Goal: Task Accomplishment & Management: Use online tool/utility

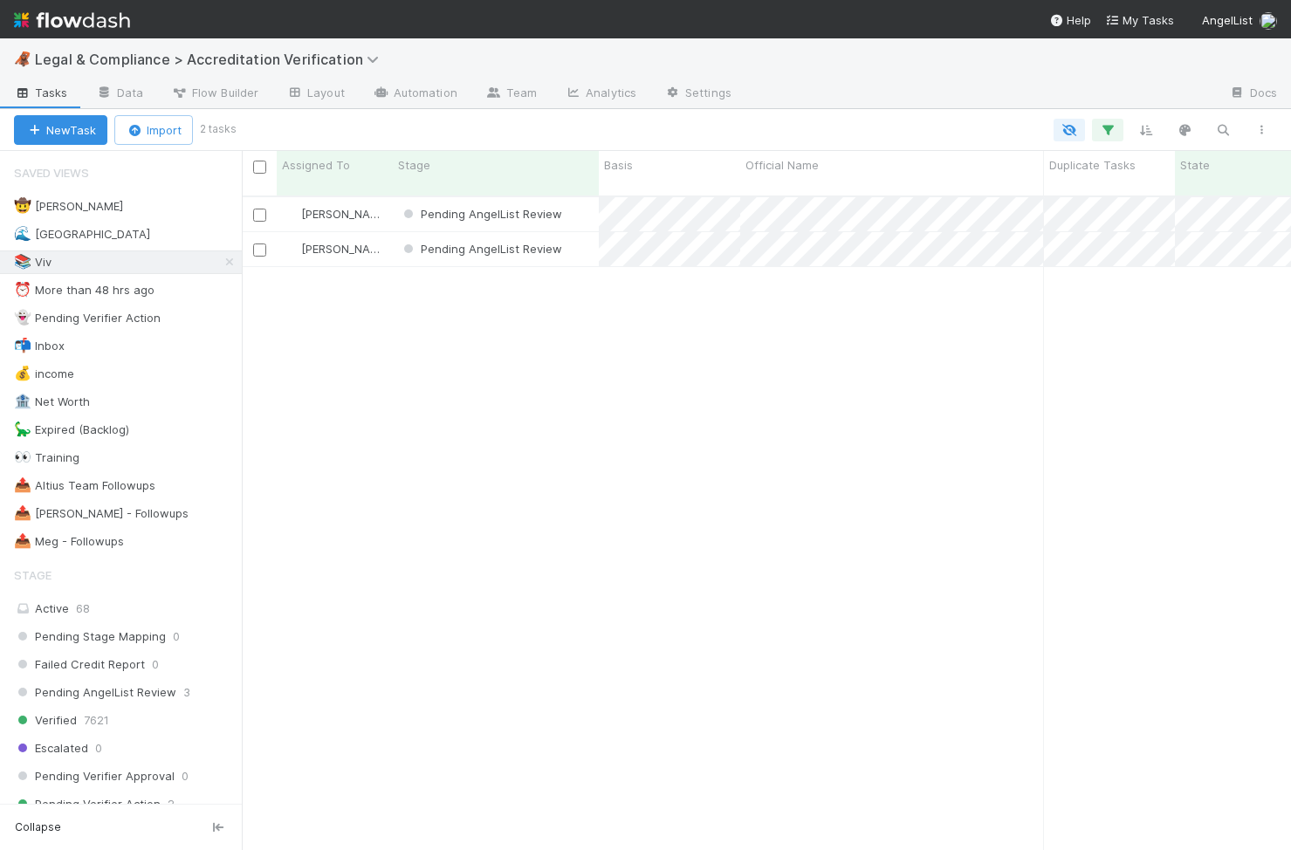
scroll to position [0, 1]
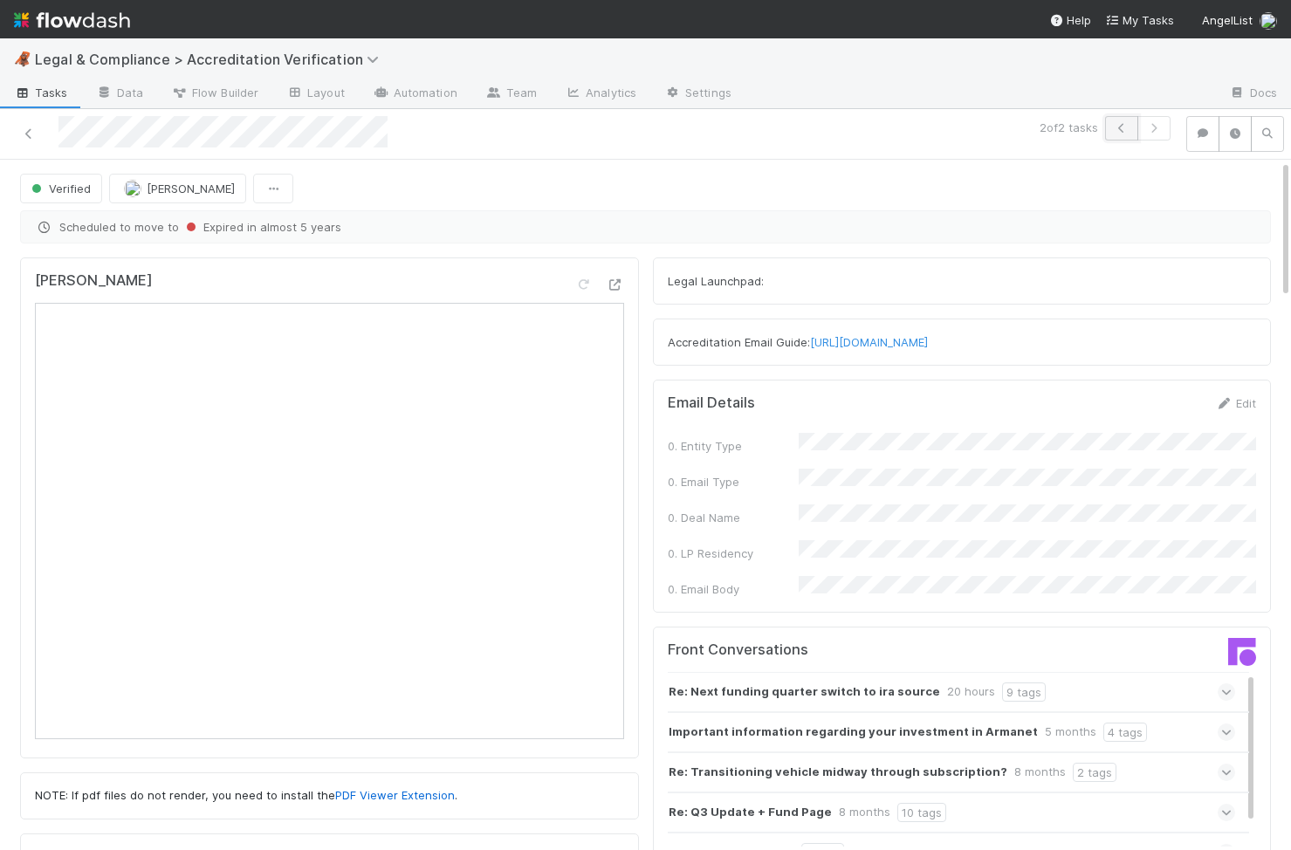
click at [1116, 136] on button "button" at bounding box center [1121, 128] width 33 height 24
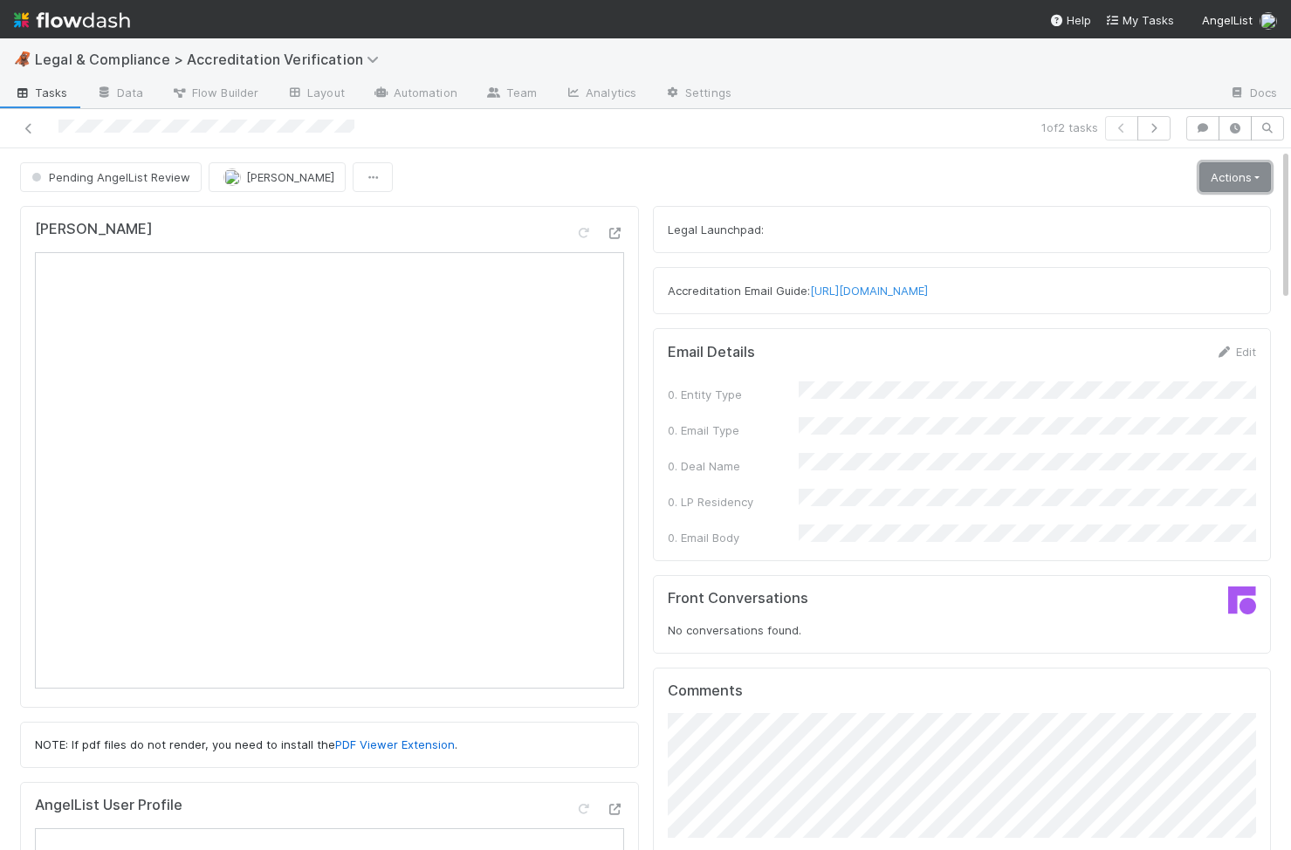
click at [1248, 178] on link "Actions" at bounding box center [1235, 177] width 72 height 30
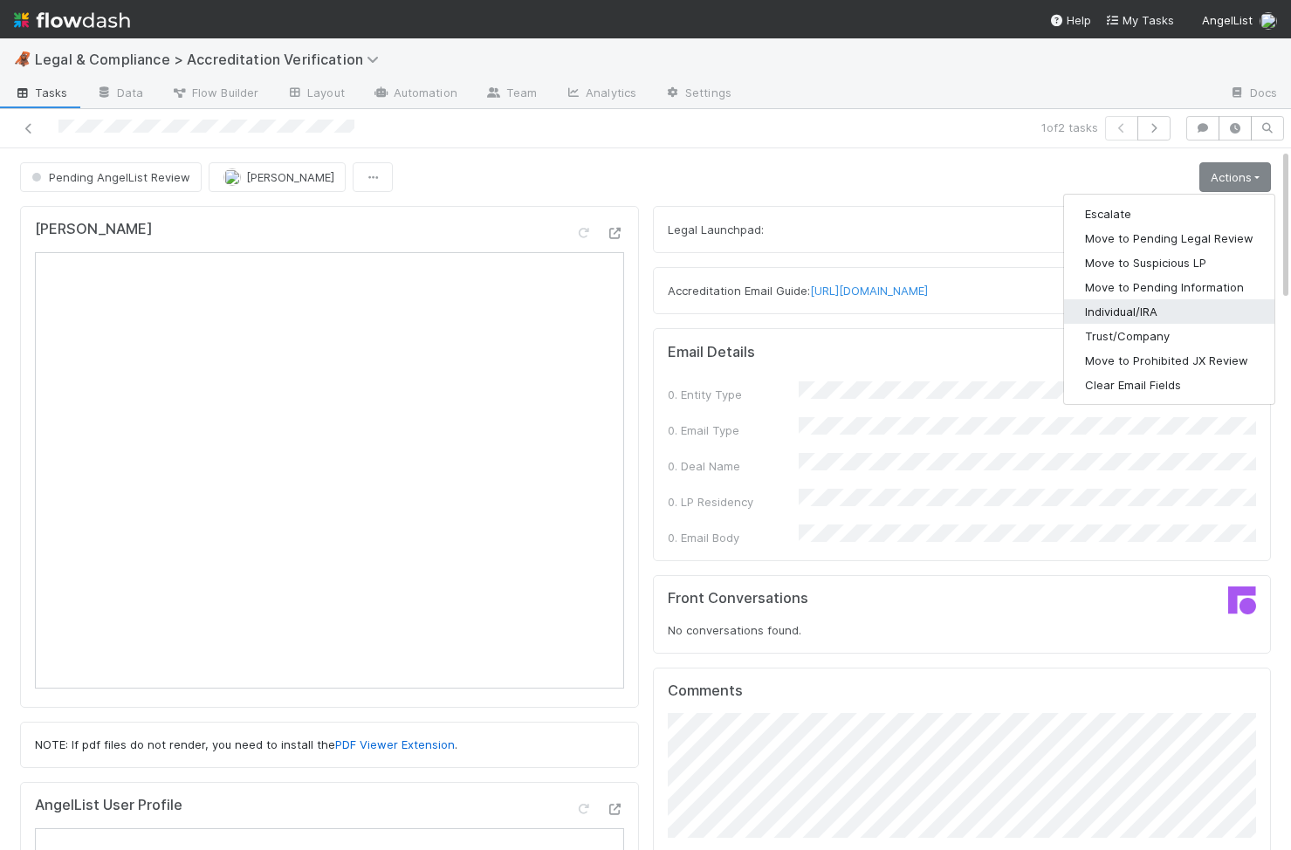
click at [1208, 314] on button "Individual/IRA" at bounding box center [1169, 311] width 210 height 24
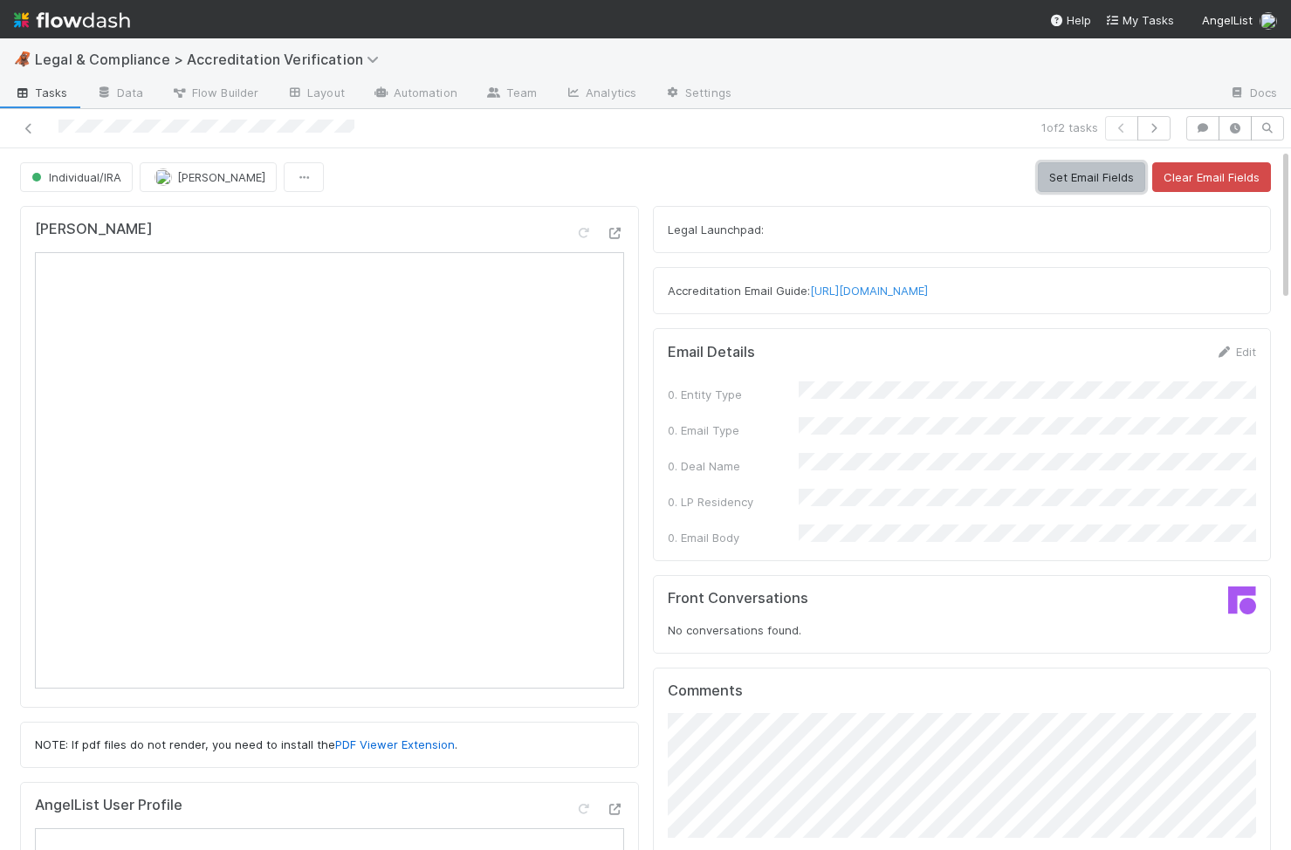
click at [1092, 172] on button "Set Email Fields" at bounding box center [1091, 177] width 107 height 30
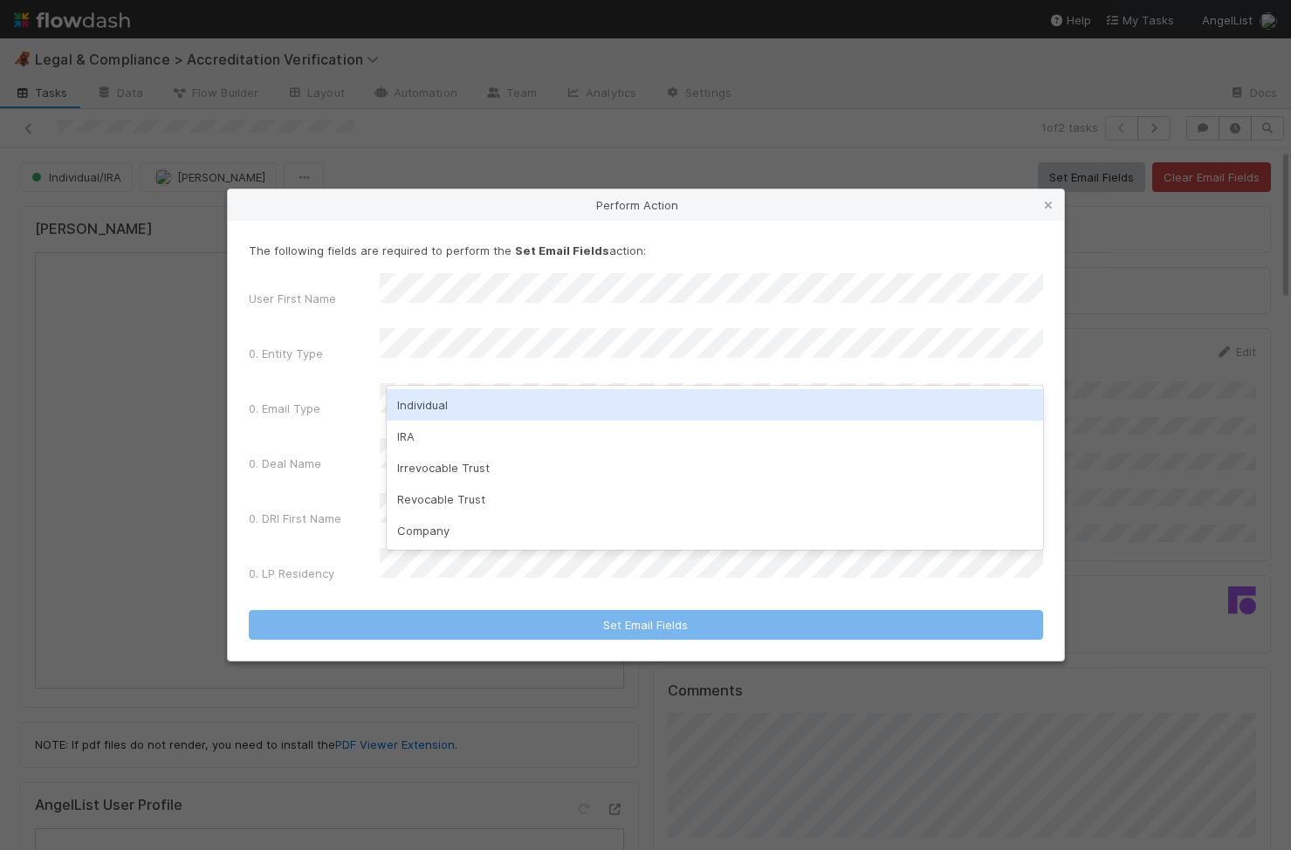
click at [621, 406] on div "Individual" at bounding box center [715, 404] width 656 height 31
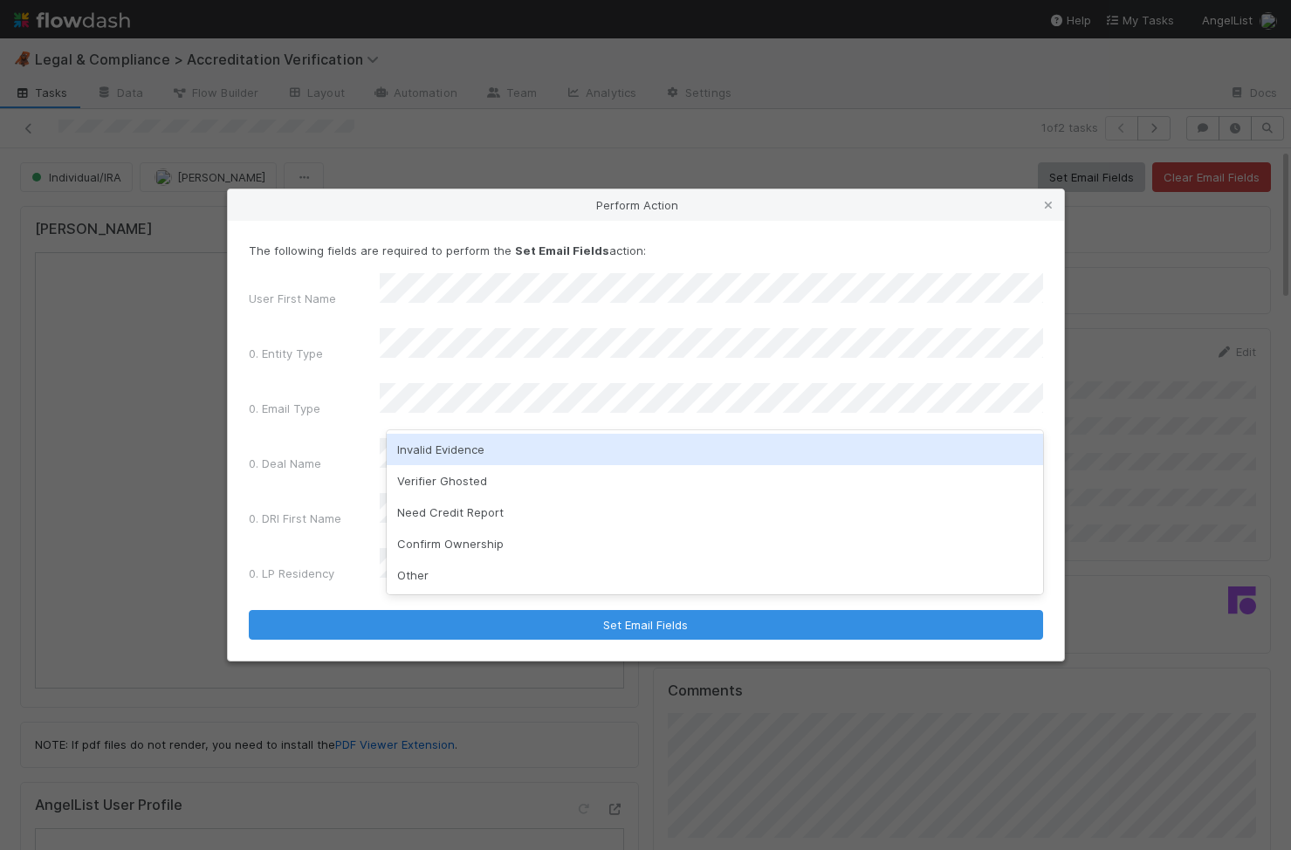
click at [533, 454] on div "Invalid Evidence" at bounding box center [715, 449] width 656 height 31
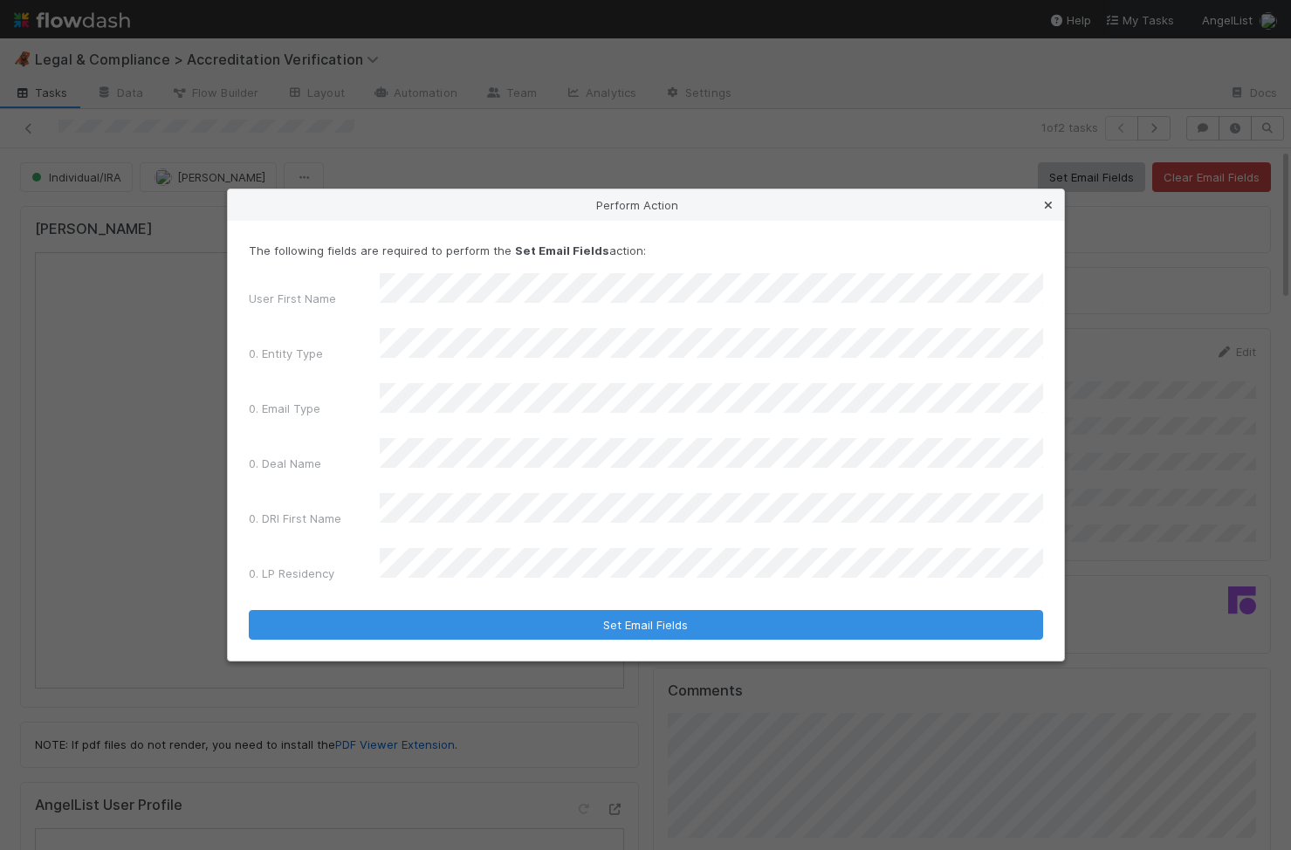
click at [1045, 211] on icon at bounding box center [1047, 205] width 17 height 11
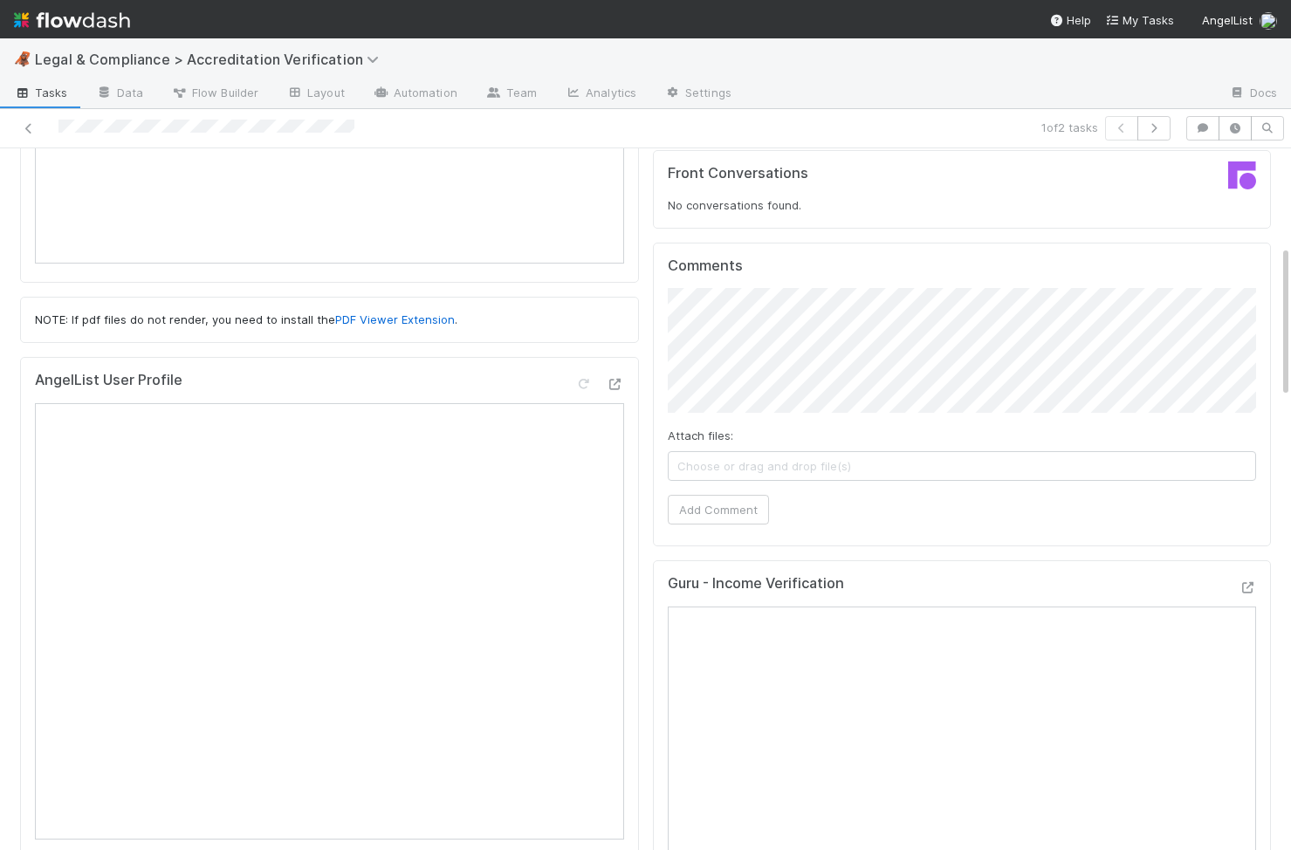
scroll to position [445, 0]
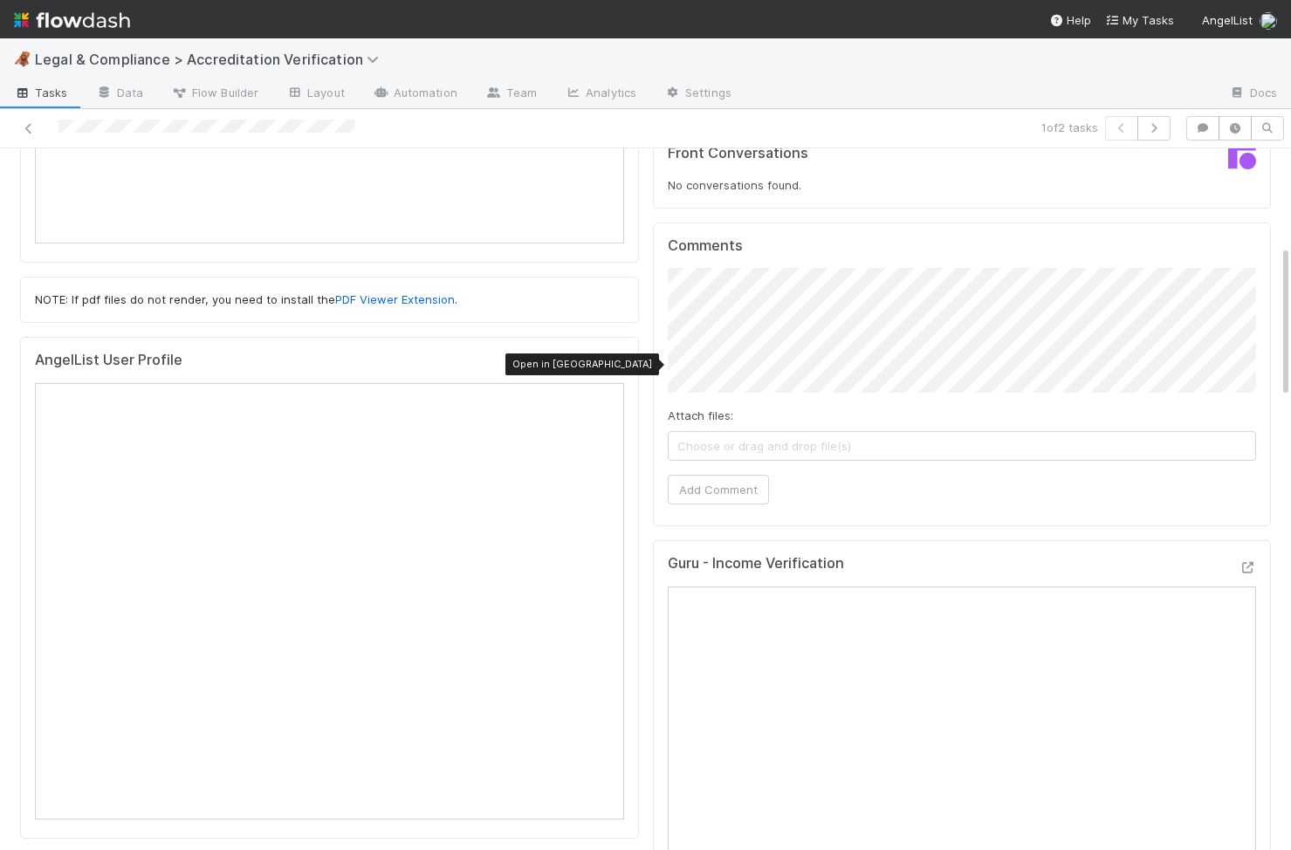
click at [611, 364] on icon at bounding box center [614, 364] width 17 height 11
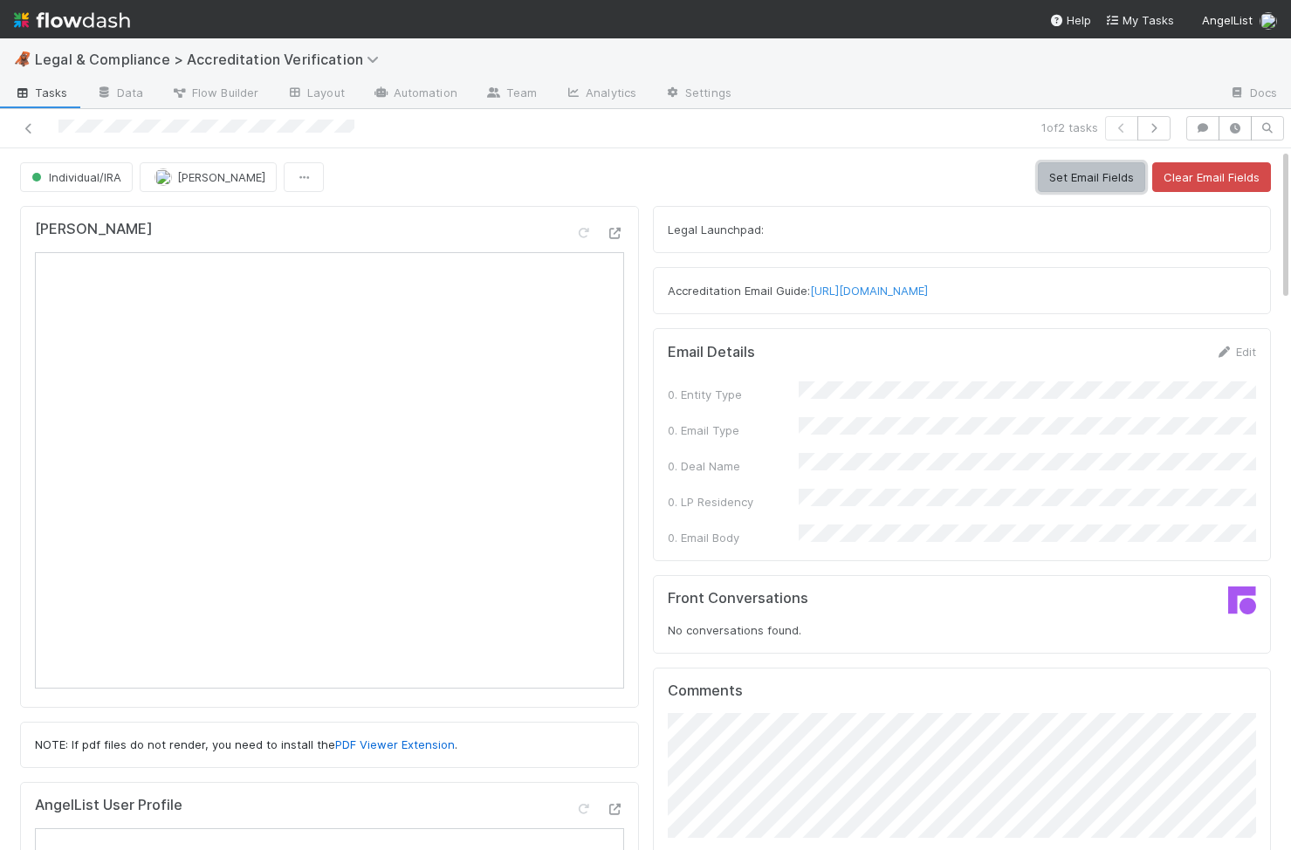
click at [1117, 186] on button "Set Email Fields" at bounding box center [1091, 177] width 107 height 30
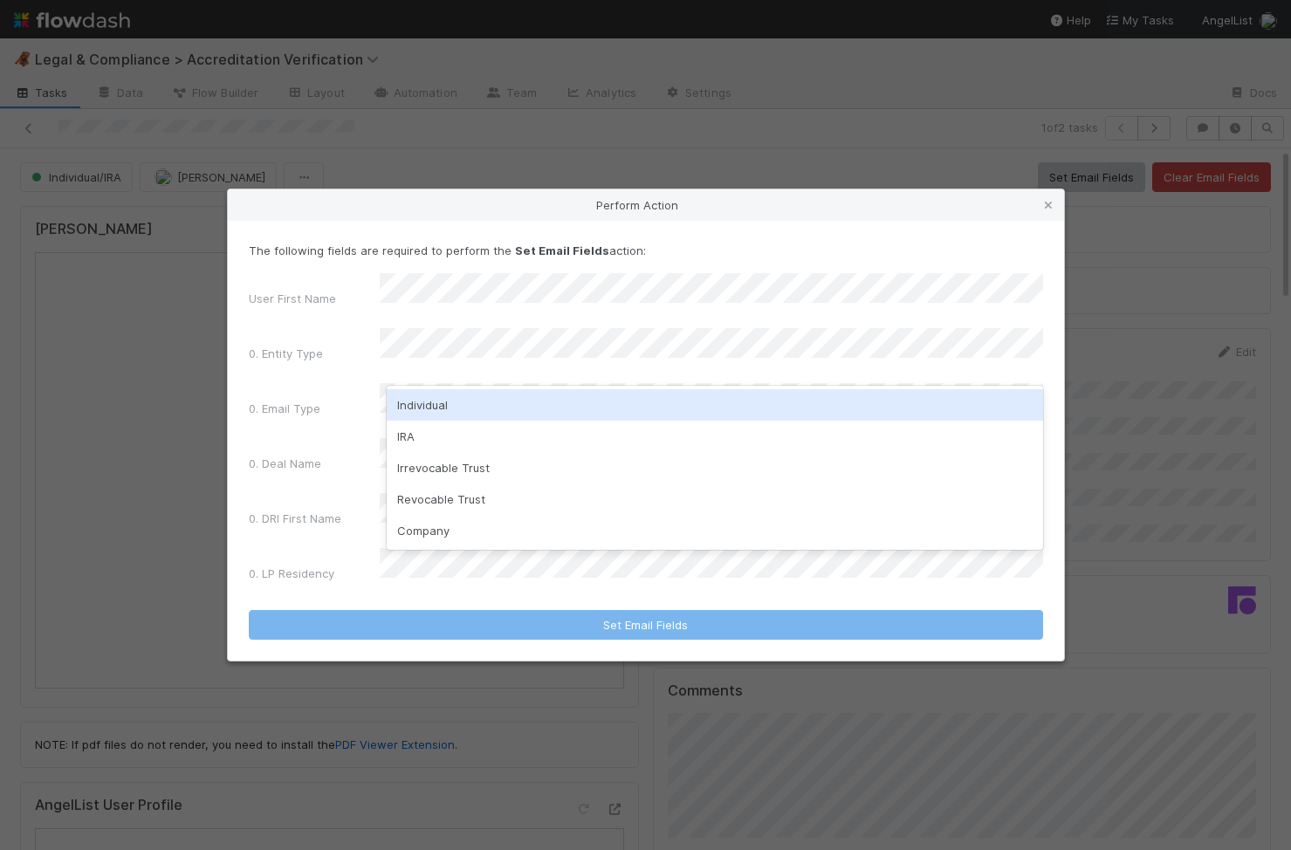
click at [551, 409] on div "Individual" at bounding box center [715, 404] width 656 height 31
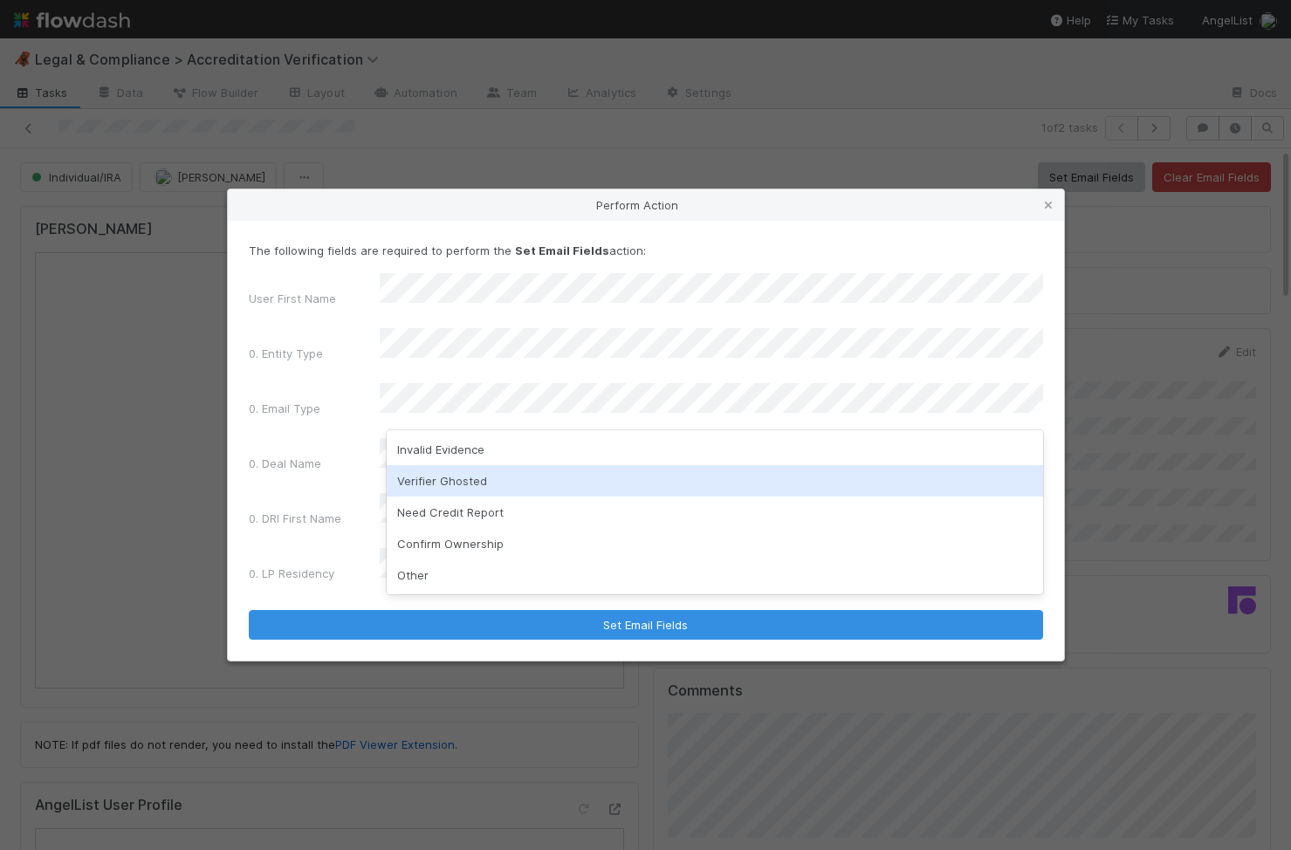
click at [519, 465] on div "Verifier Ghosted" at bounding box center [715, 480] width 656 height 31
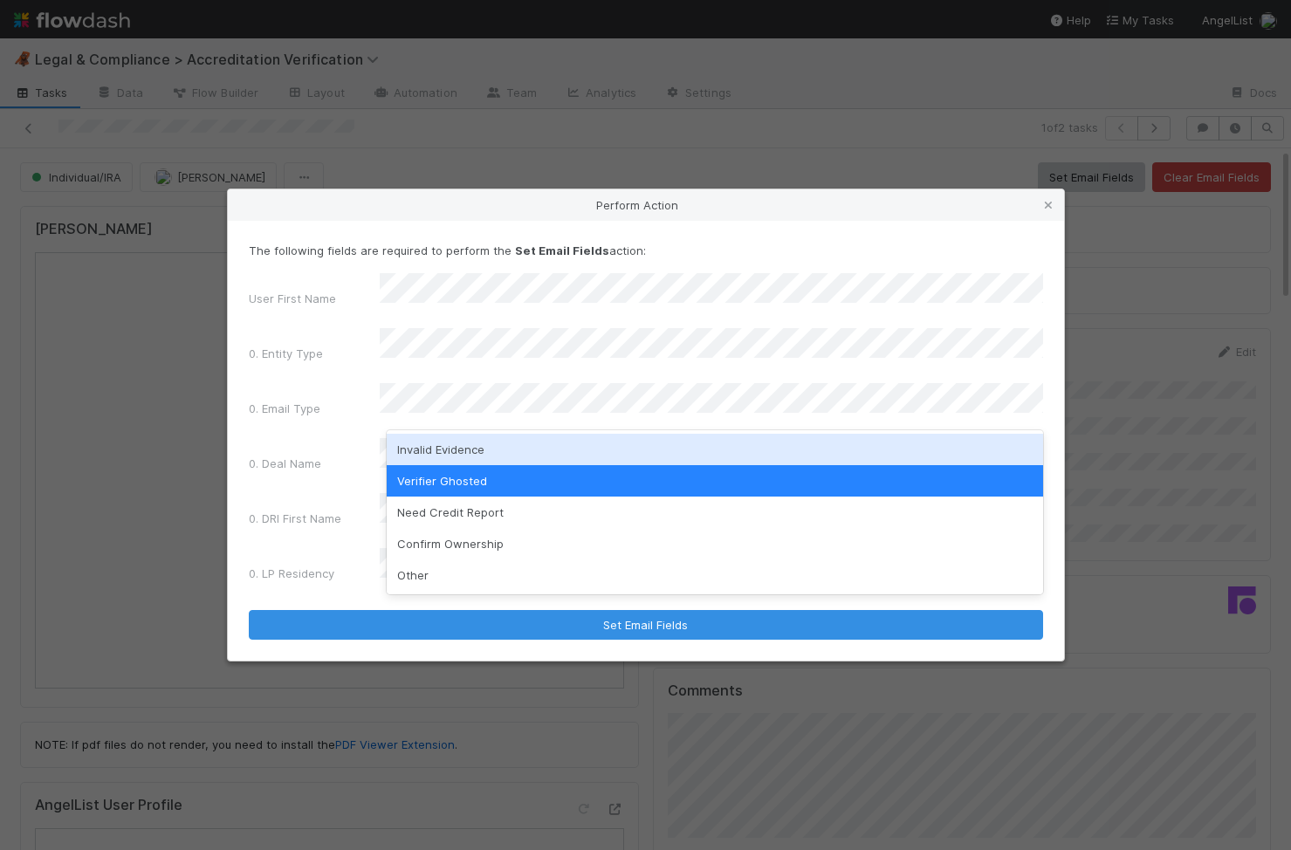
click at [522, 454] on div "Invalid Evidence" at bounding box center [715, 449] width 656 height 31
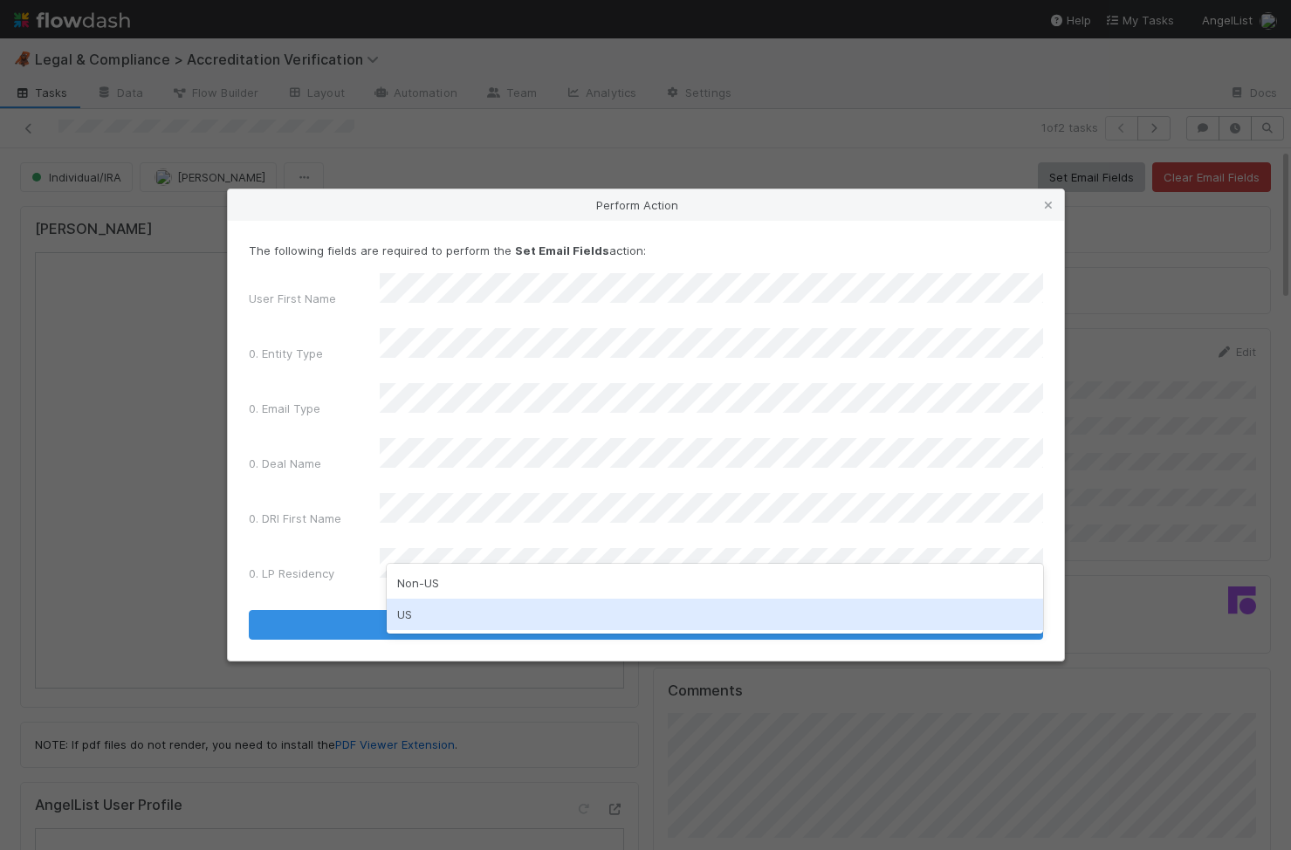
click at [468, 628] on div "US" at bounding box center [715, 614] width 656 height 31
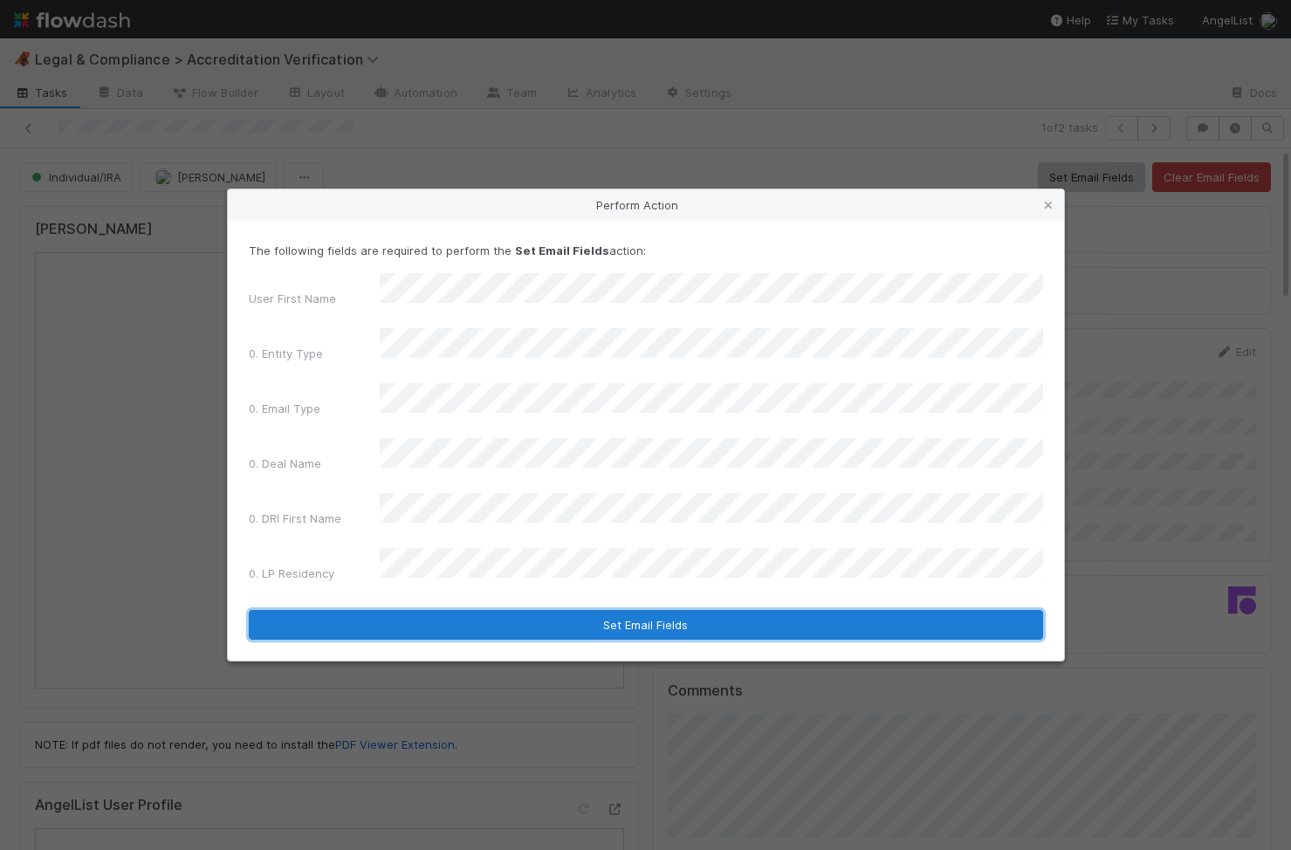
click at [491, 610] on button "Set Email Fields" at bounding box center [646, 625] width 794 height 30
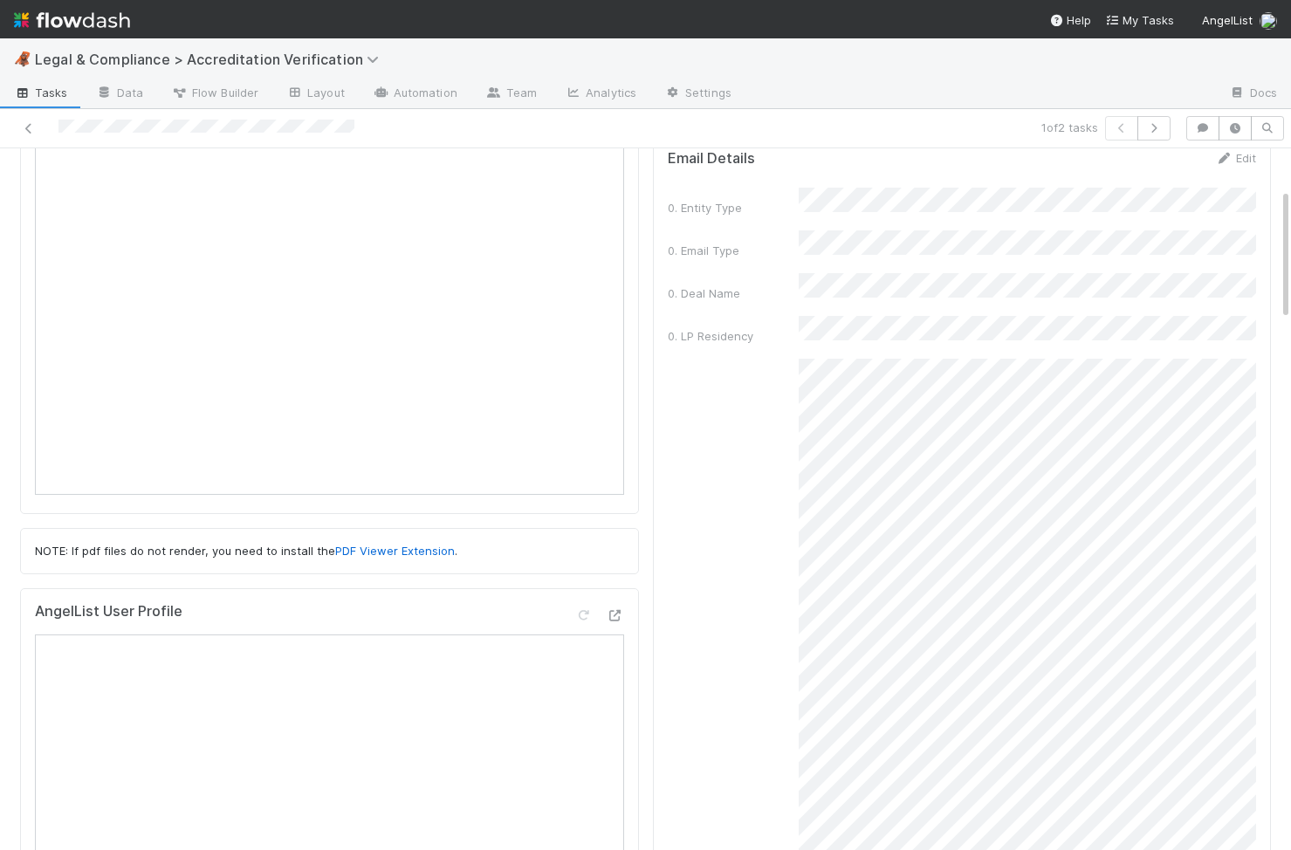
scroll to position [228, 0]
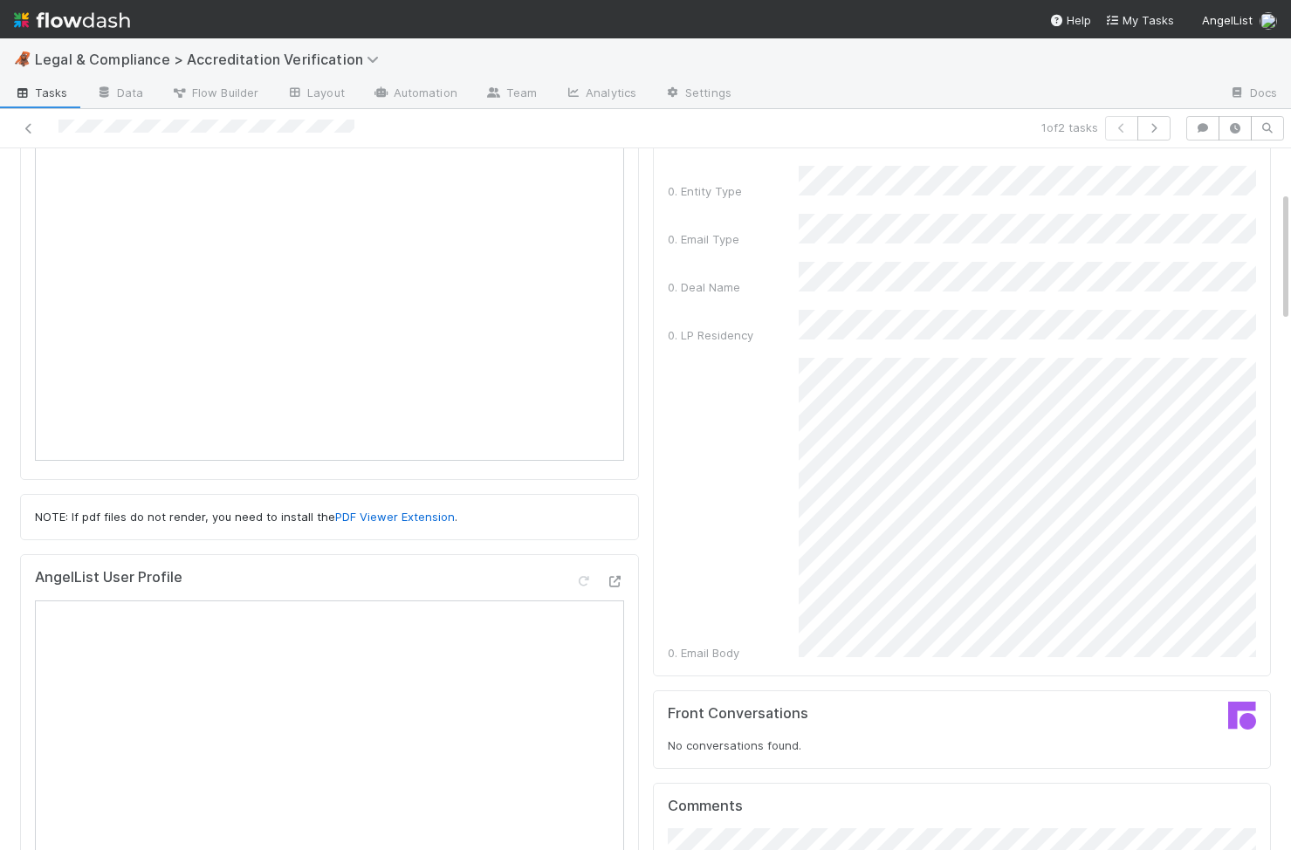
click at [788, 488] on div "0. Email Body" at bounding box center [962, 510] width 589 height 304
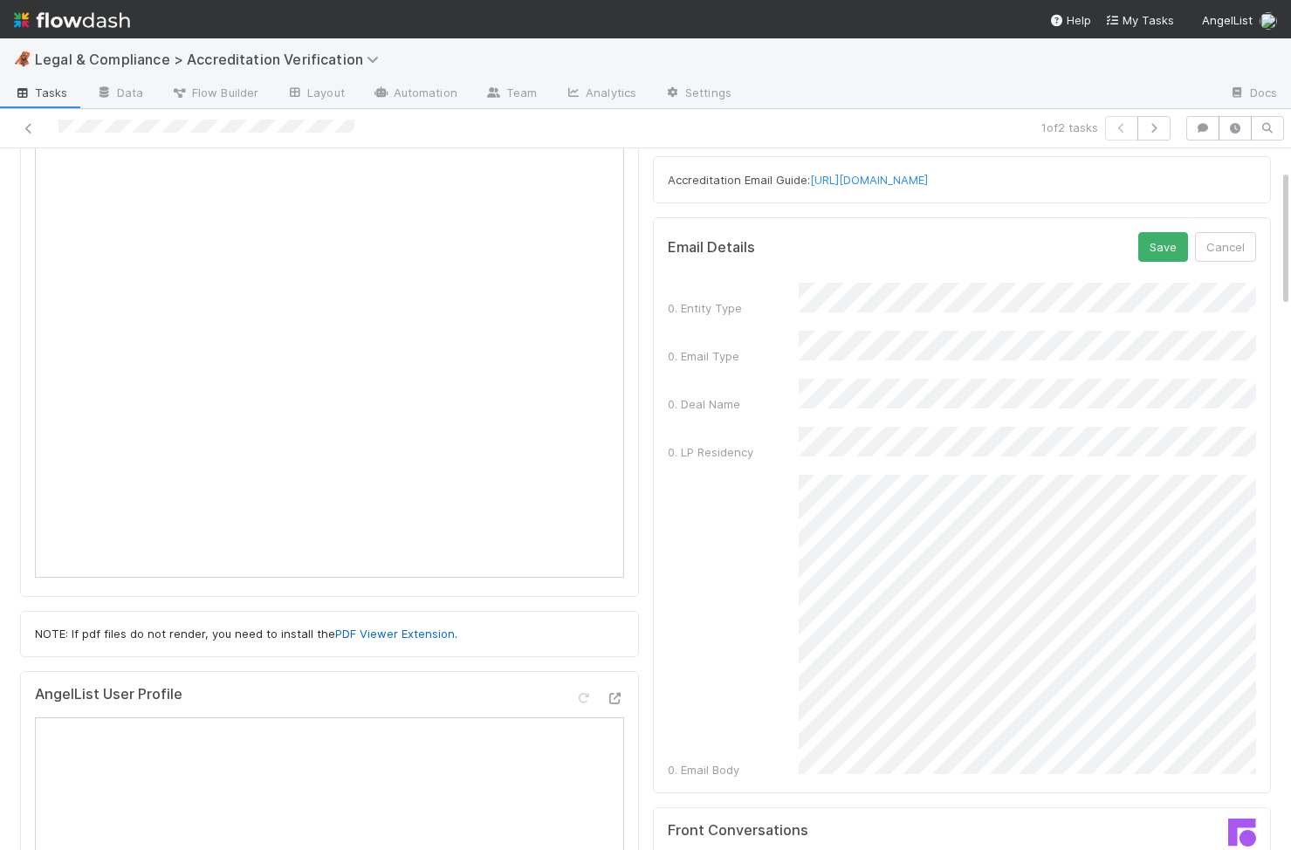
scroll to position [97, 0]
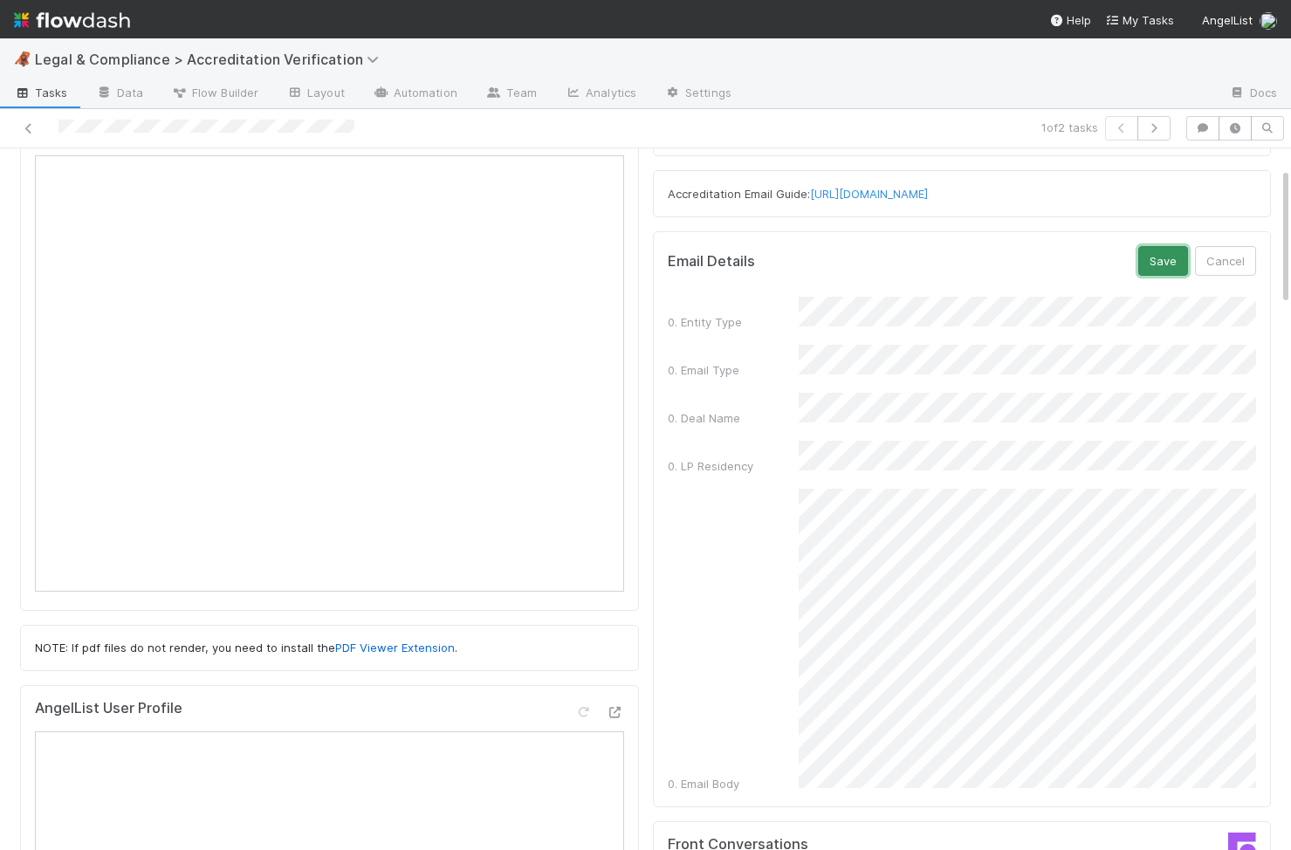
click at [1176, 261] on button "Save" at bounding box center [1163, 261] width 50 height 30
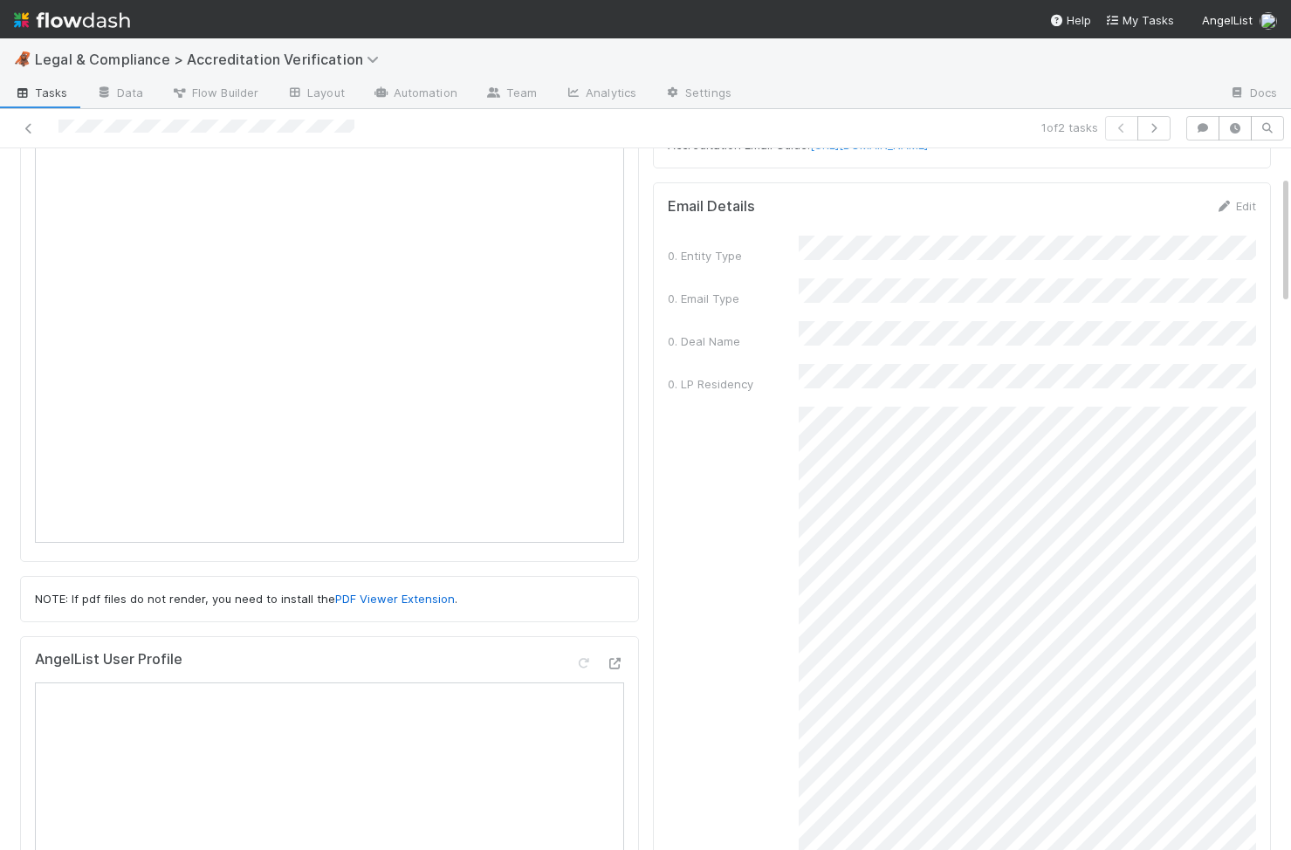
scroll to position [147, 0]
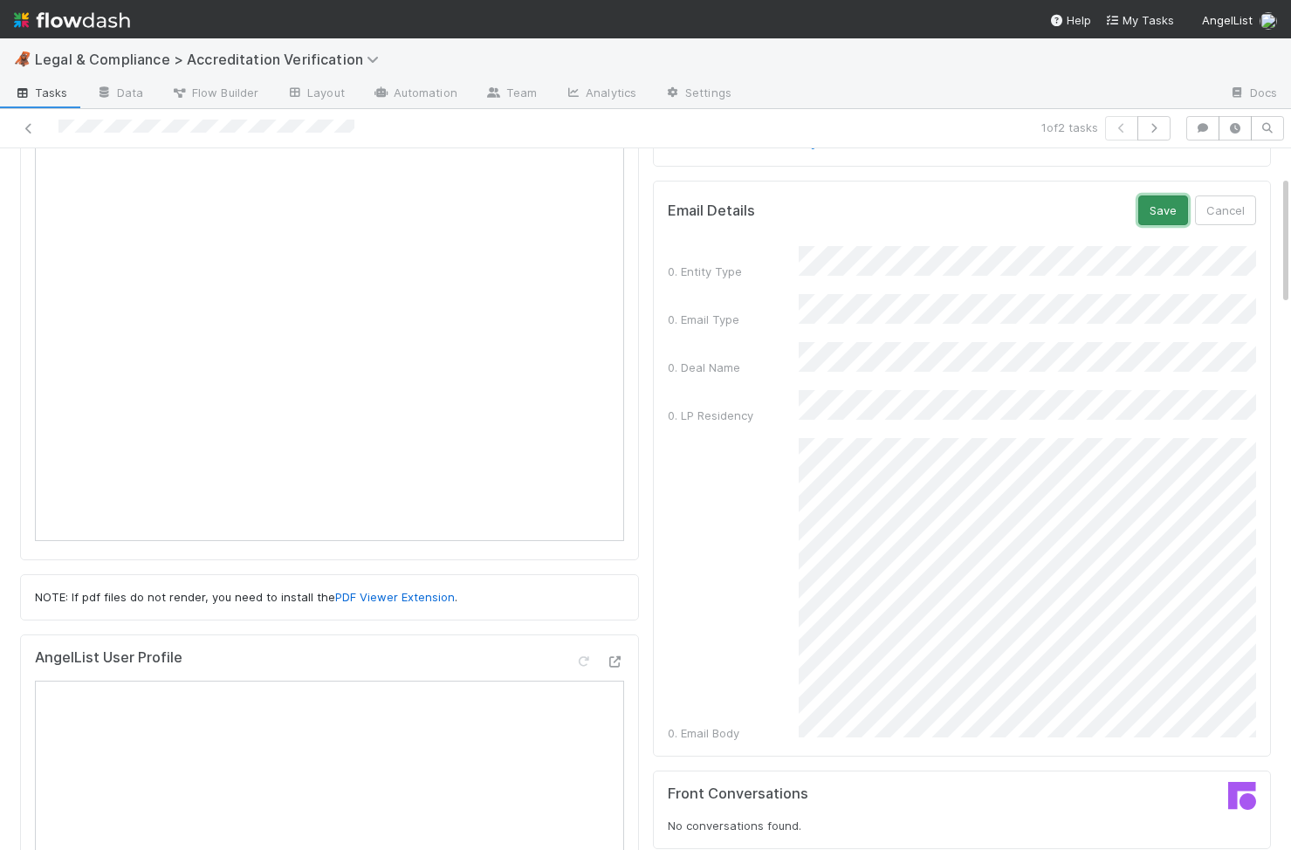
click at [1155, 202] on button "Save" at bounding box center [1163, 210] width 50 height 30
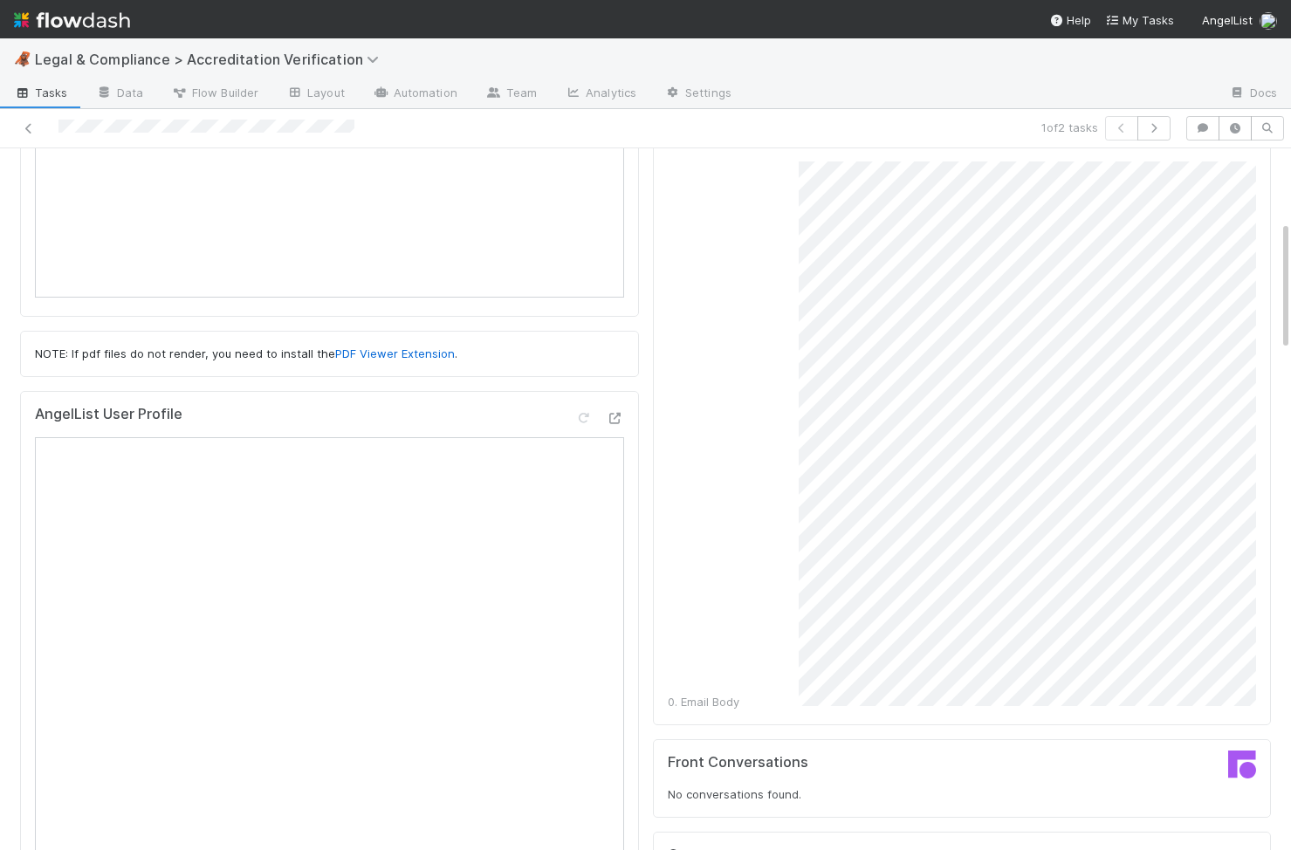
scroll to position [0, 0]
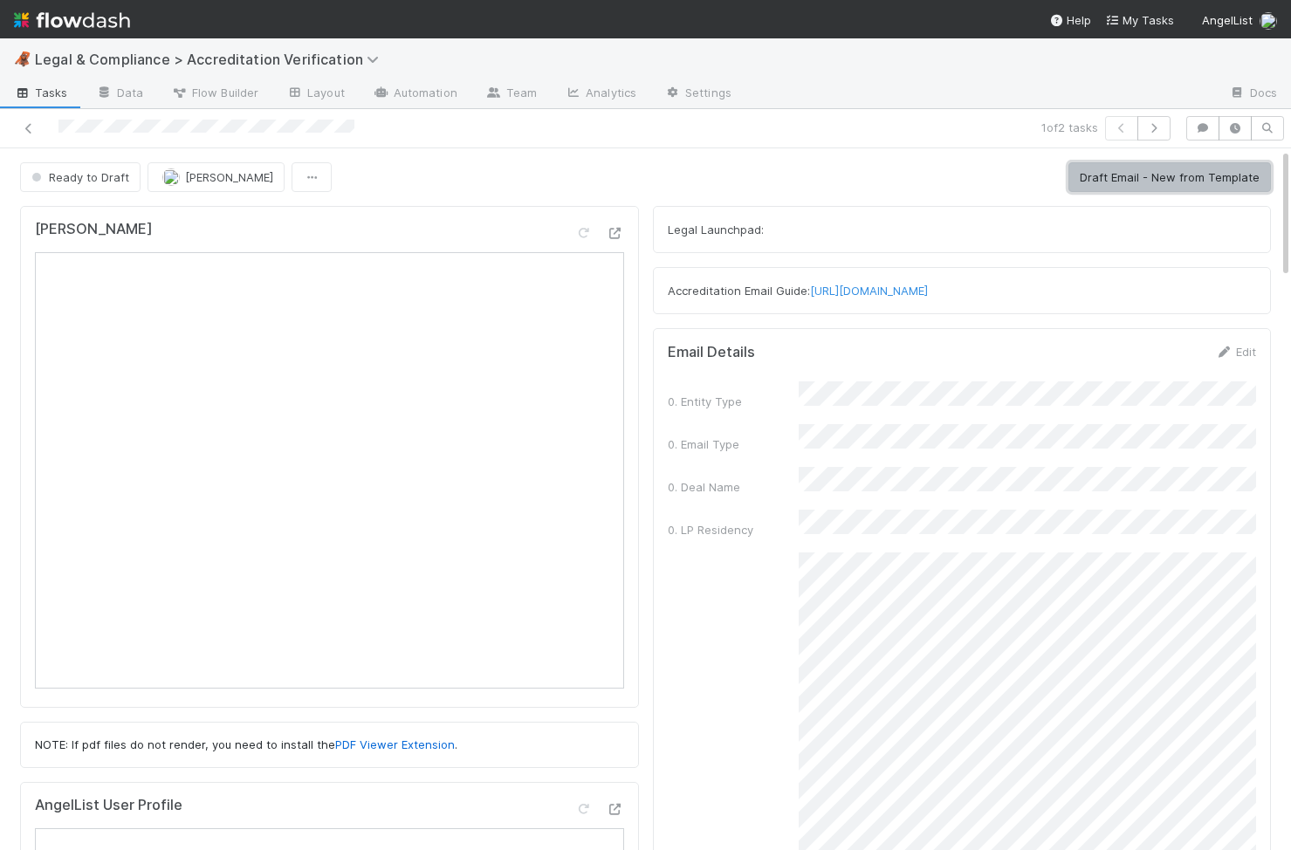
click at [1182, 171] on button "Draft Email - New from Template" at bounding box center [1169, 177] width 202 height 30
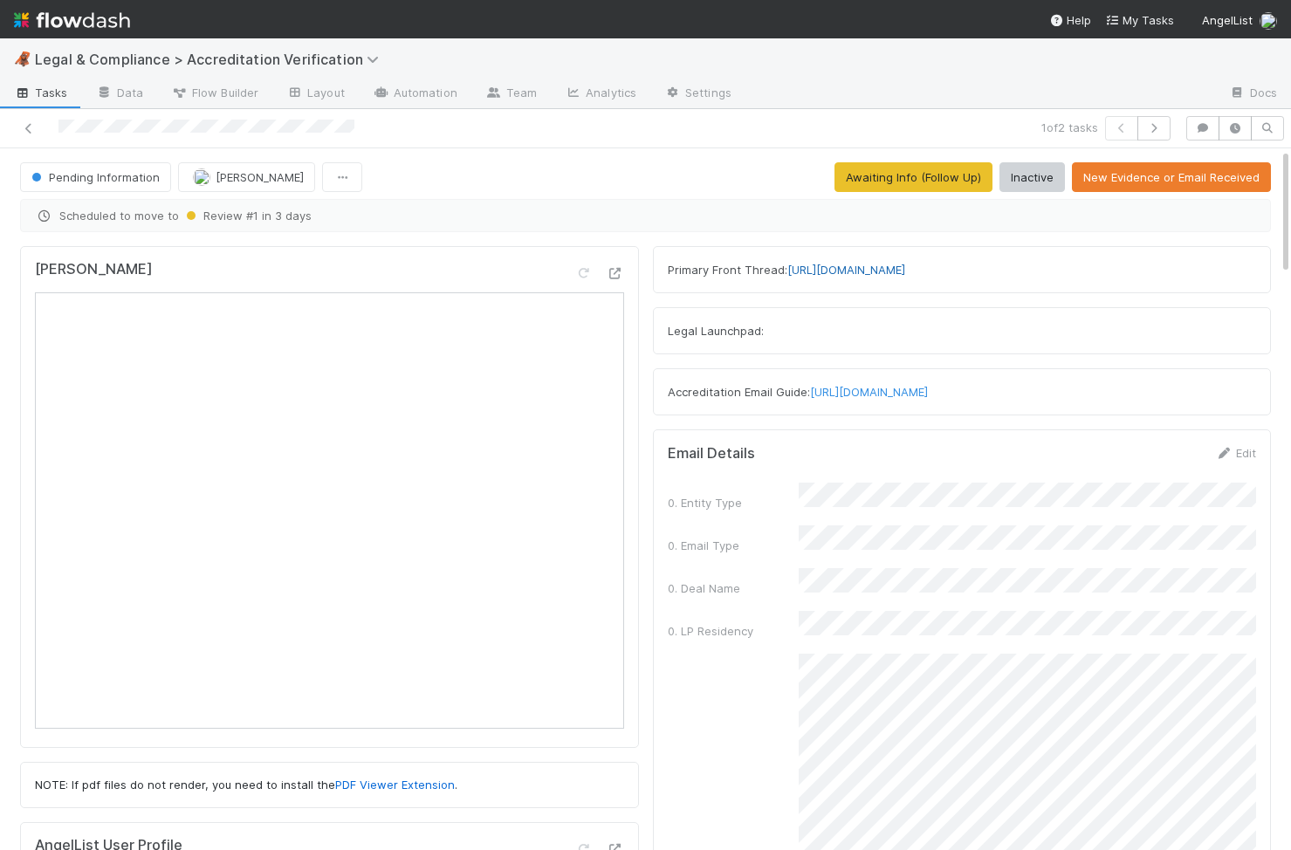
click at [905, 267] on link "https://app.frontapp.com/open/cnv_qr090ef" at bounding box center [846, 270] width 118 height 14
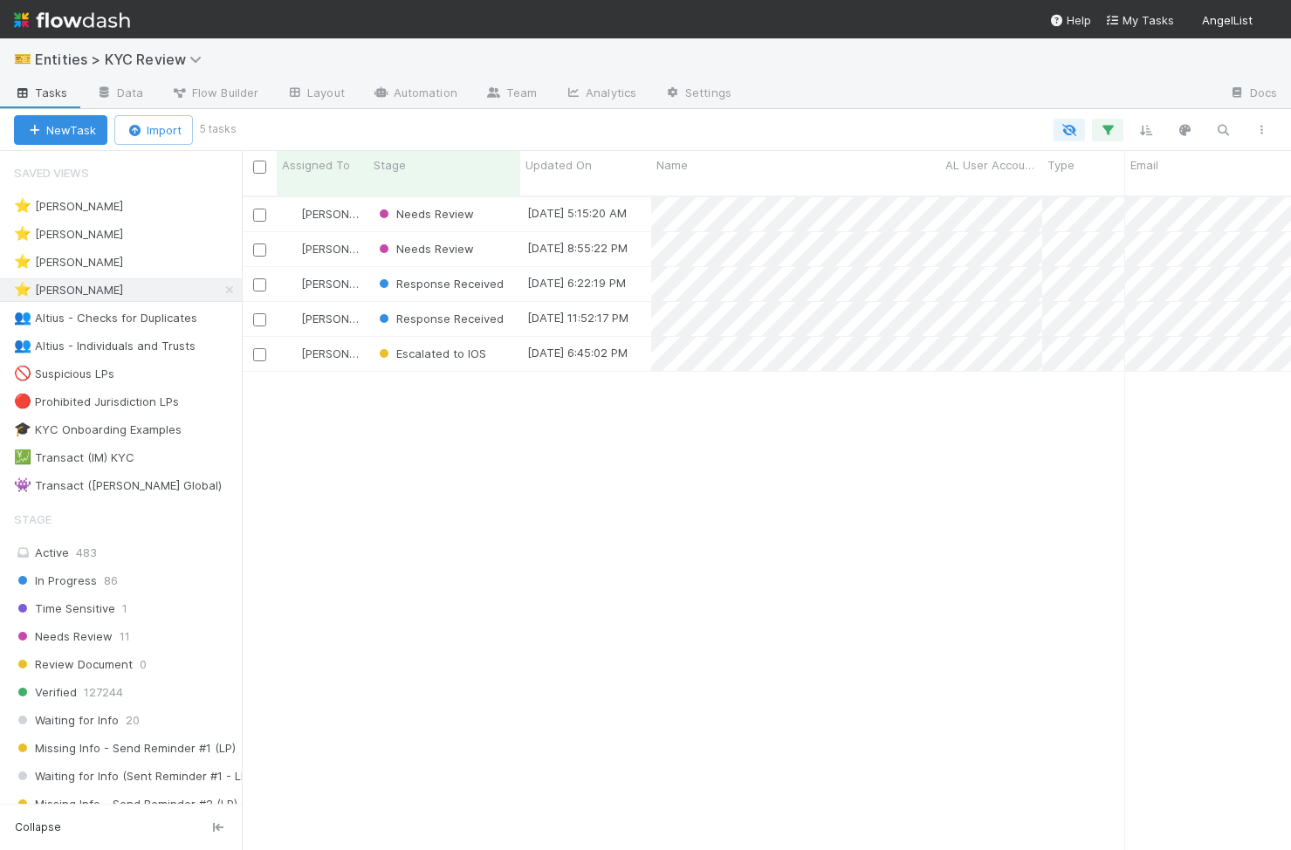
scroll to position [0, 1]
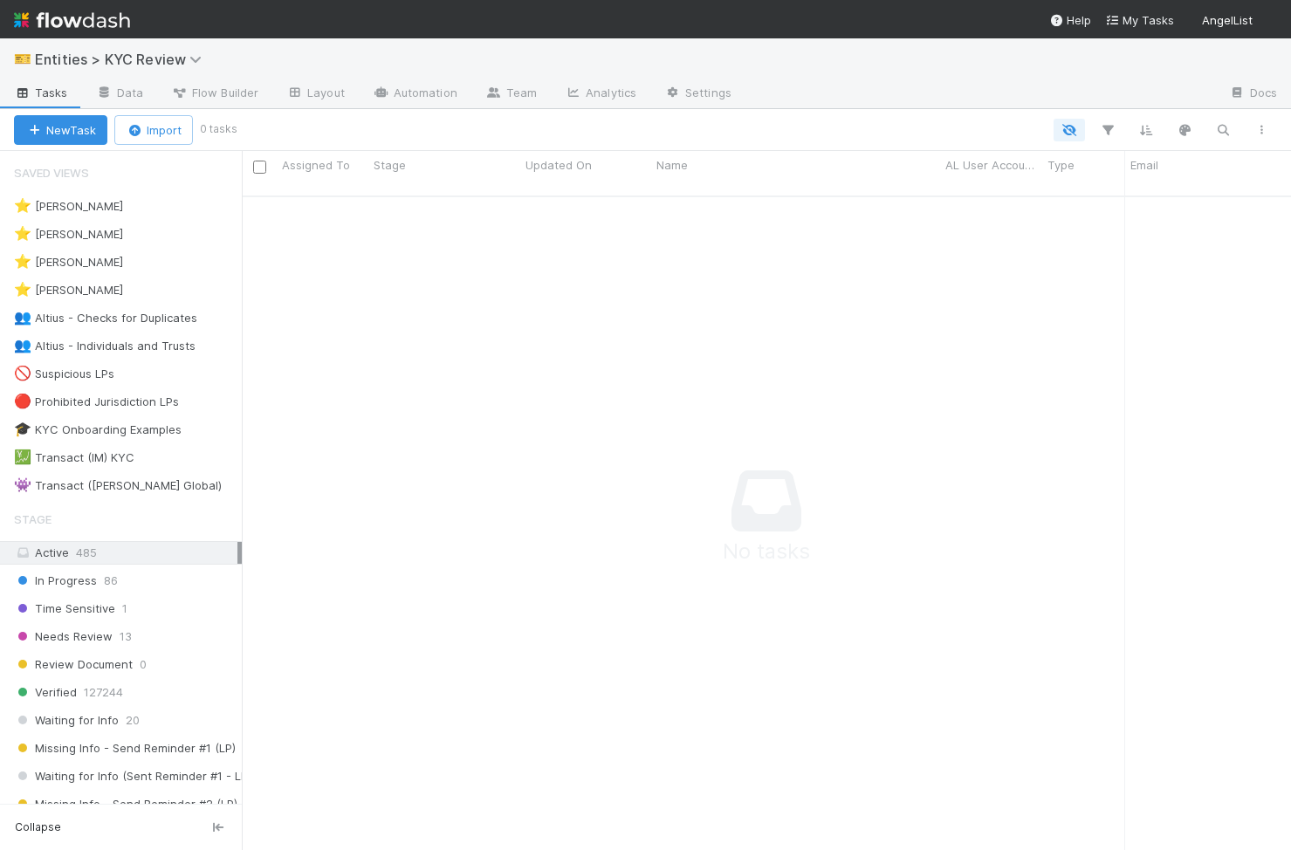
scroll to position [668, 1049]
click at [121, 291] on div "⭐ Viv Hong 5" at bounding box center [128, 290] width 228 height 22
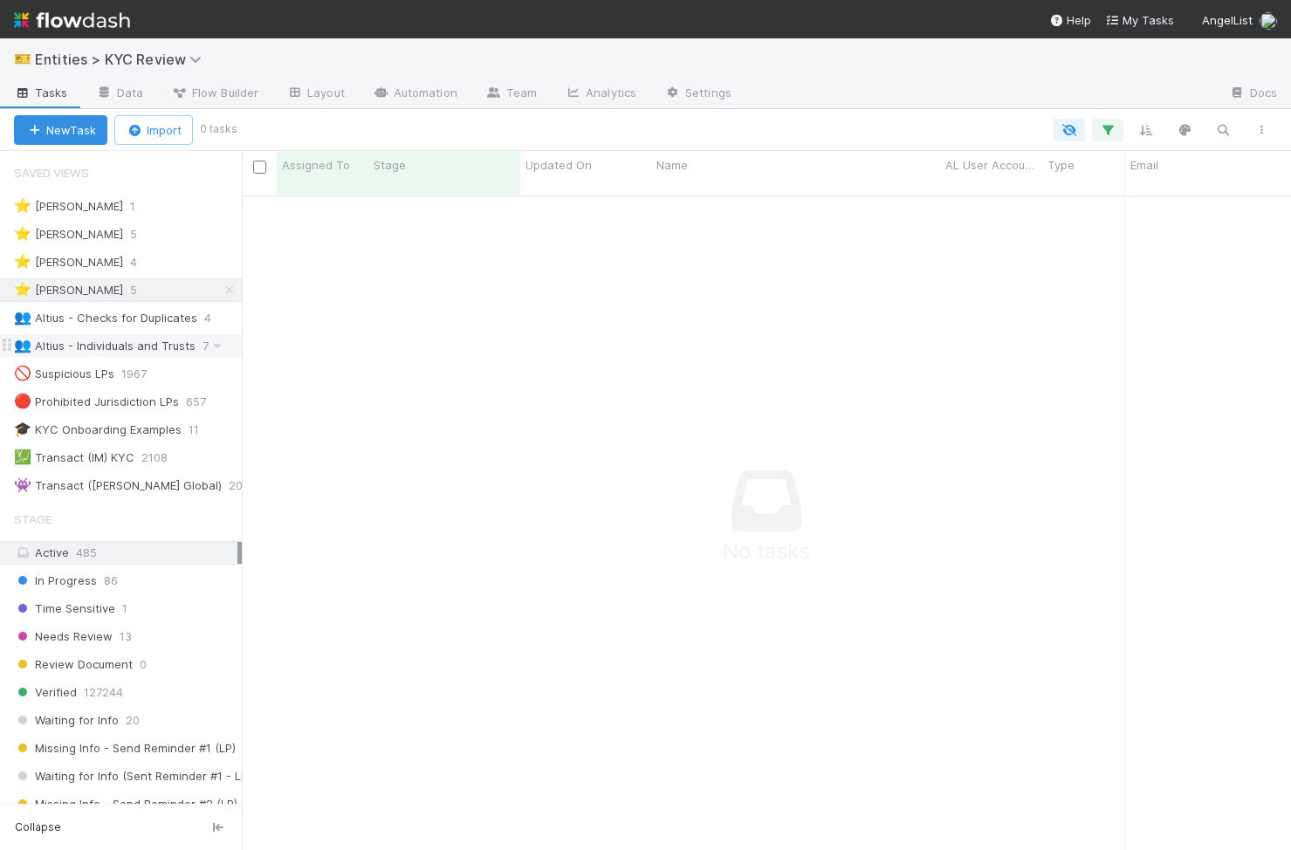
scroll to position [668, 1049]
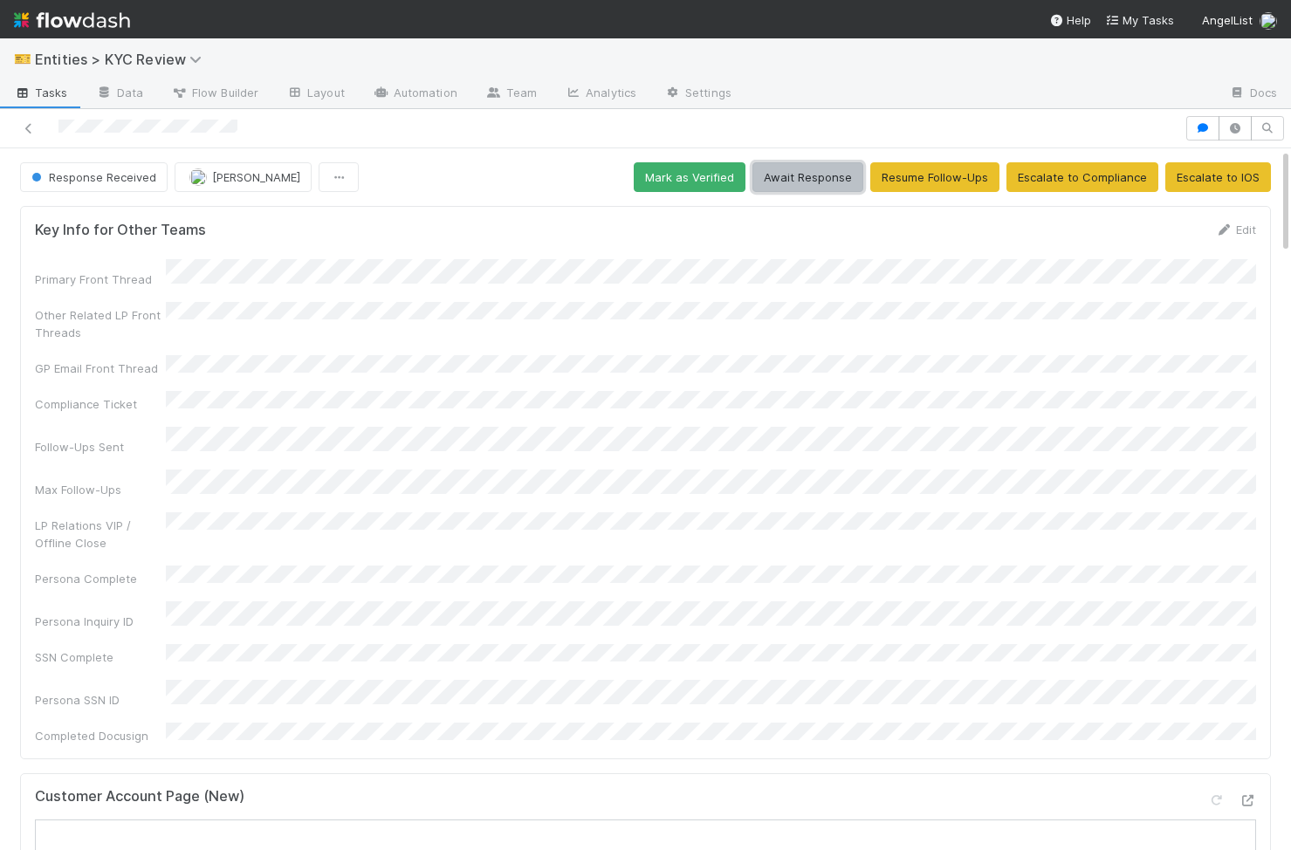
click at [773, 188] on button "Await Response" at bounding box center [807, 177] width 111 height 30
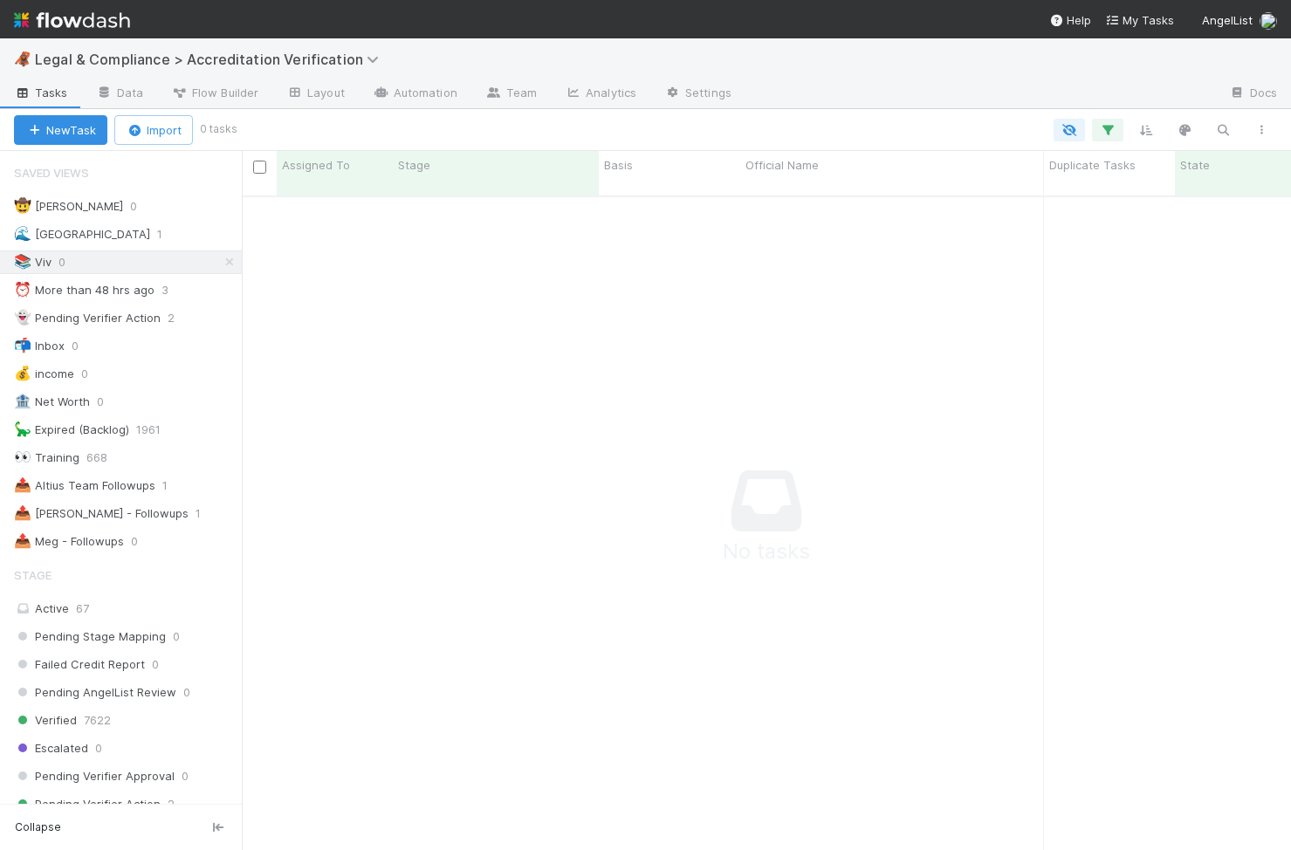
scroll to position [668, 1049]
click at [157, 54] on span "Legal & Compliance > Accreditation Verification" at bounding box center [211, 59] width 353 height 17
click at [200, 53] on div "Search workflows" at bounding box center [645, 425] width 1291 height 850
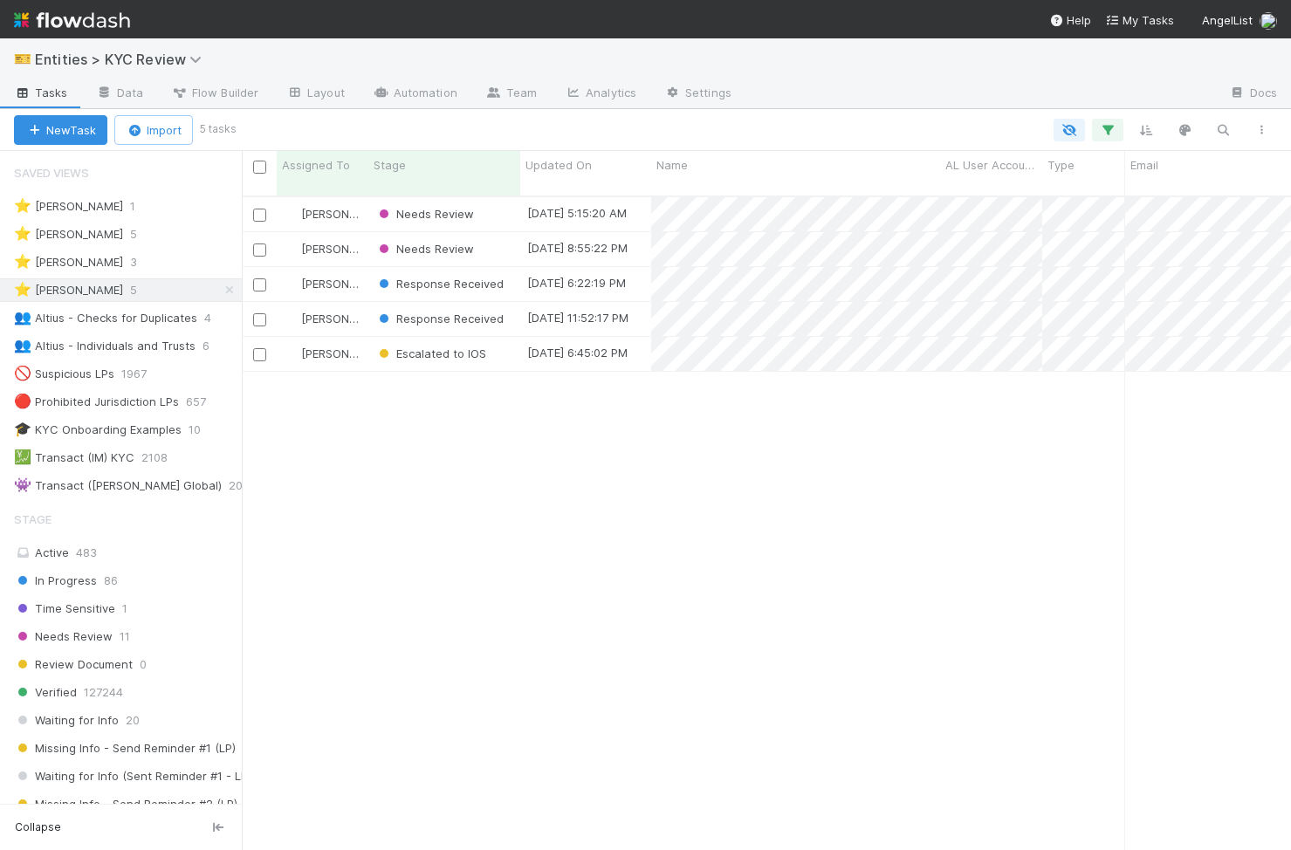
scroll to position [668, 1049]
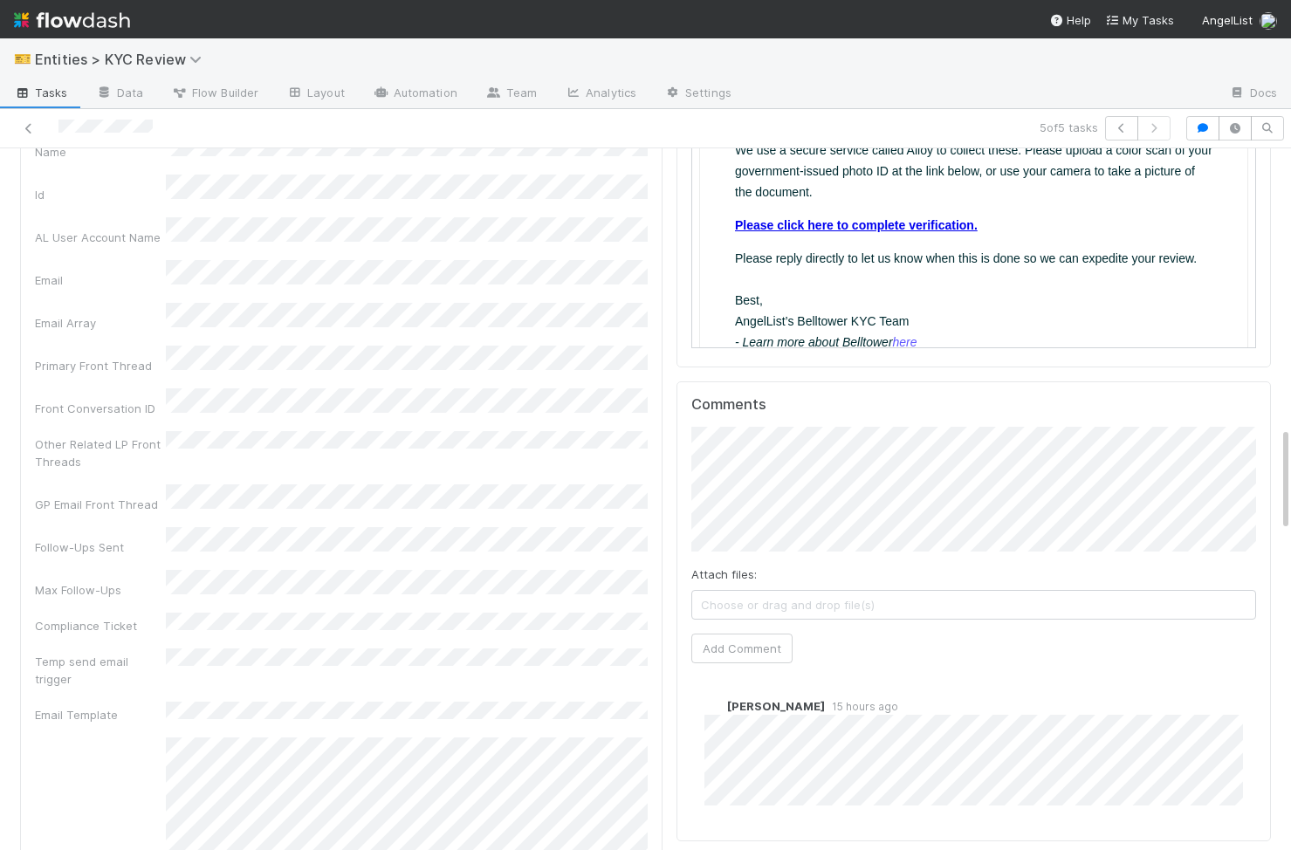
scroll to position [1860, 0]
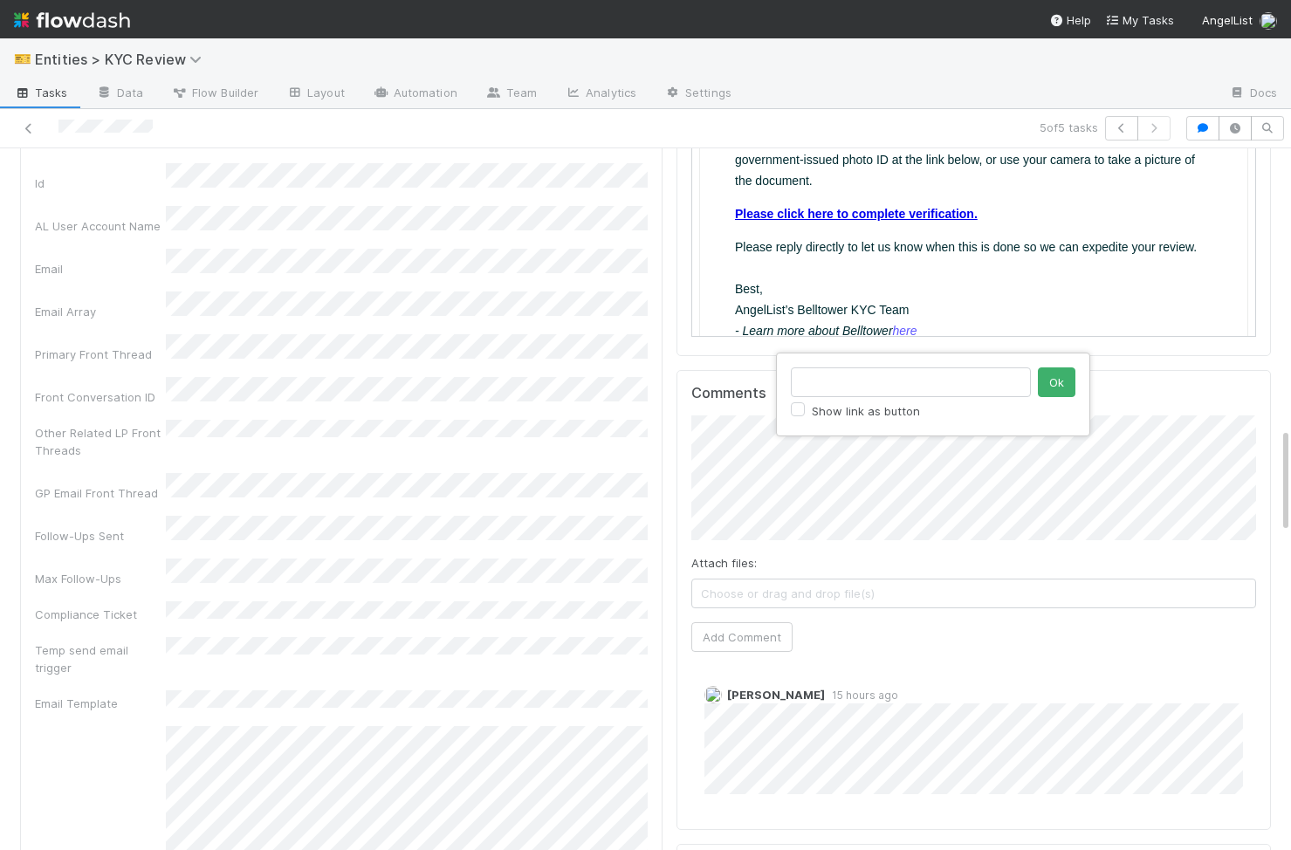
click at [725, 401] on div "Show link as button Ok" at bounding box center [645, 425] width 1291 height 850
click at [988, 453] on div "Attach files: Choose or drag and drop file(s) Add Comment" at bounding box center [973, 533] width 565 height 236
click at [757, 626] on button "Add Comment" at bounding box center [741, 641] width 101 height 30
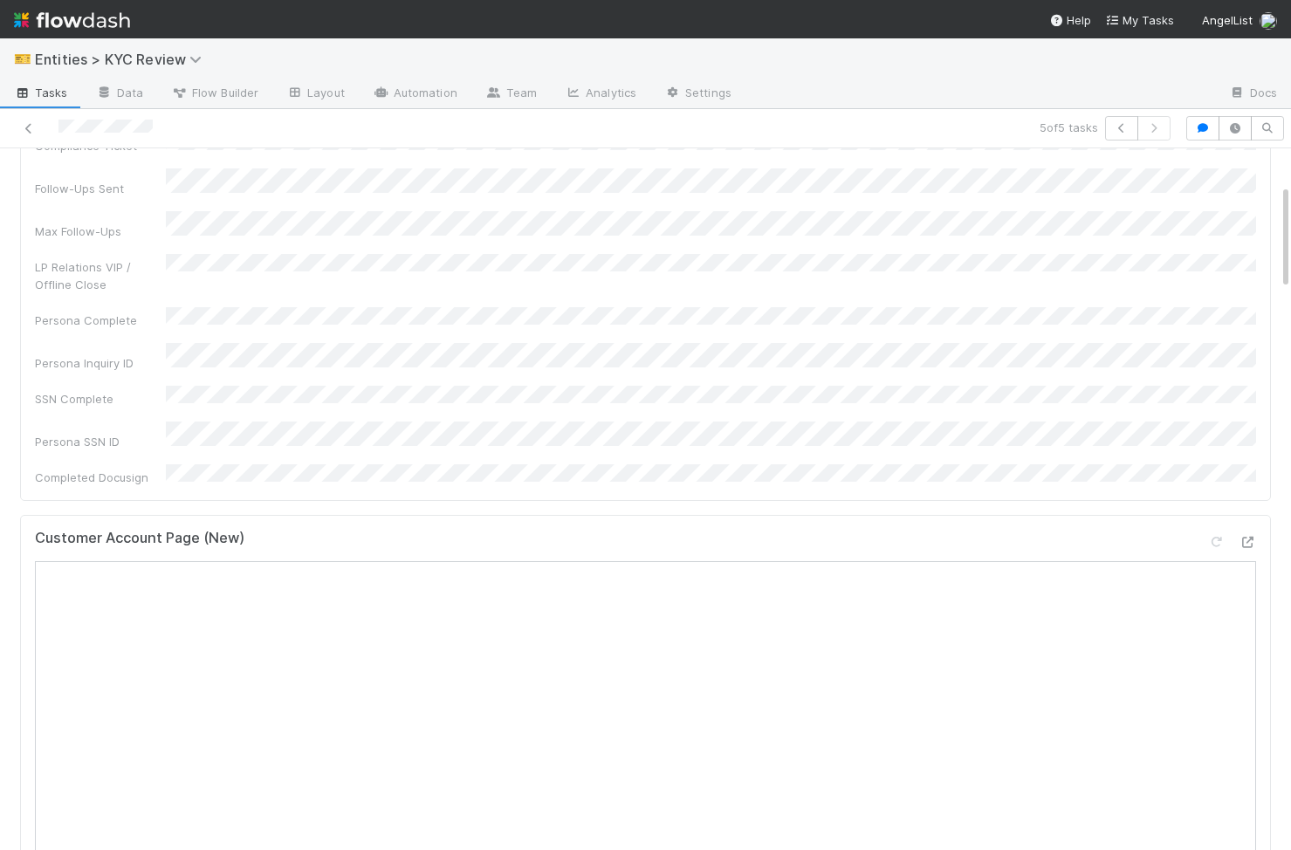
scroll to position [0, 0]
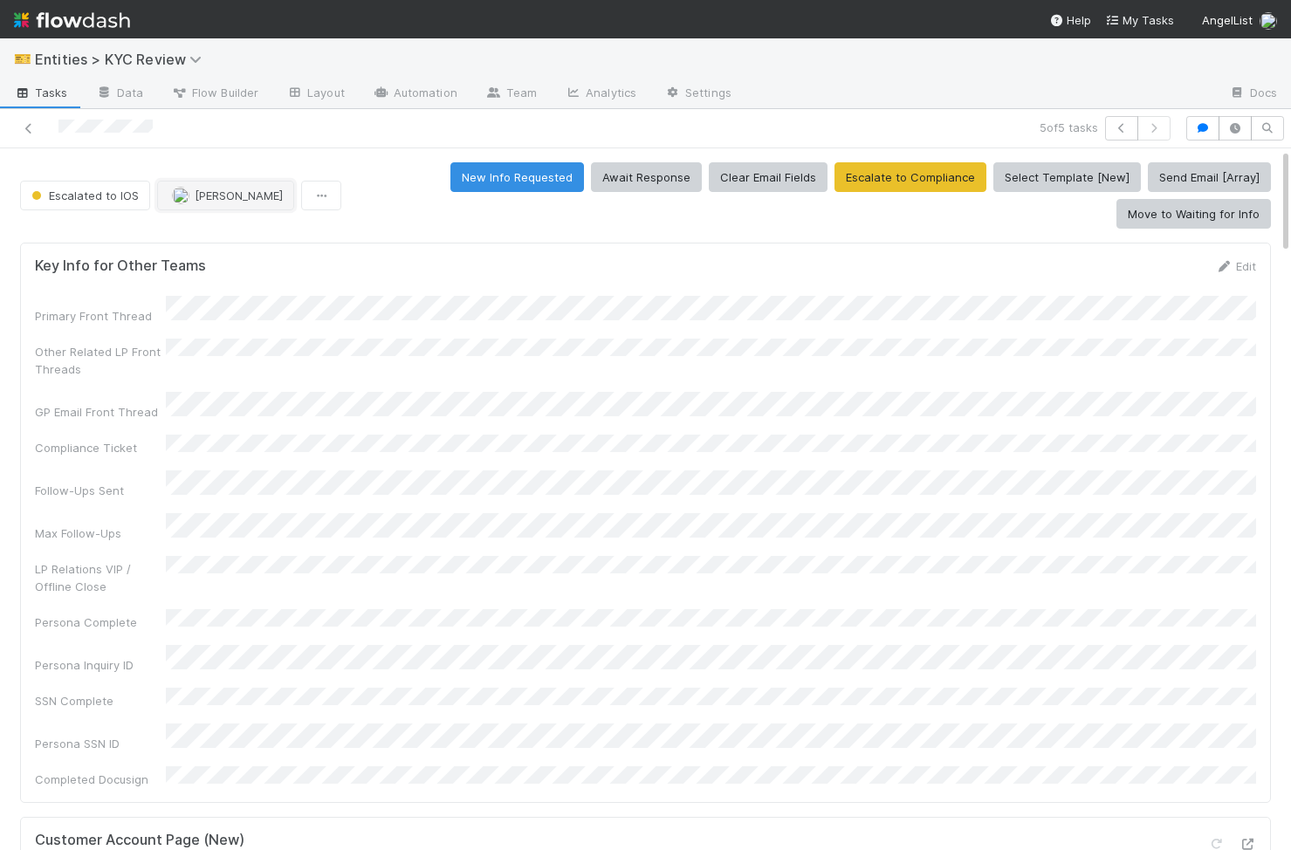
click at [193, 184] on button "[PERSON_NAME]" at bounding box center [225, 196] width 137 height 30
click at [136, 181] on button "Escalated to IOS" at bounding box center [85, 196] width 130 height 30
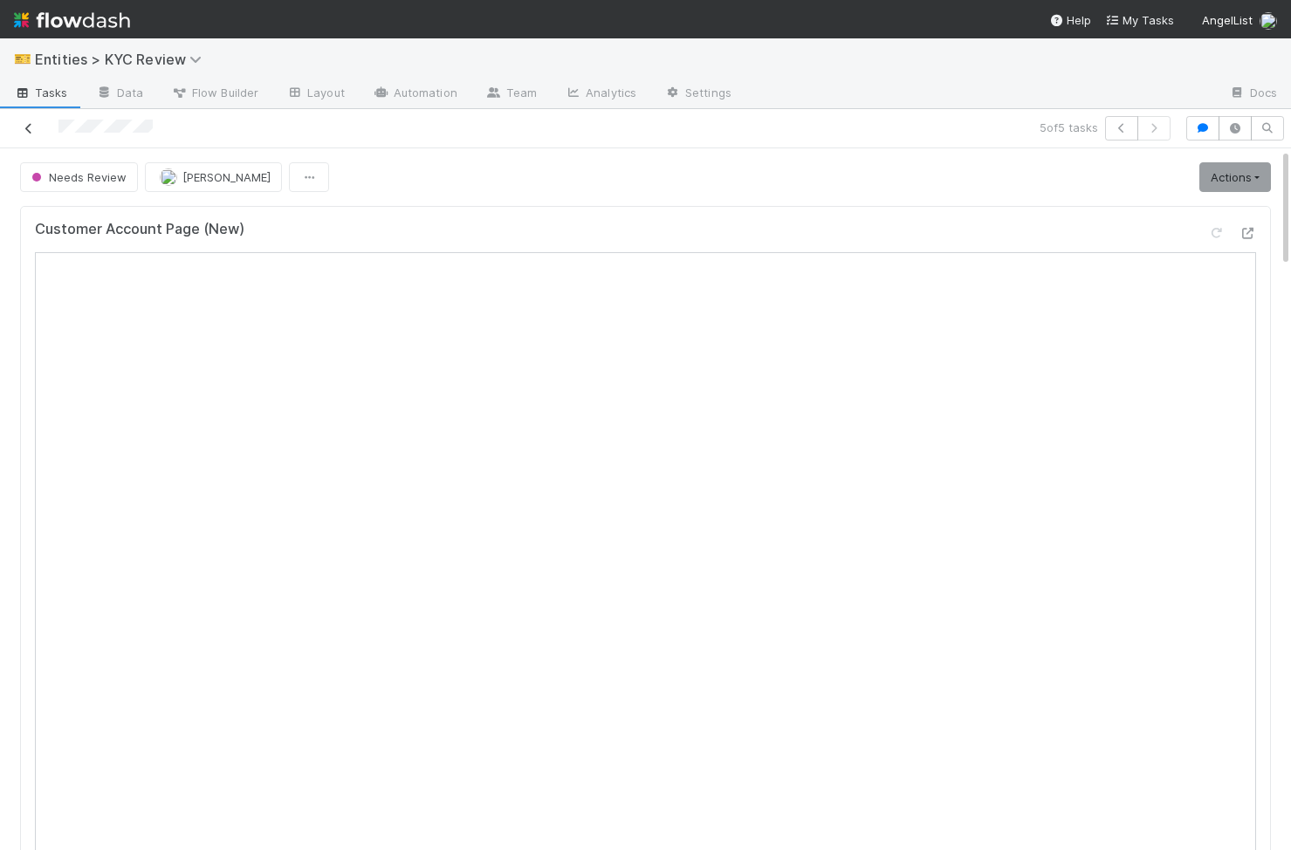
click at [35, 134] on icon at bounding box center [28, 128] width 17 height 11
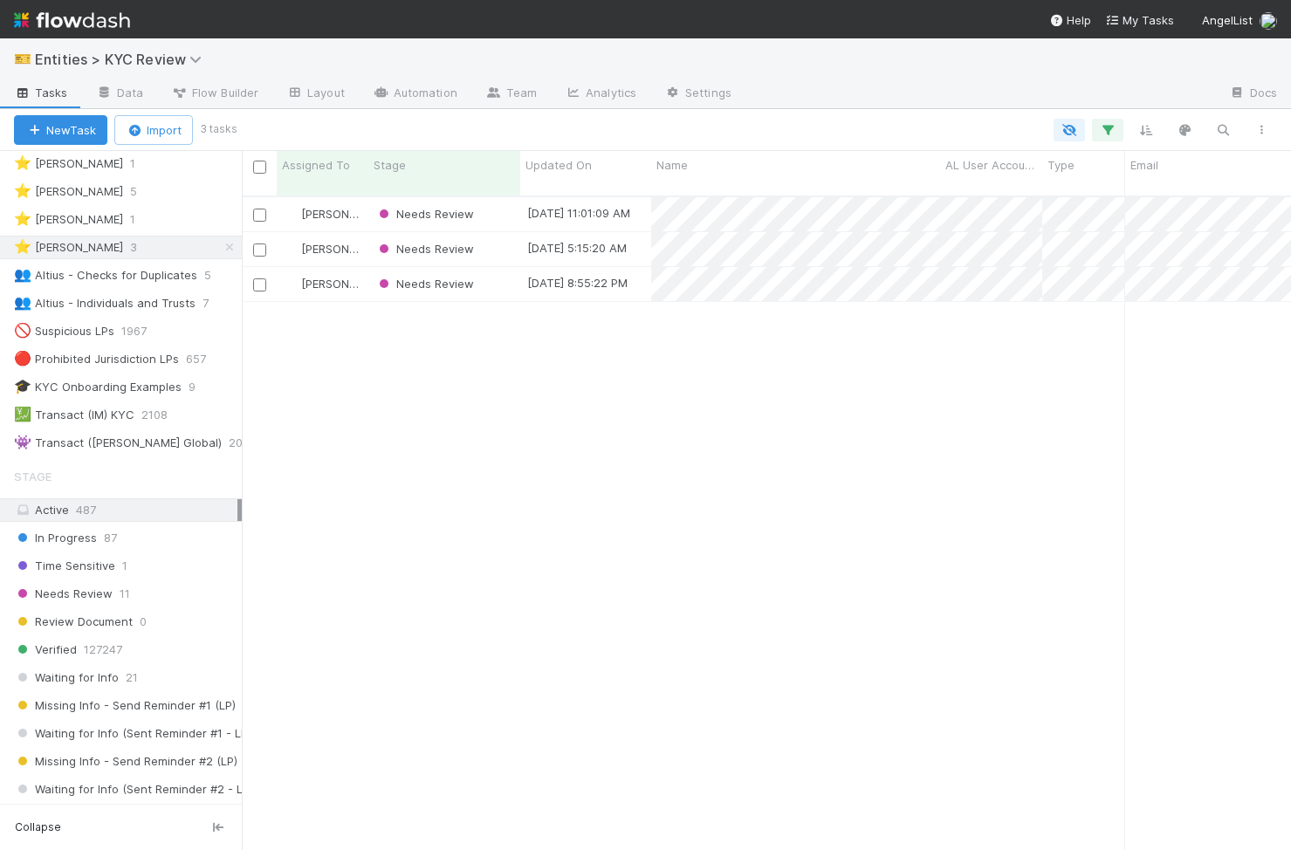
scroll to position [58, 0]
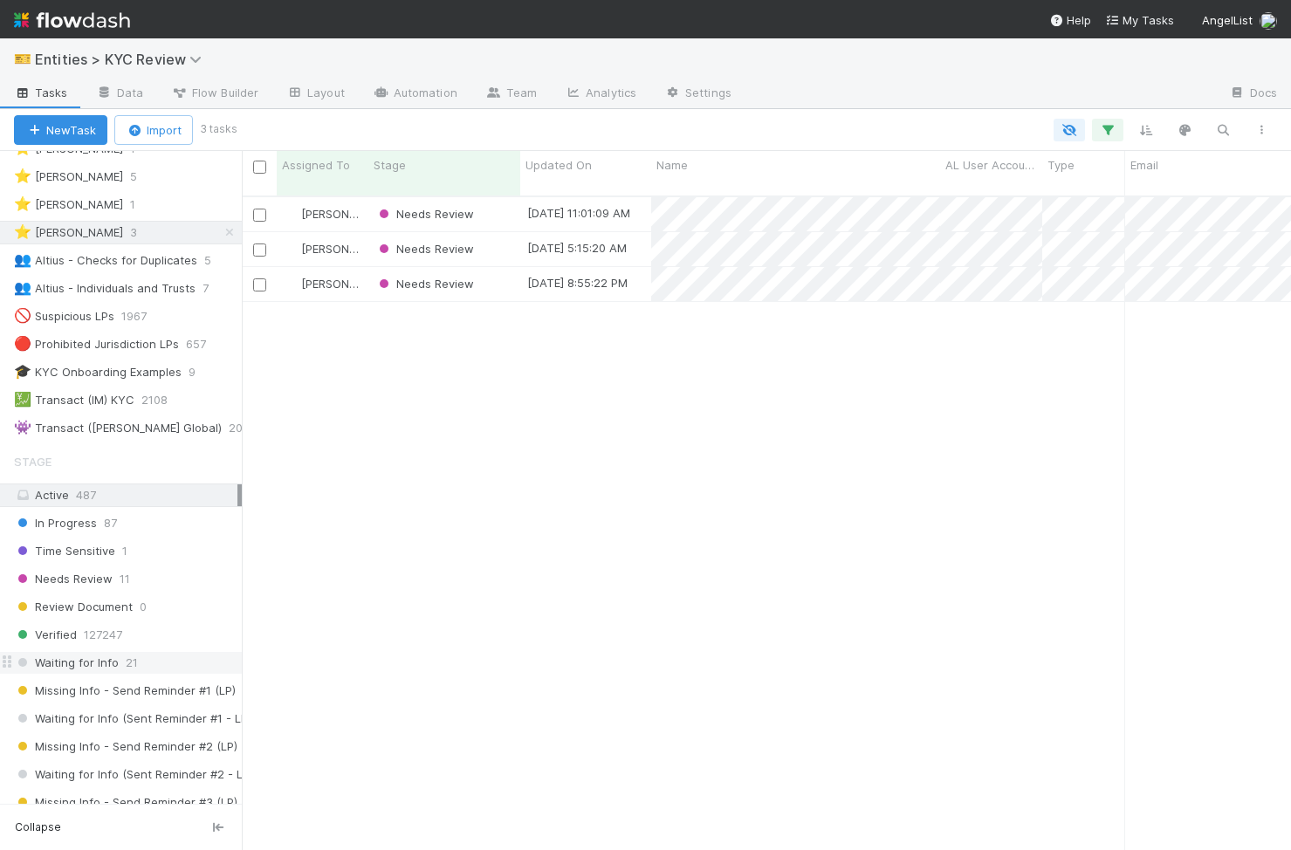
click at [164, 667] on div "Waiting for Info 21" at bounding box center [128, 663] width 228 height 22
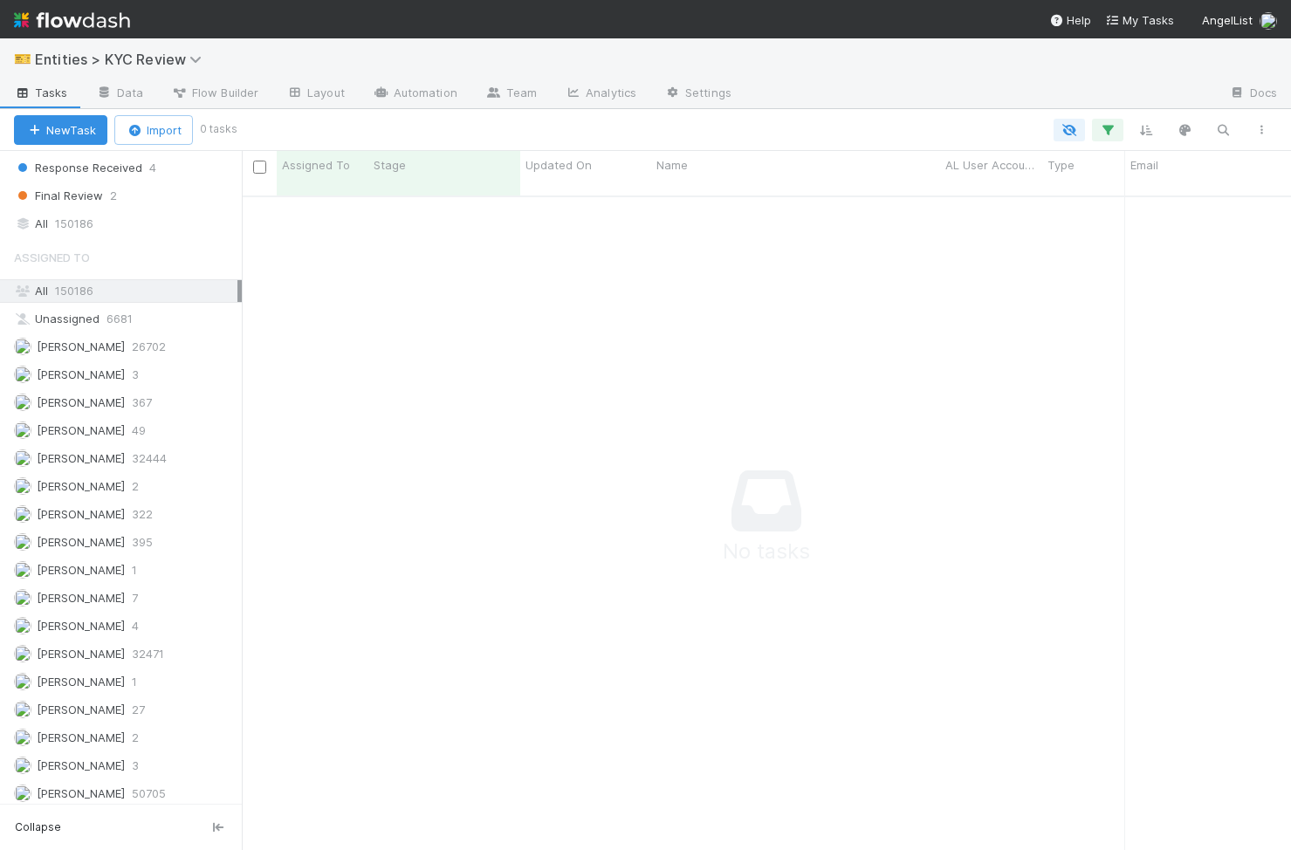
scroll to position [1396, 0]
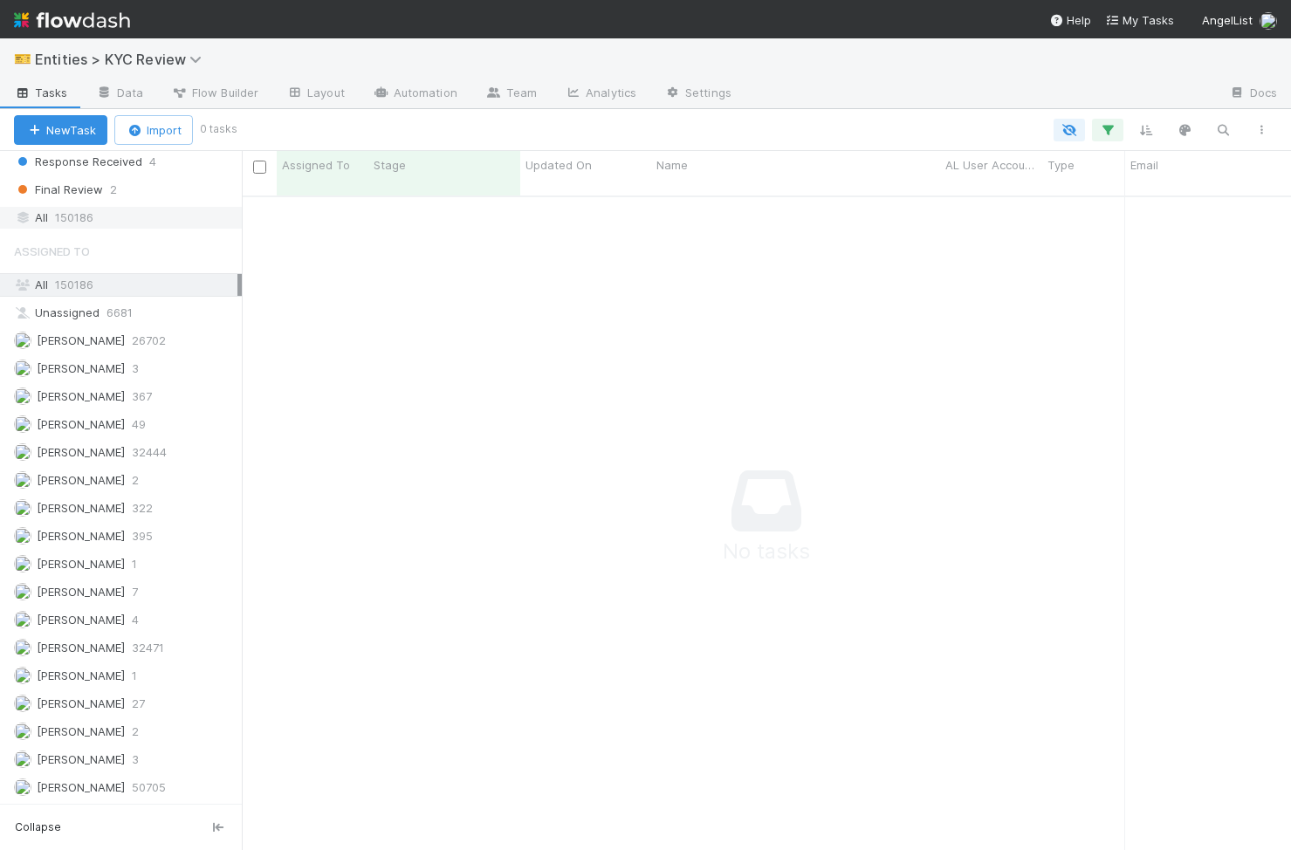
click at [164, 222] on div "All 150186" at bounding box center [125, 218] width 223 height 22
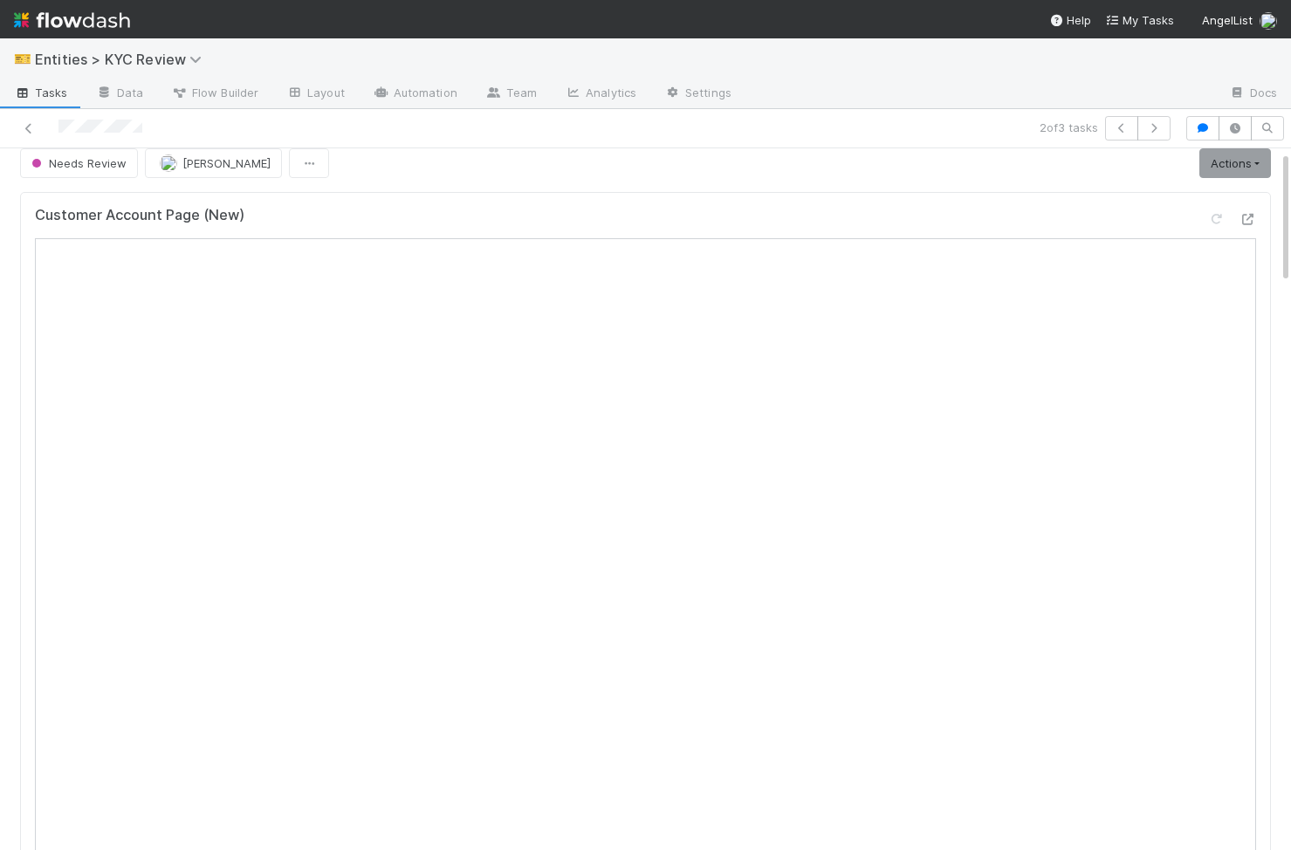
scroll to position [0, 3]
click at [1227, 169] on link "Actions" at bounding box center [1231, 163] width 72 height 30
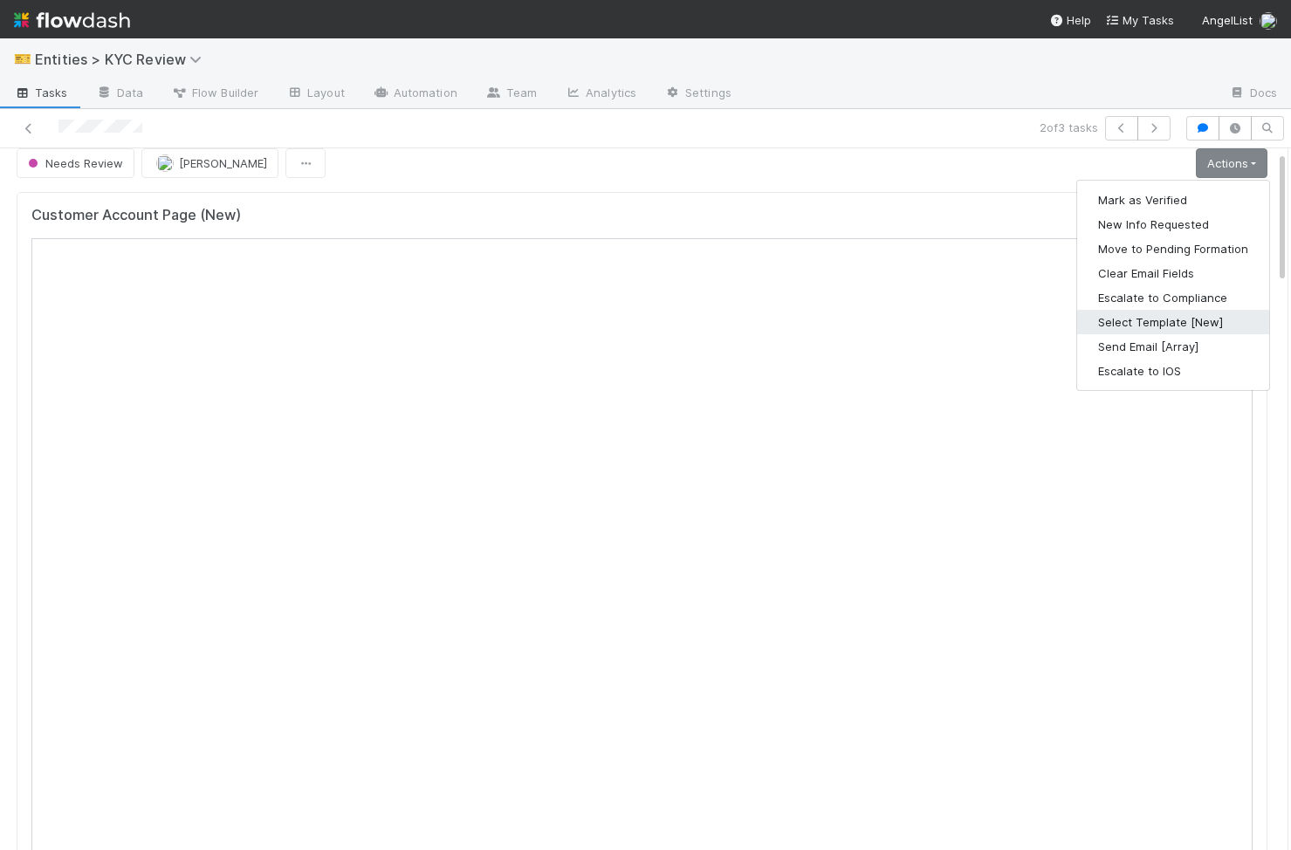
click at [1207, 314] on button "Select Template [New]" at bounding box center [1173, 322] width 192 height 24
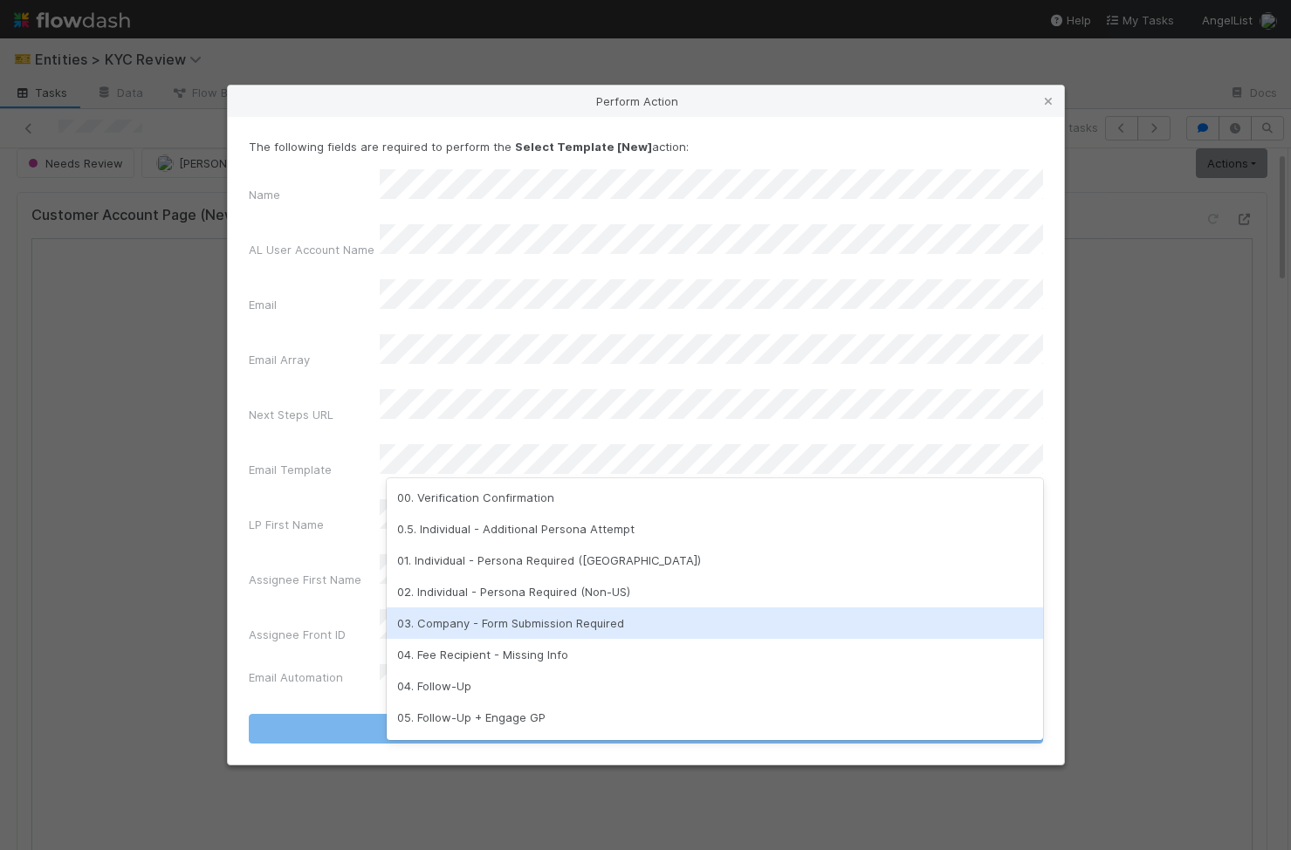
click at [554, 608] on div "03. Company - Form Submission Required" at bounding box center [715, 622] width 656 height 31
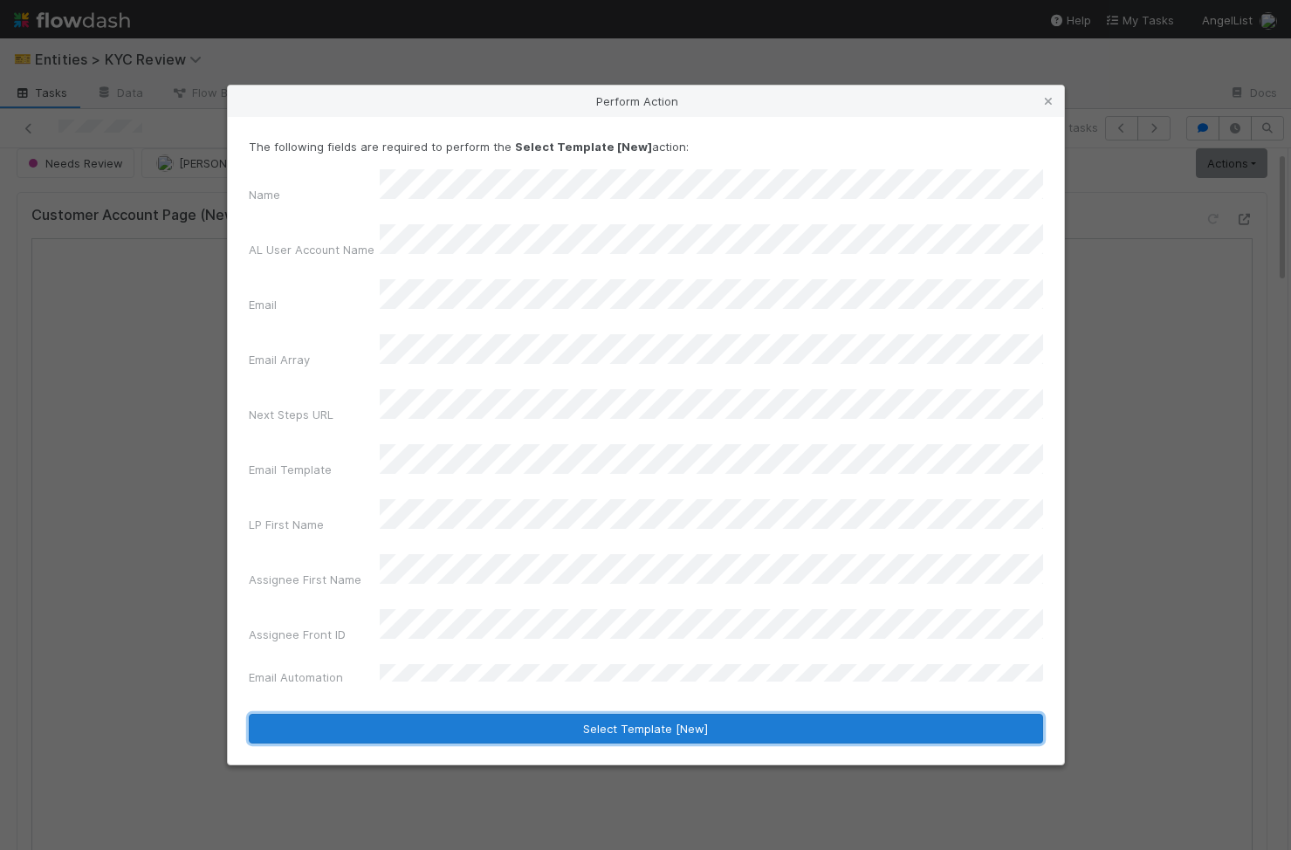
click at [560, 714] on button "Select Template [New]" at bounding box center [646, 729] width 794 height 30
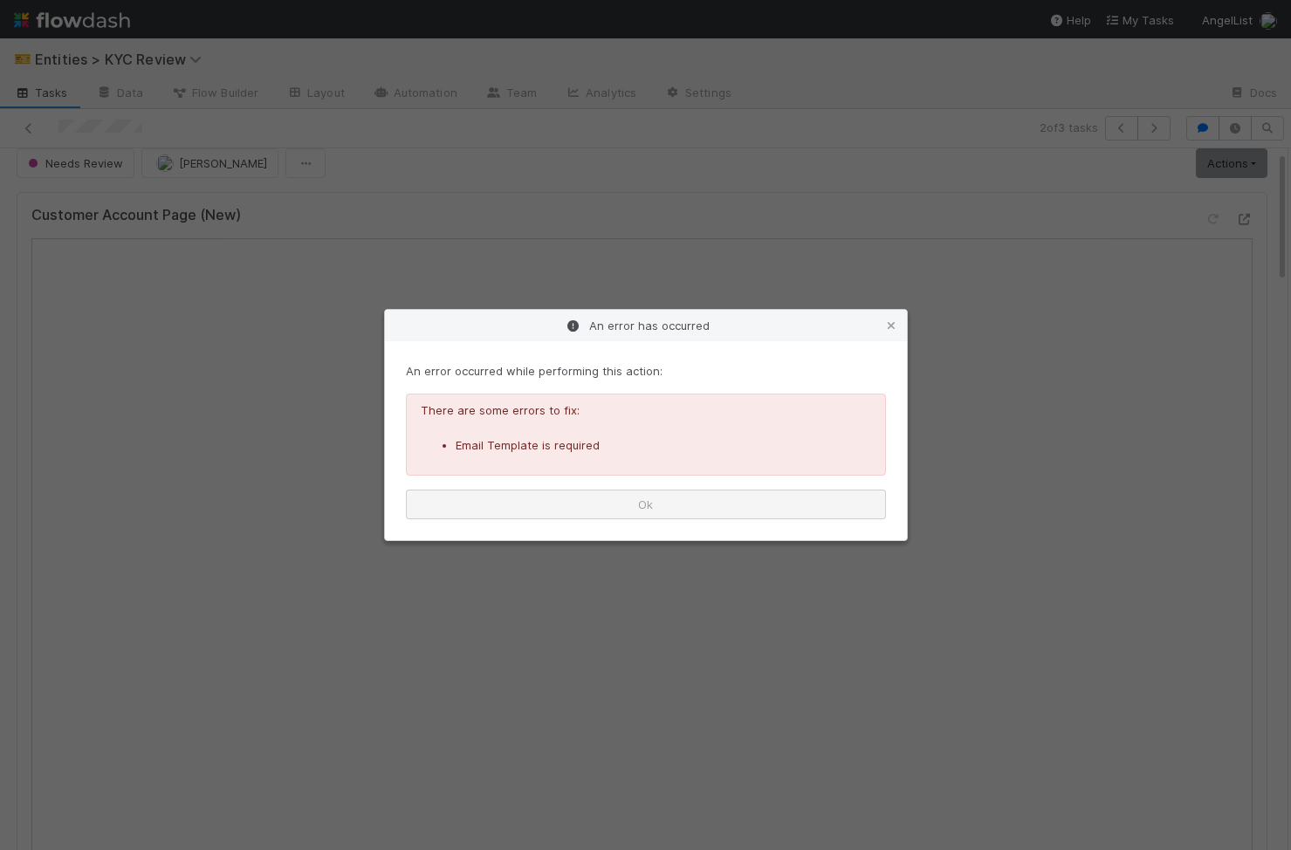
scroll to position [0, 0]
click at [611, 503] on button "Ok" at bounding box center [646, 505] width 480 height 30
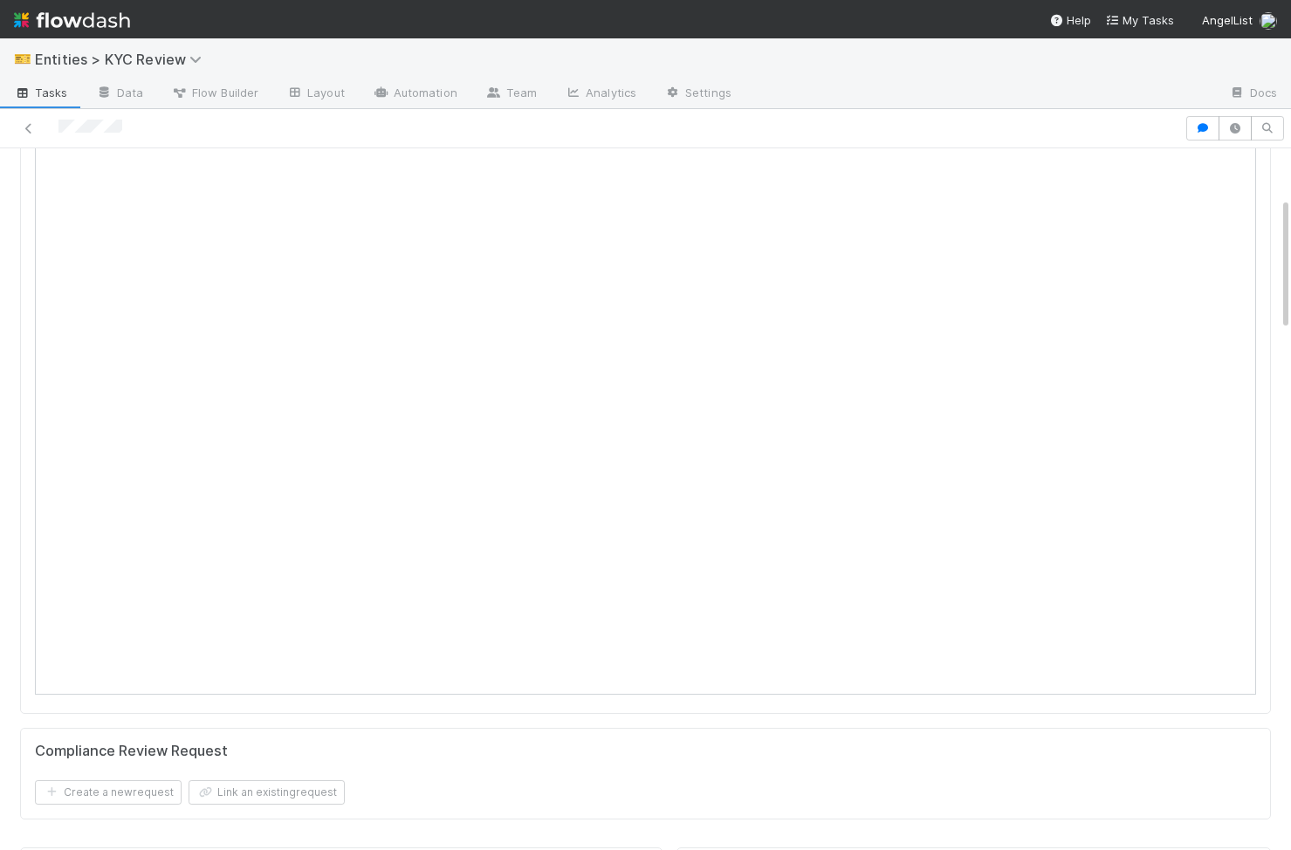
scroll to position [313, 0]
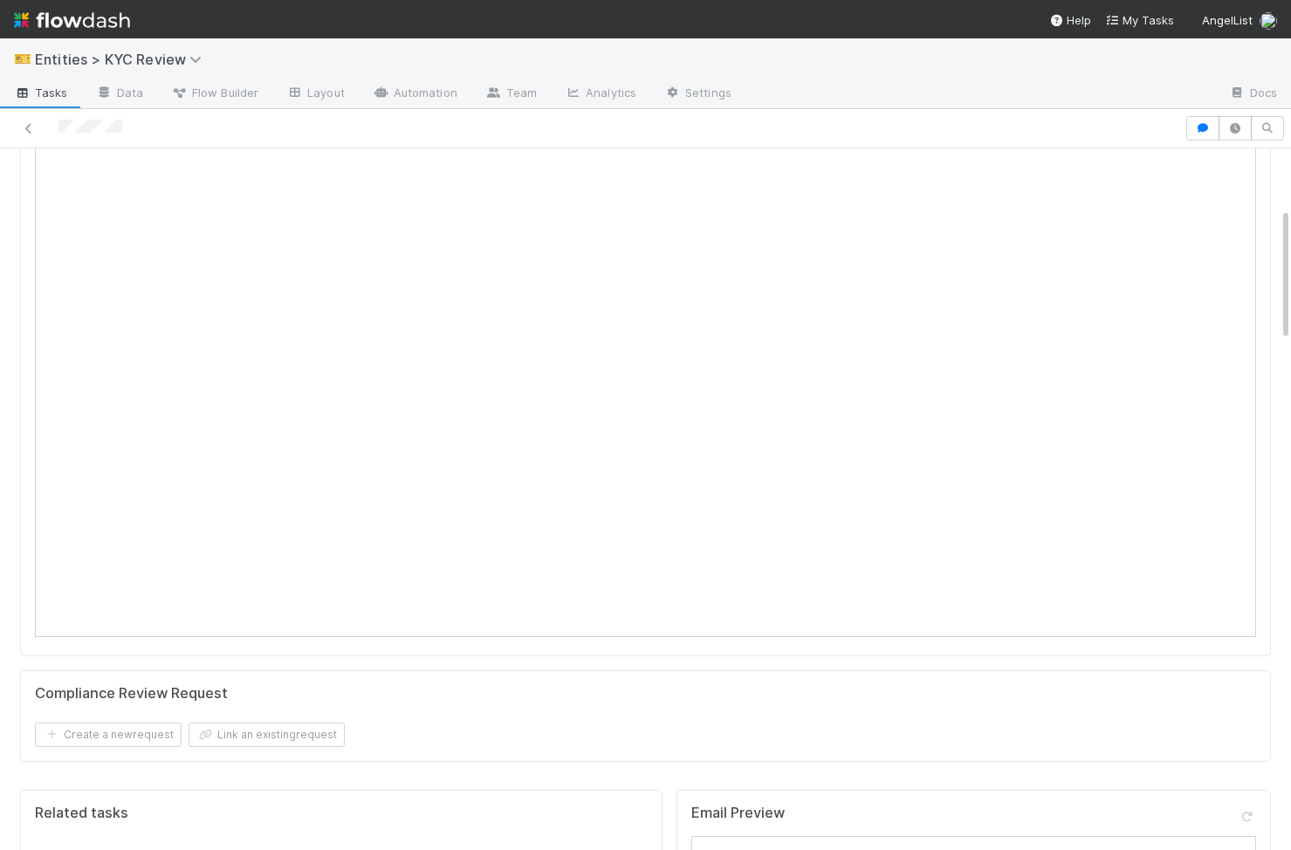
click at [551, 411] on div "Customer Account Page (New) Compliance Review Request Create a new request Link…" at bounding box center [645, 334] width 1264 height 897
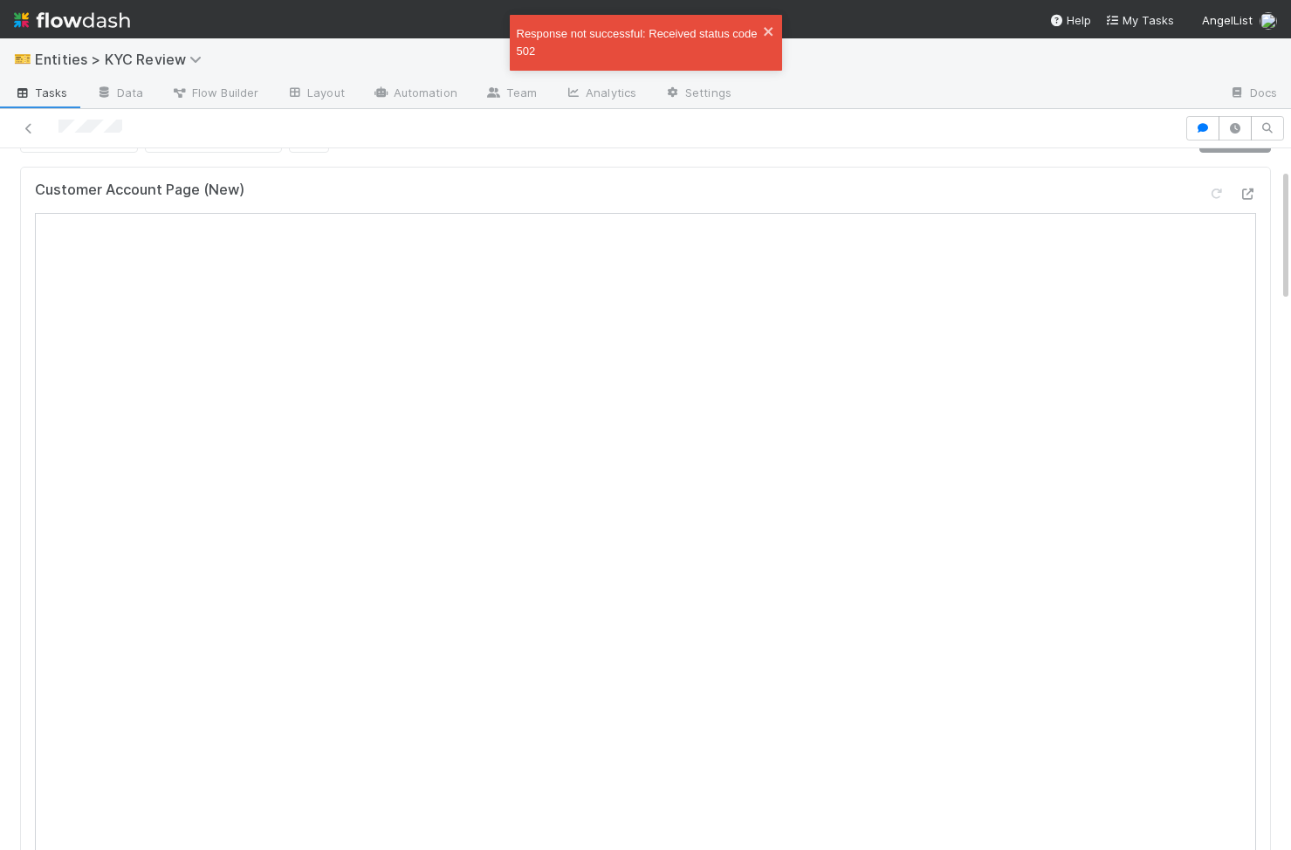
scroll to position [0, 0]
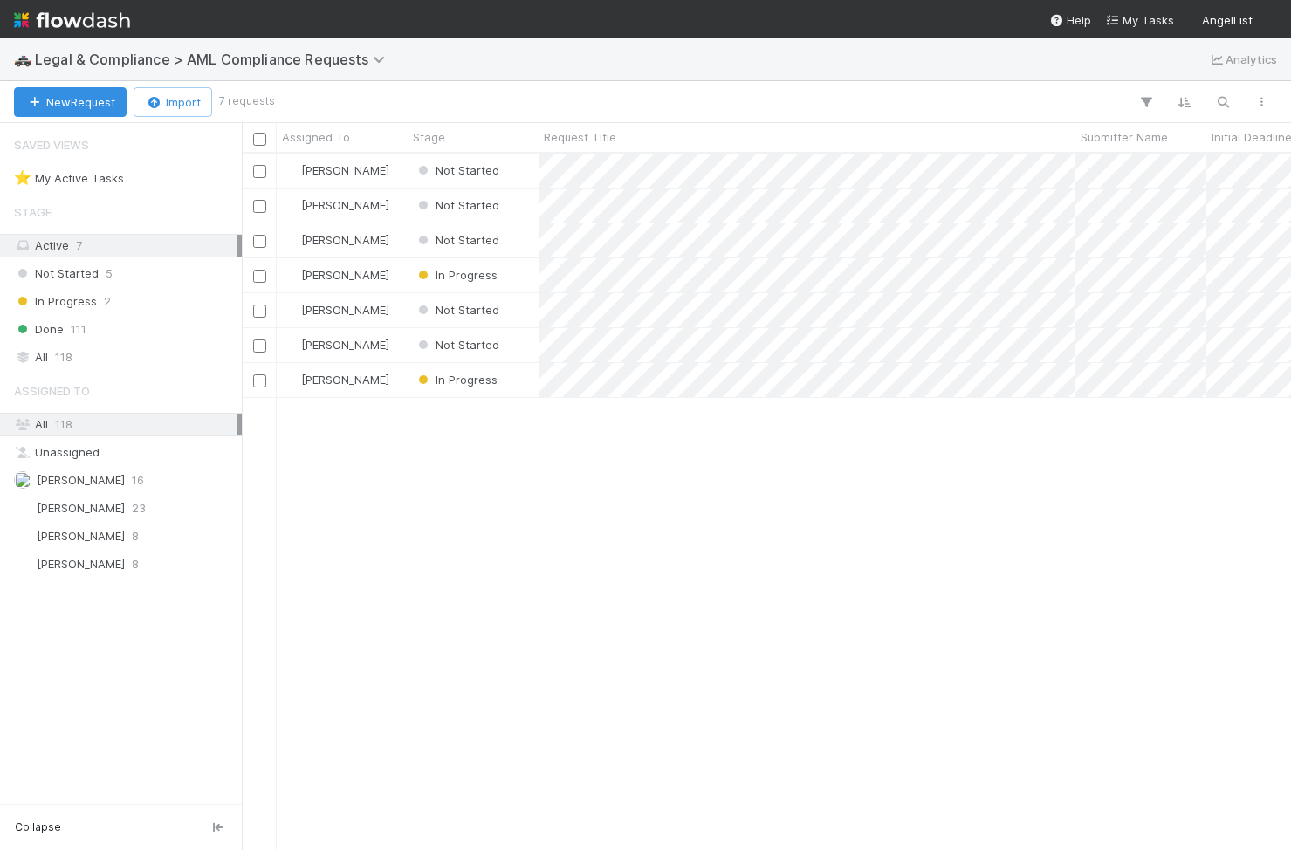
scroll to position [695, 1049]
click at [148, 338] on div "Done 111" at bounding box center [125, 330] width 223 height 22
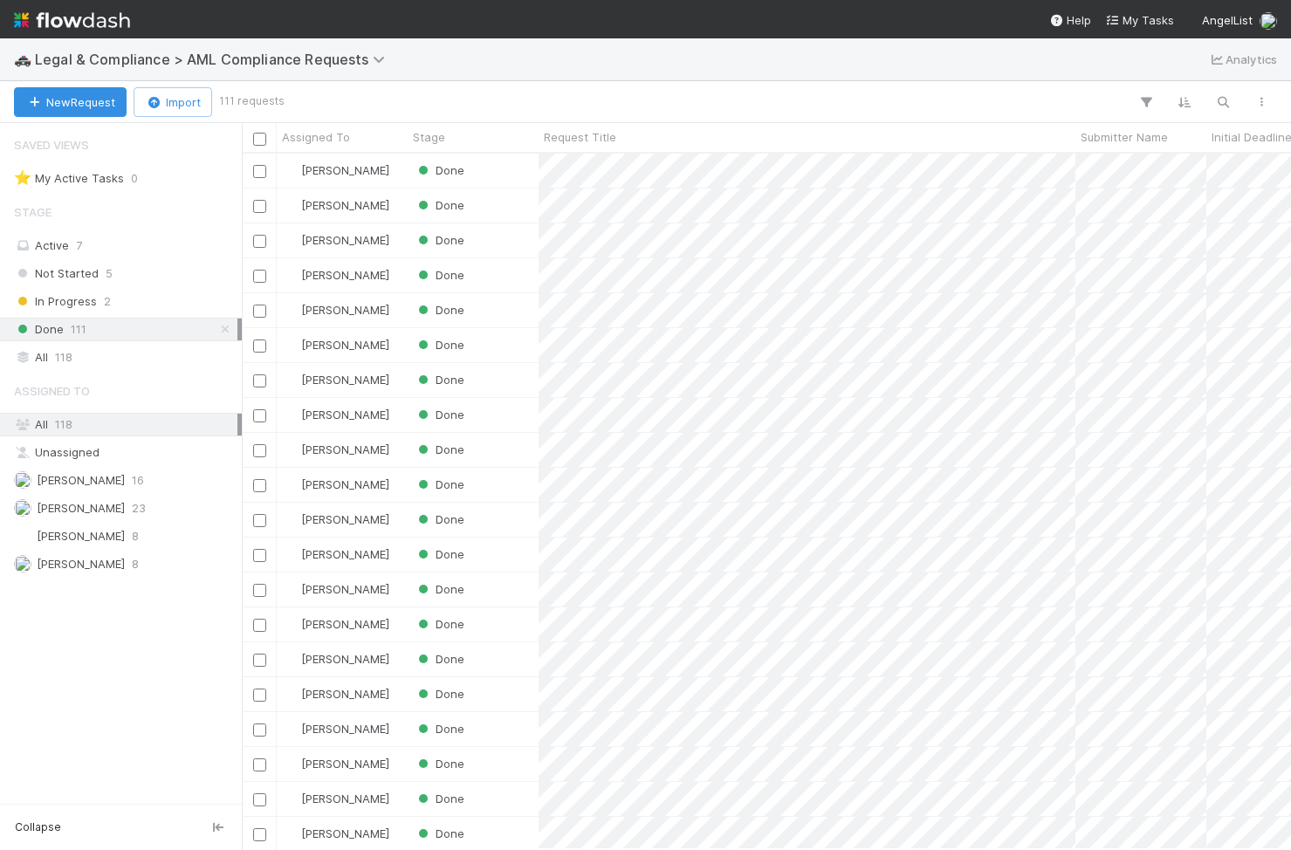
scroll to position [695, 1049]
click at [1215, 96] on icon "button" at bounding box center [1222, 102] width 17 height 16
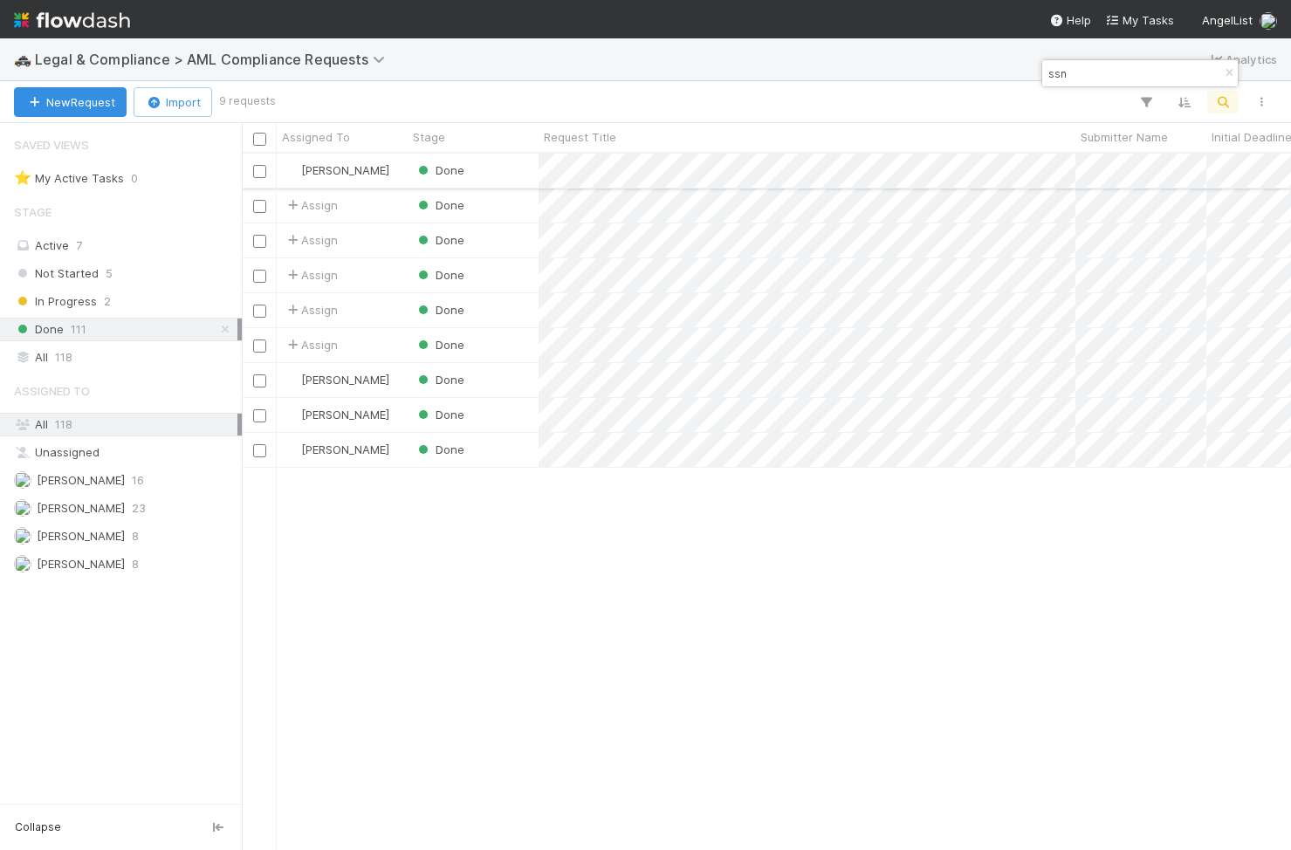
type input "ssn"
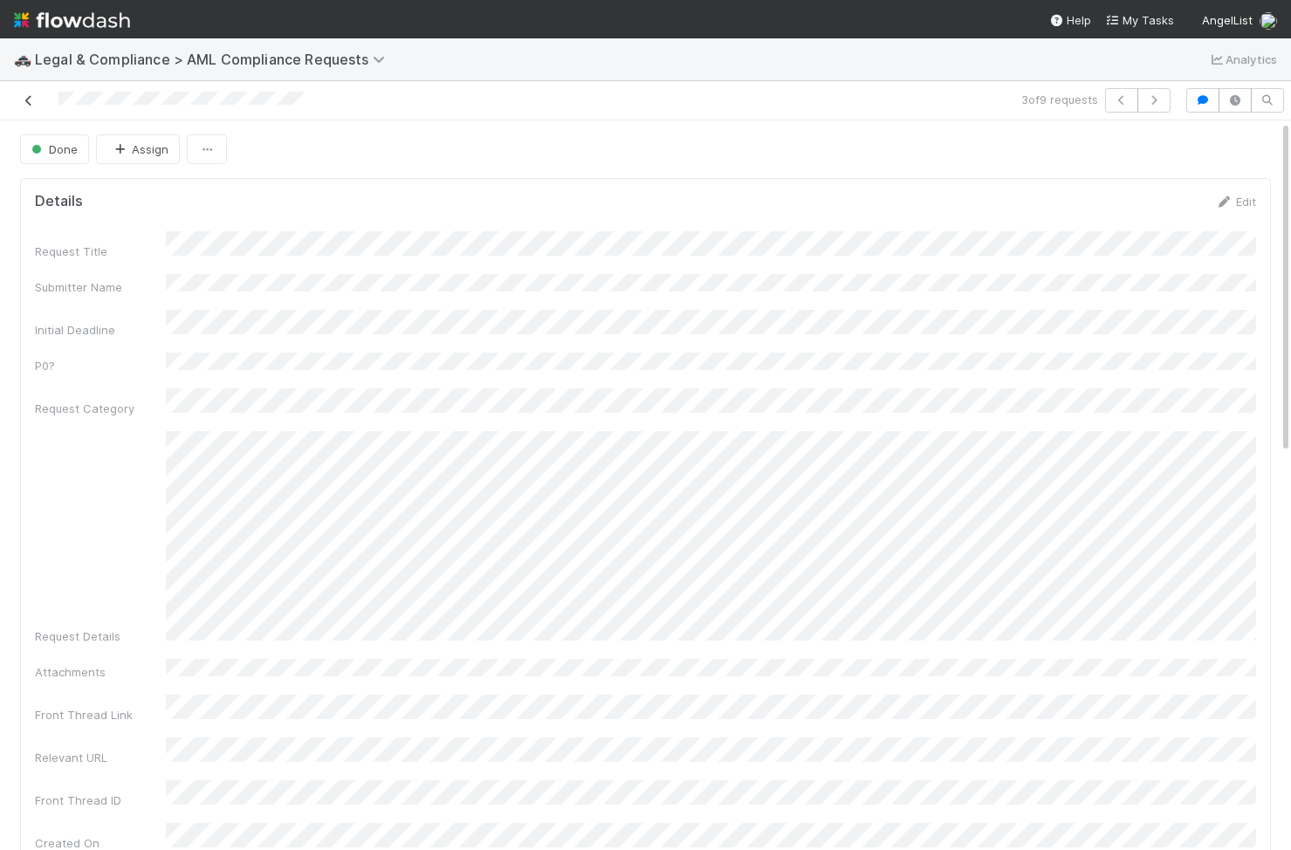
click at [31, 95] on icon at bounding box center [28, 100] width 17 height 11
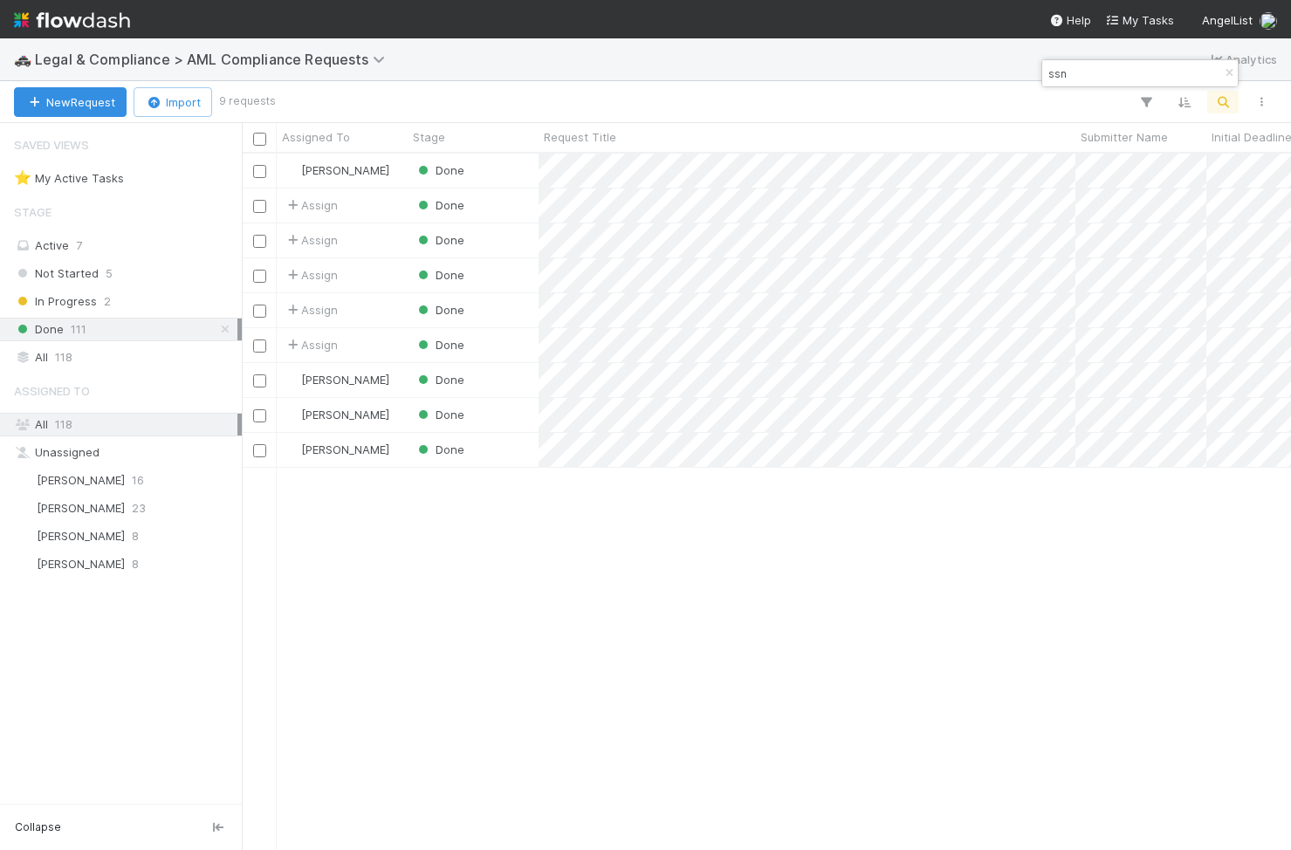
scroll to position [695, 1049]
click at [1084, 74] on input "ssn" at bounding box center [1132, 73] width 175 height 21
type input "aml letter"
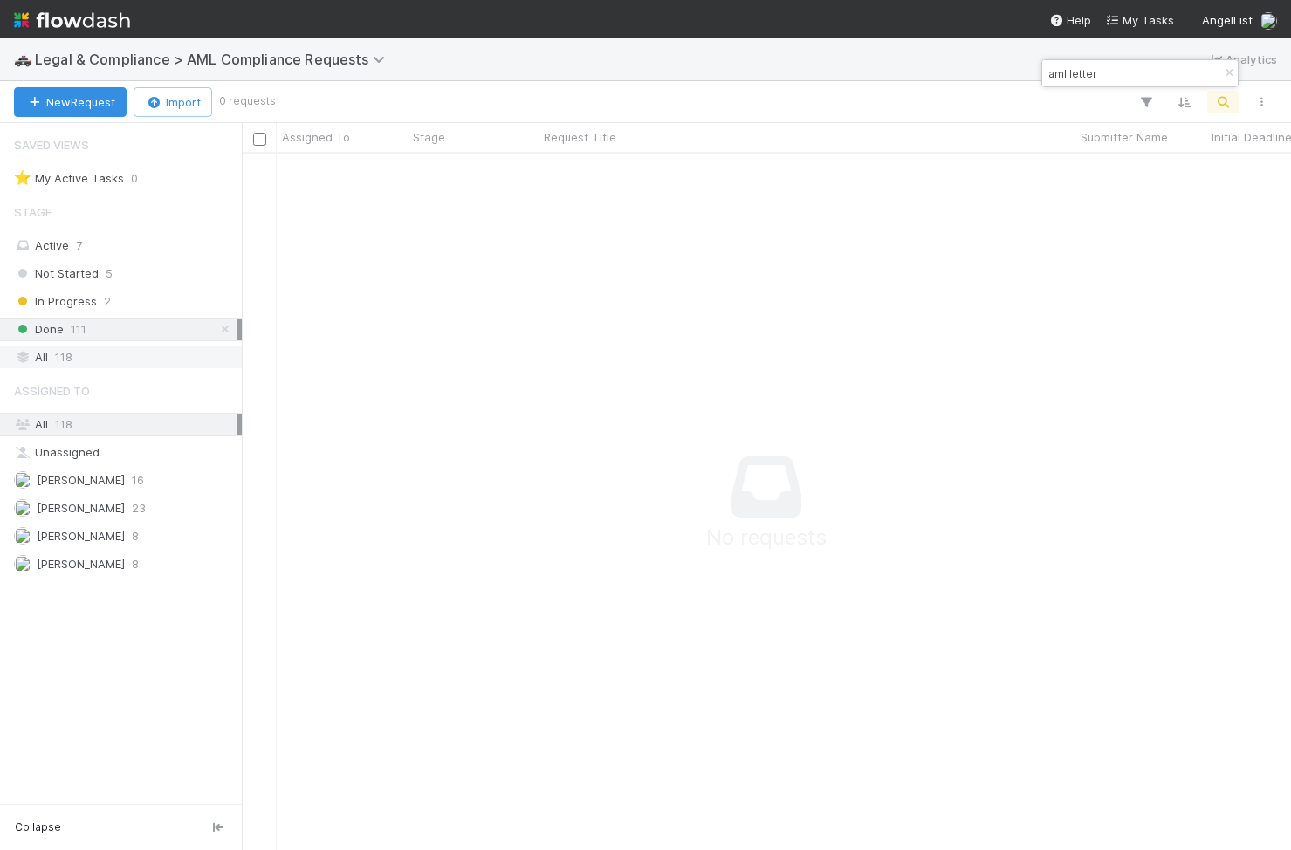
click at [118, 360] on div "All 118" at bounding box center [125, 357] width 223 height 22
click at [112, 251] on div "Active 7" at bounding box center [125, 246] width 223 height 22
click at [1230, 69] on icon "button" at bounding box center [1228, 73] width 17 height 10
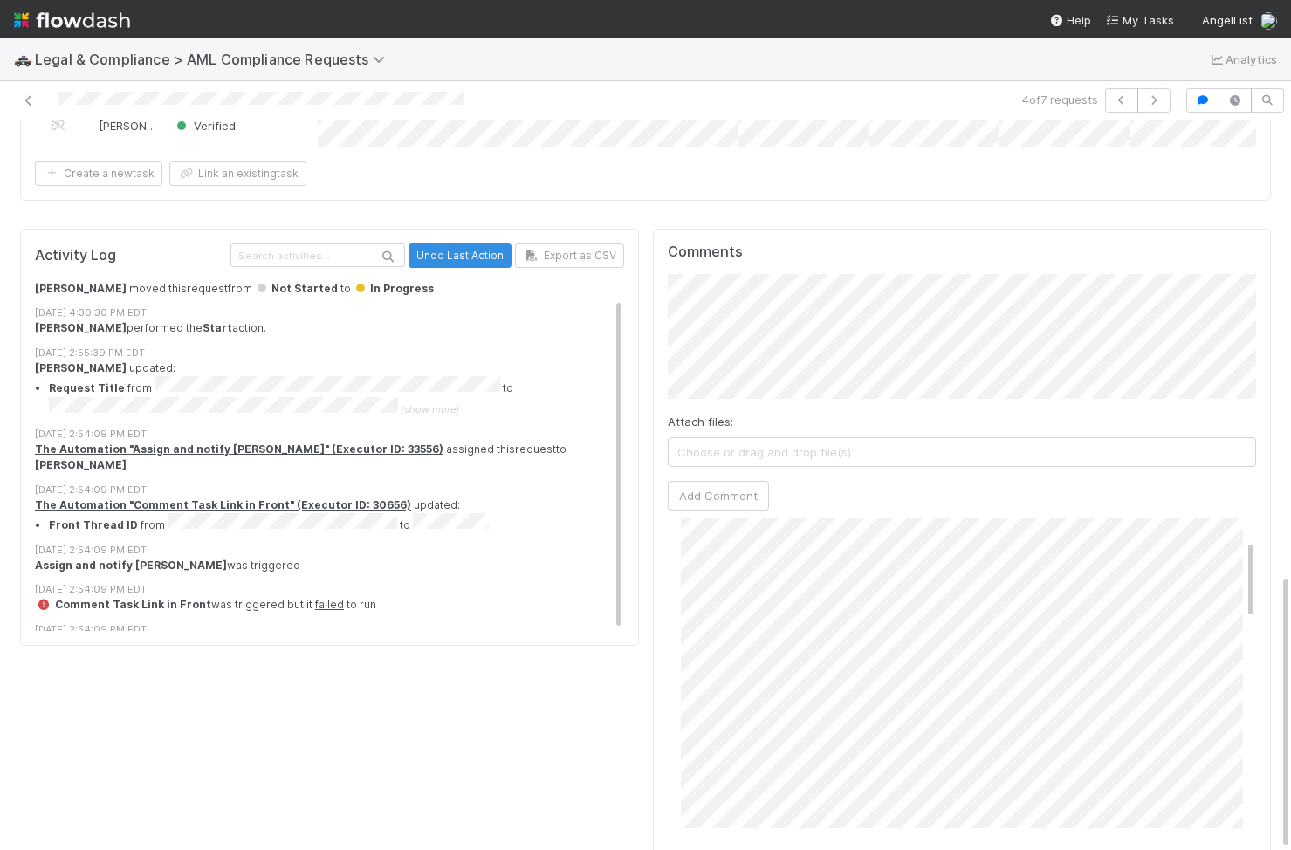
scroll to position [343, 0]
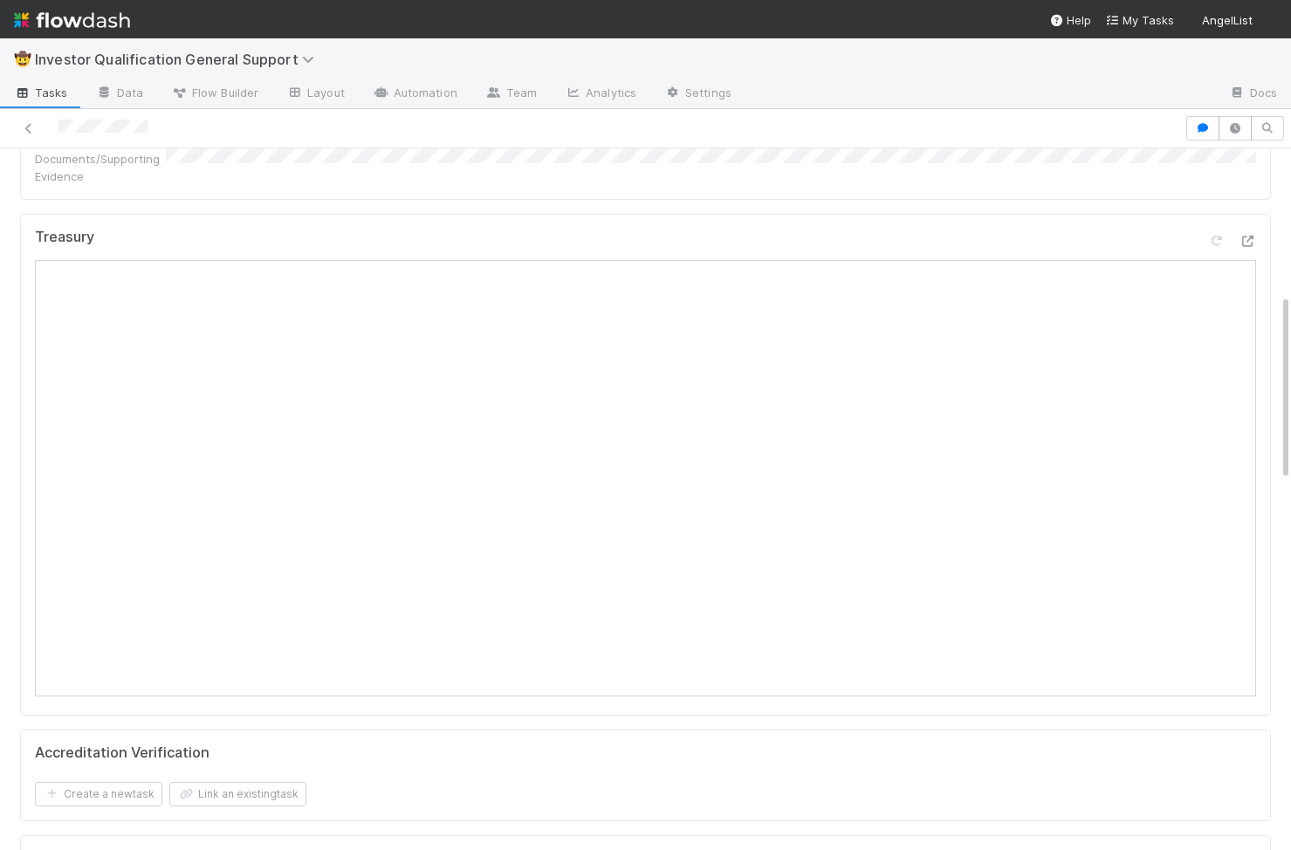
scroll to position [538, 0]
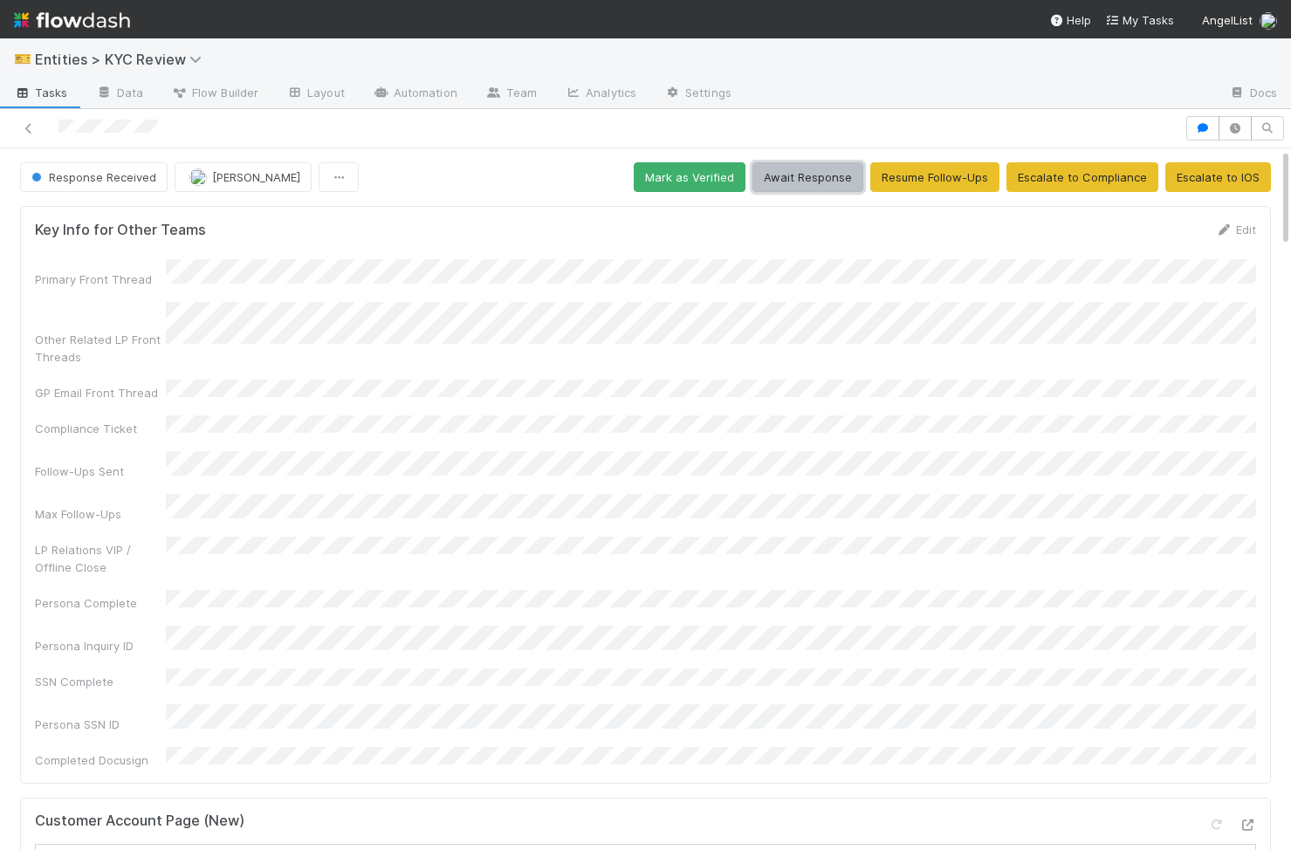
click at [819, 162] on button "Await Response" at bounding box center [807, 177] width 111 height 30
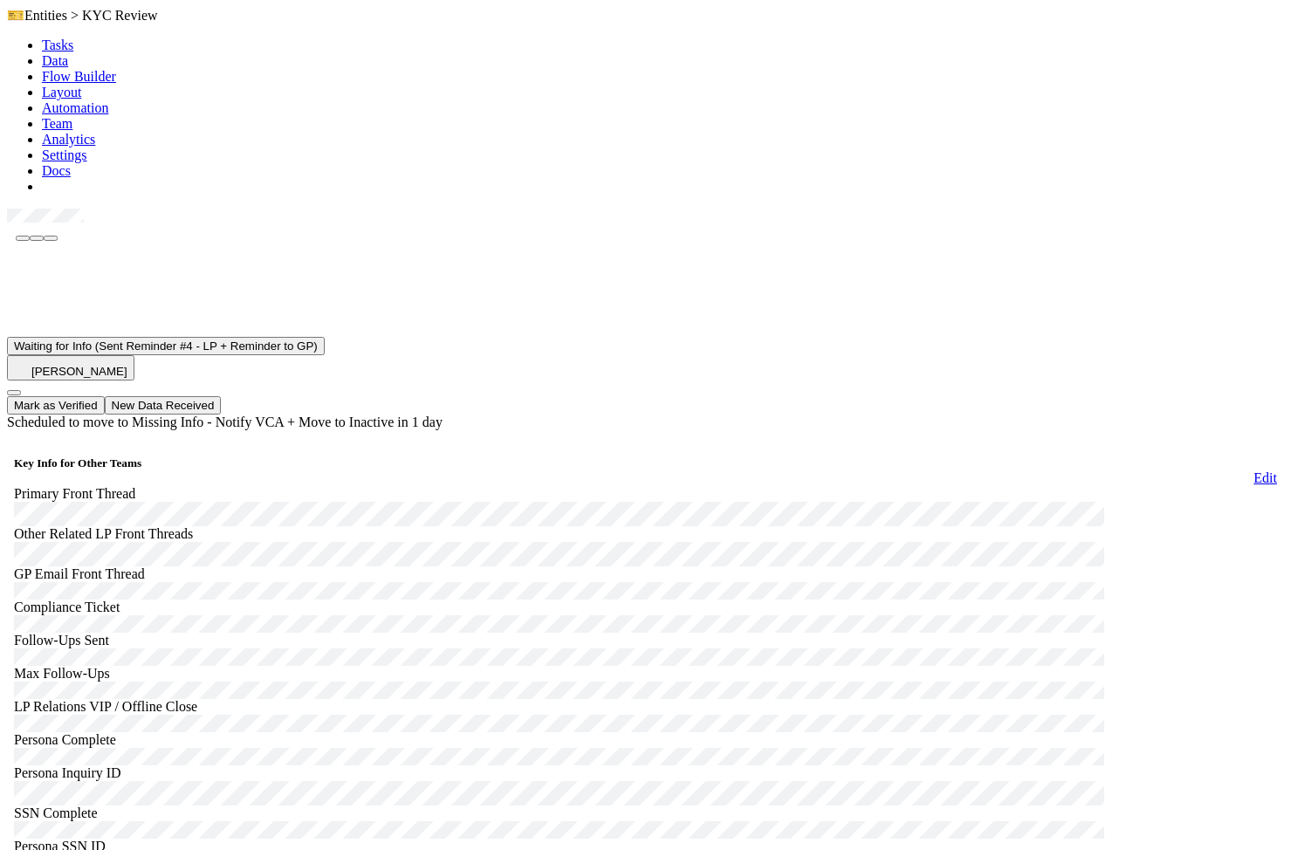
scroll to position [845, 0]
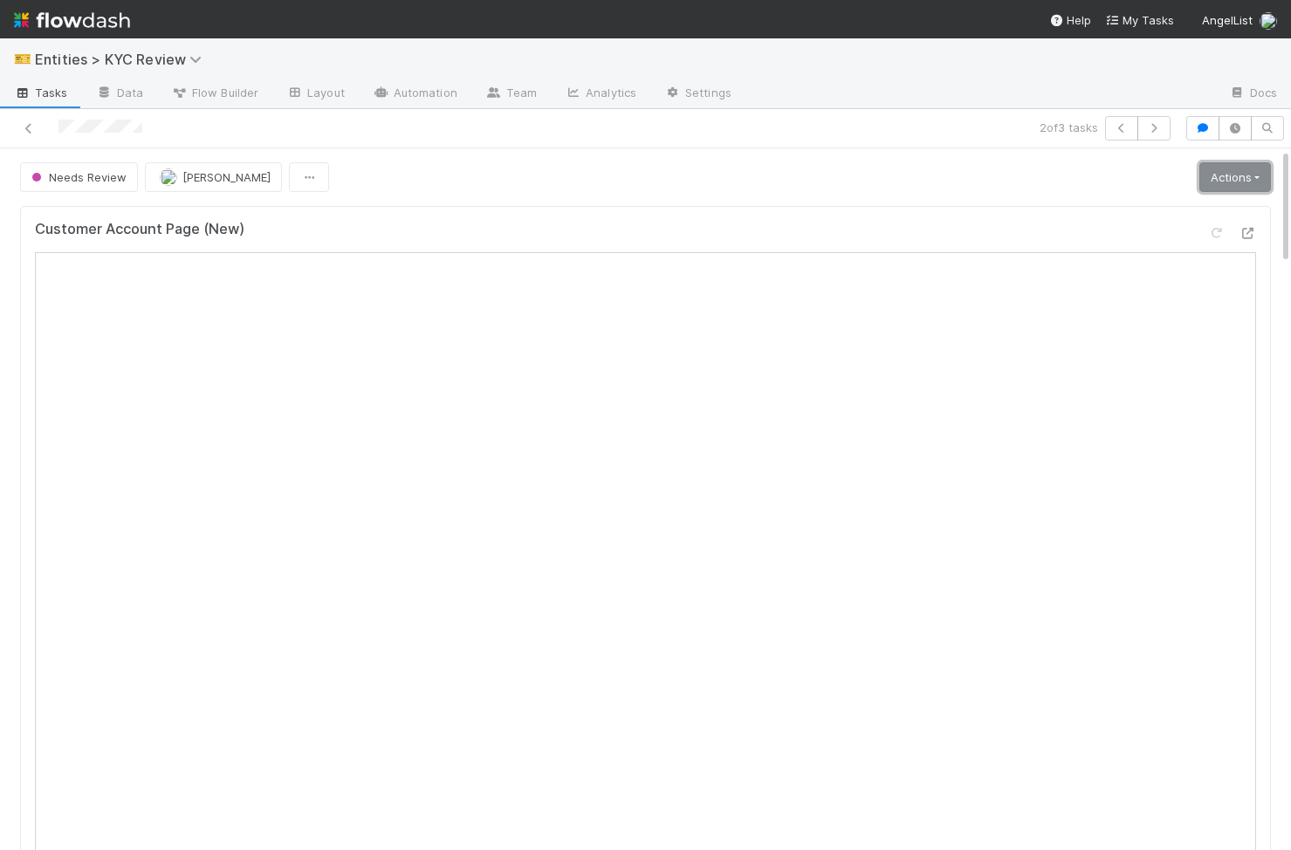
click at [1235, 181] on link "Actions" at bounding box center [1235, 177] width 72 height 30
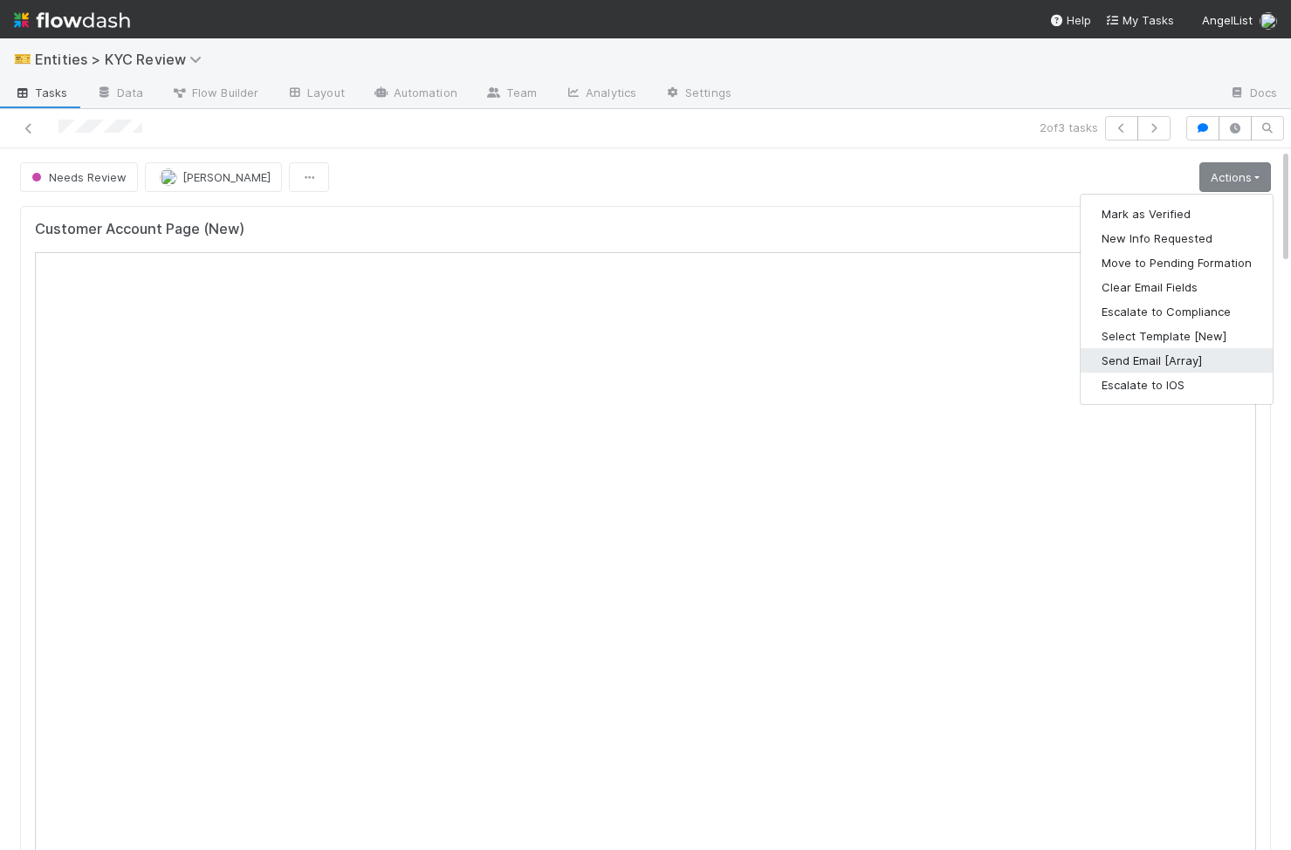
click at [1206, 360] on button "Send Email [Array]" at bounding box center [1176, 360] width 192 height 24
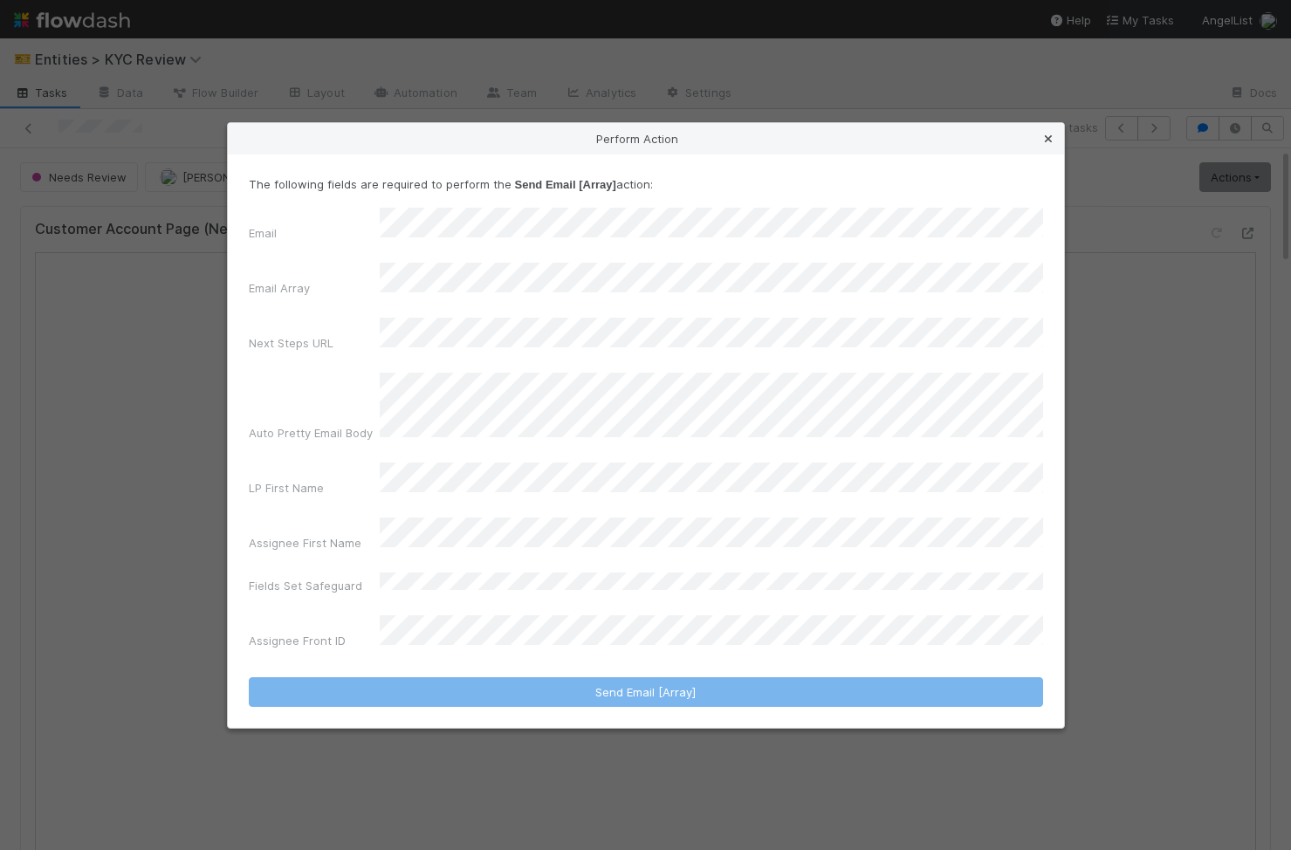
click at [1045, 145] on icon at bounding box center [1047, 139] width 17 height 11
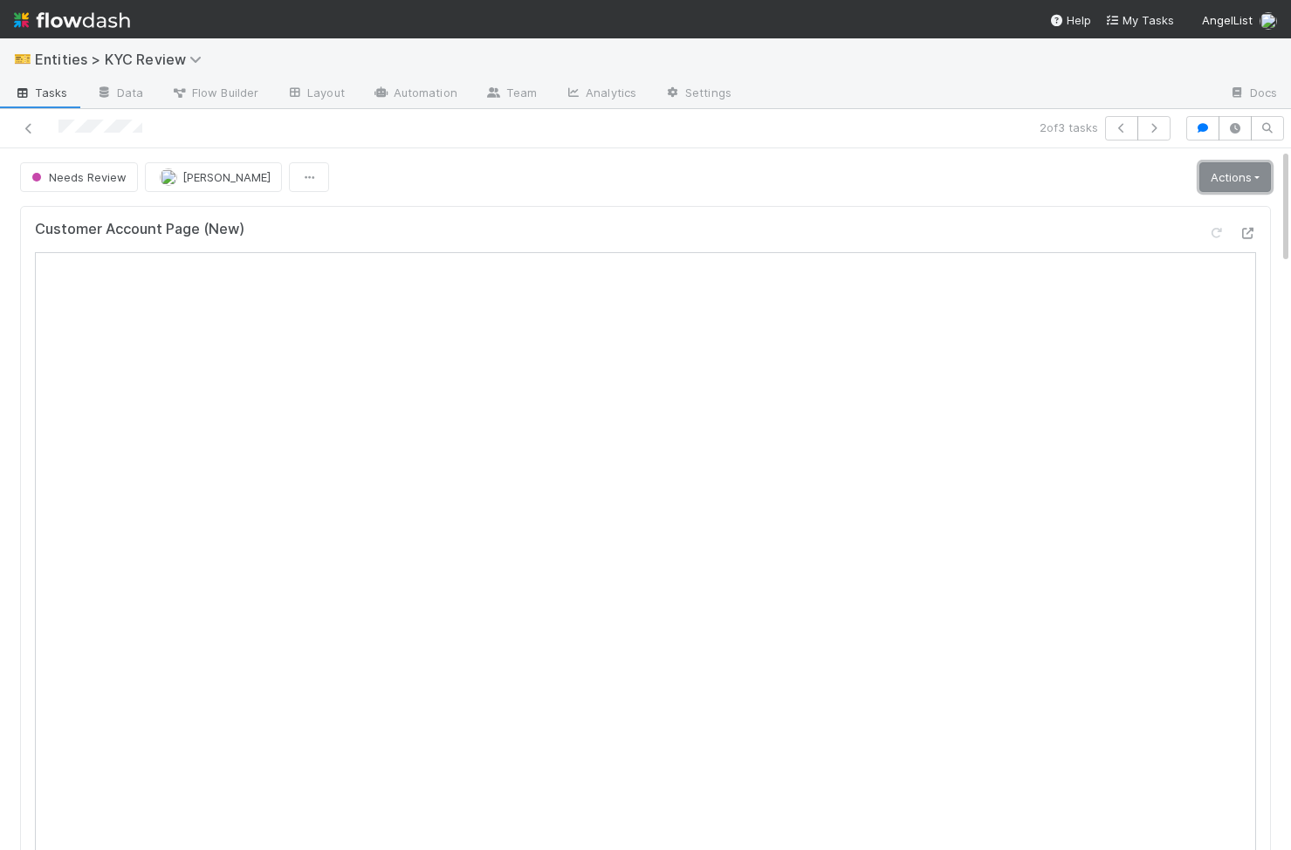
click at [1221, 182] on link "Actions" at bounding box center [1235, 177] width 72 height 30
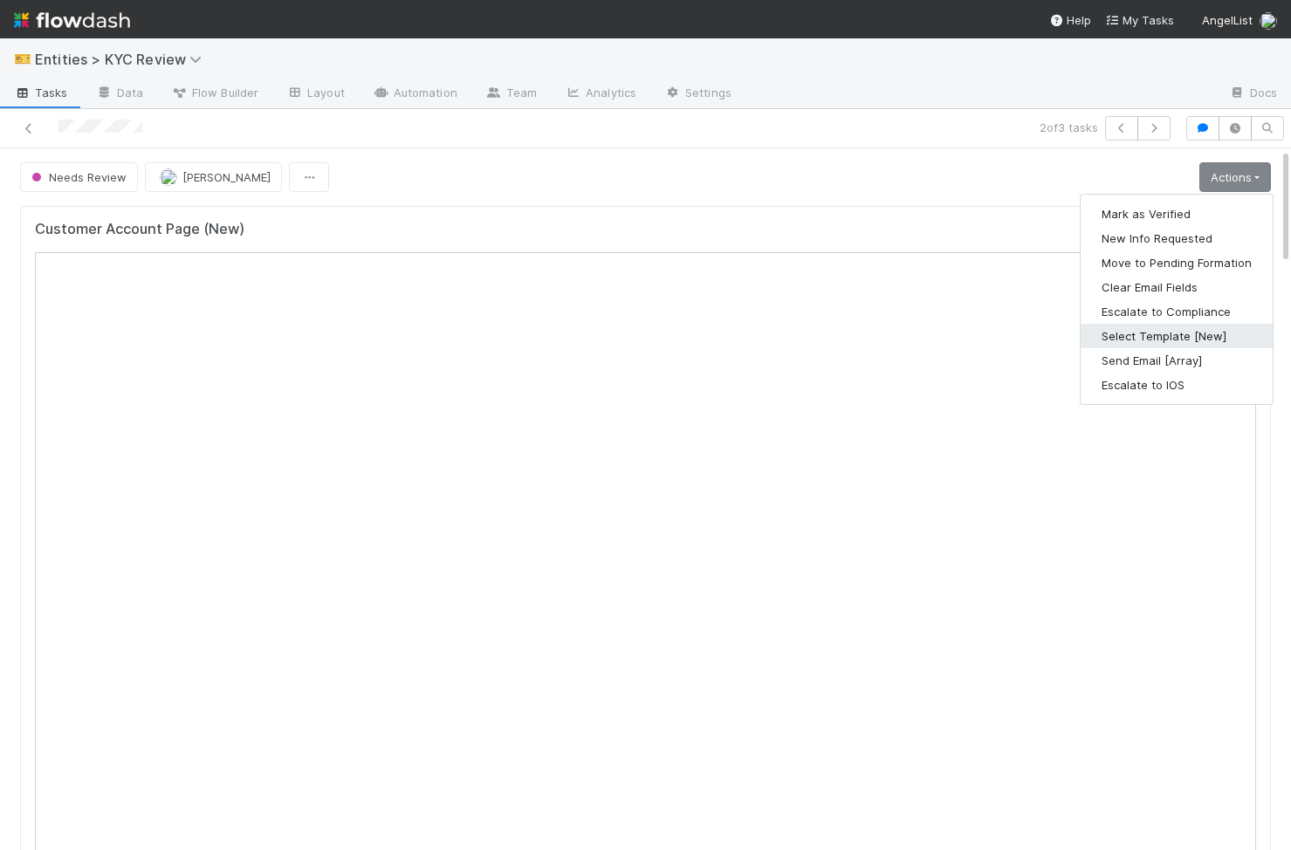
click at [1197, 339] on button "Select Template [New]" at bounding box center [1176, 336] width 192 height 24
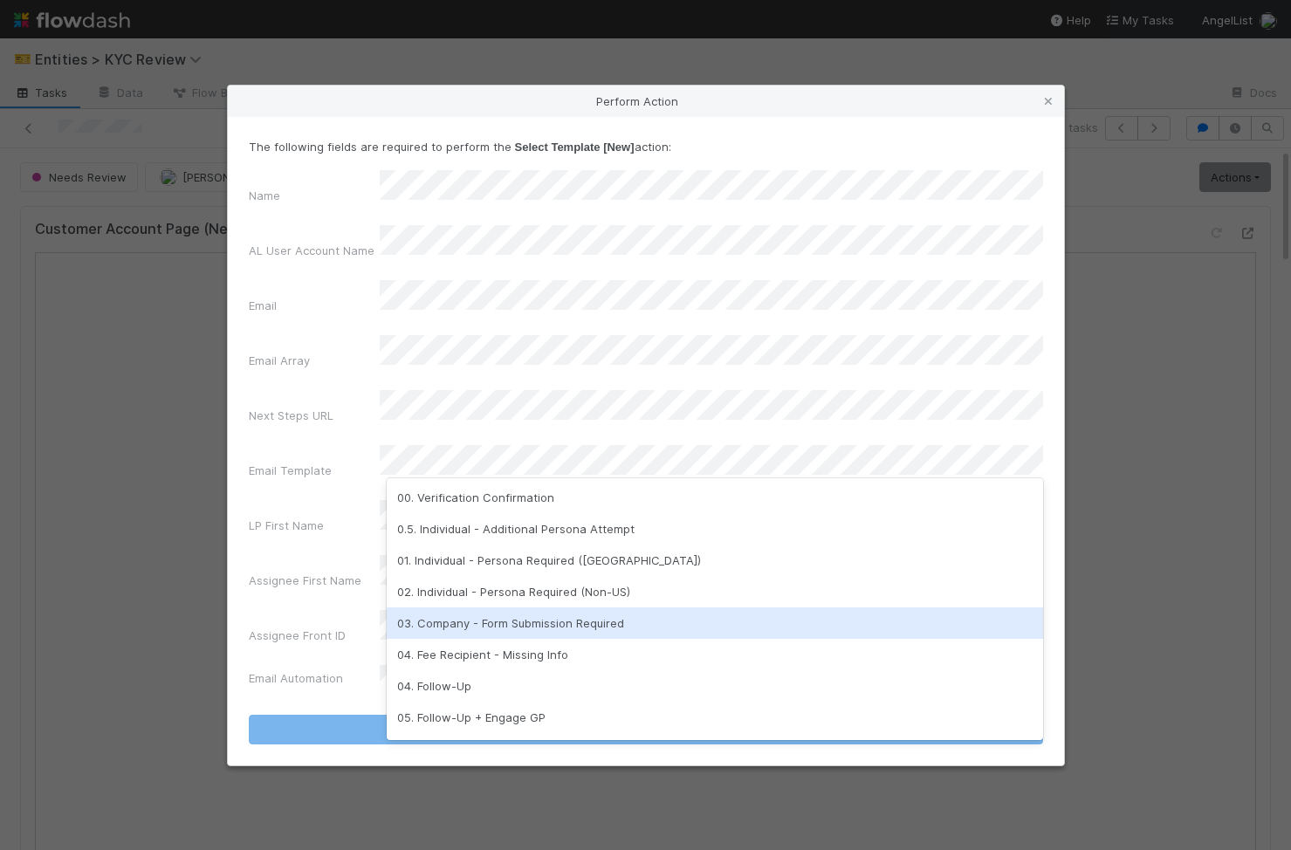
click at [645, 631] on div "03. Company - Form Submission Required" at bounding box center [715, 622] width 656 height 31
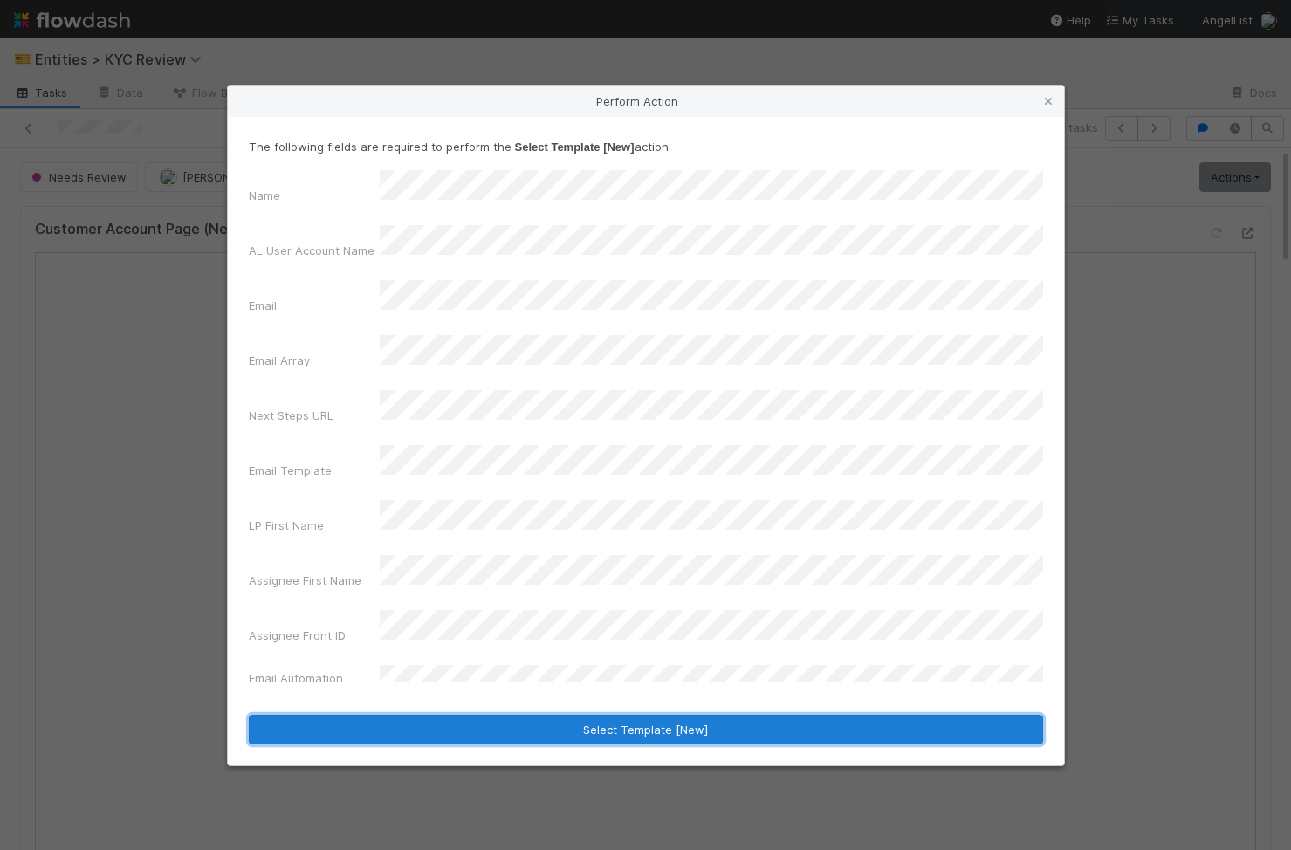
click at [645, 715] on button "Select Template [New]" at bounding box center [646, 730] width 794 height 30
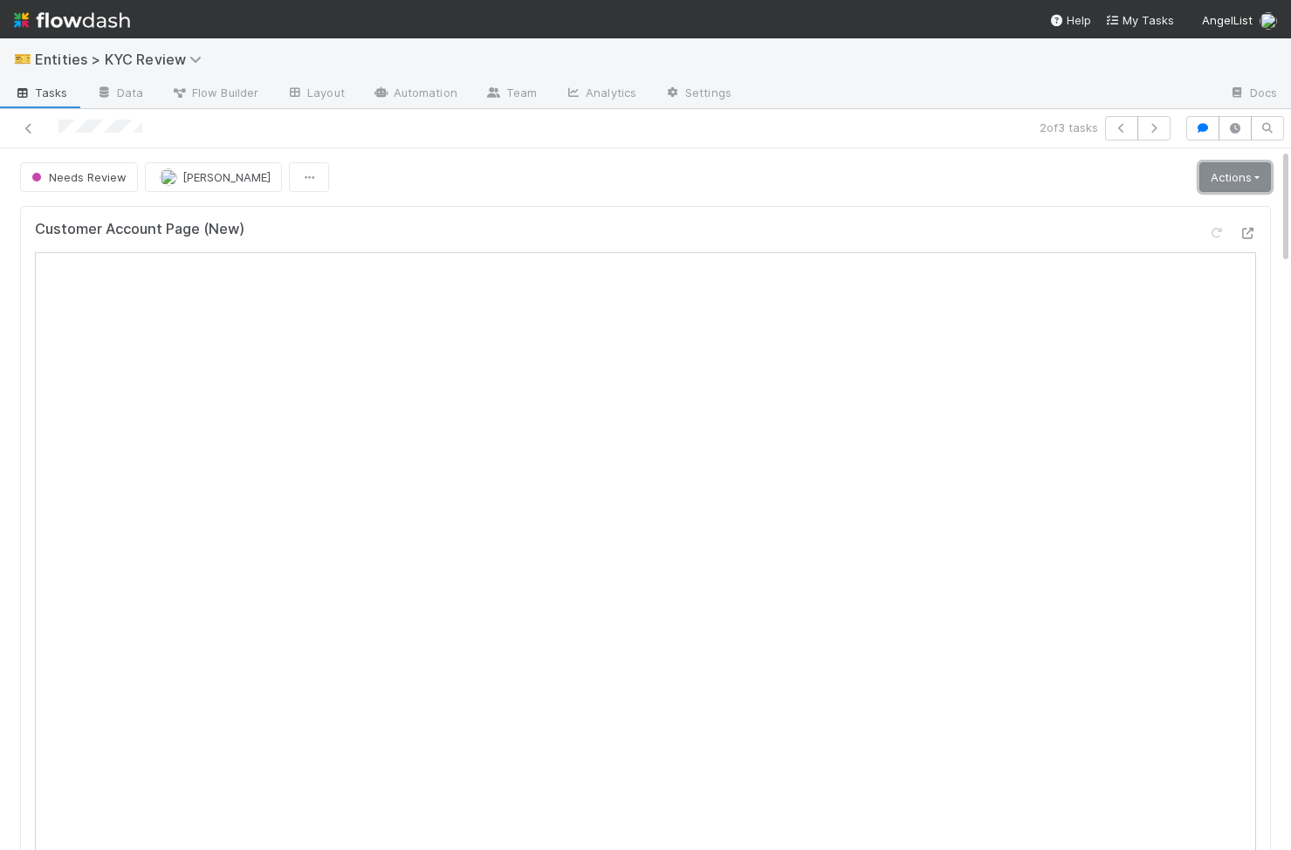
click at [1220, 189] on link "Actions" at bounding box center [1235, 177] width 72 height 30
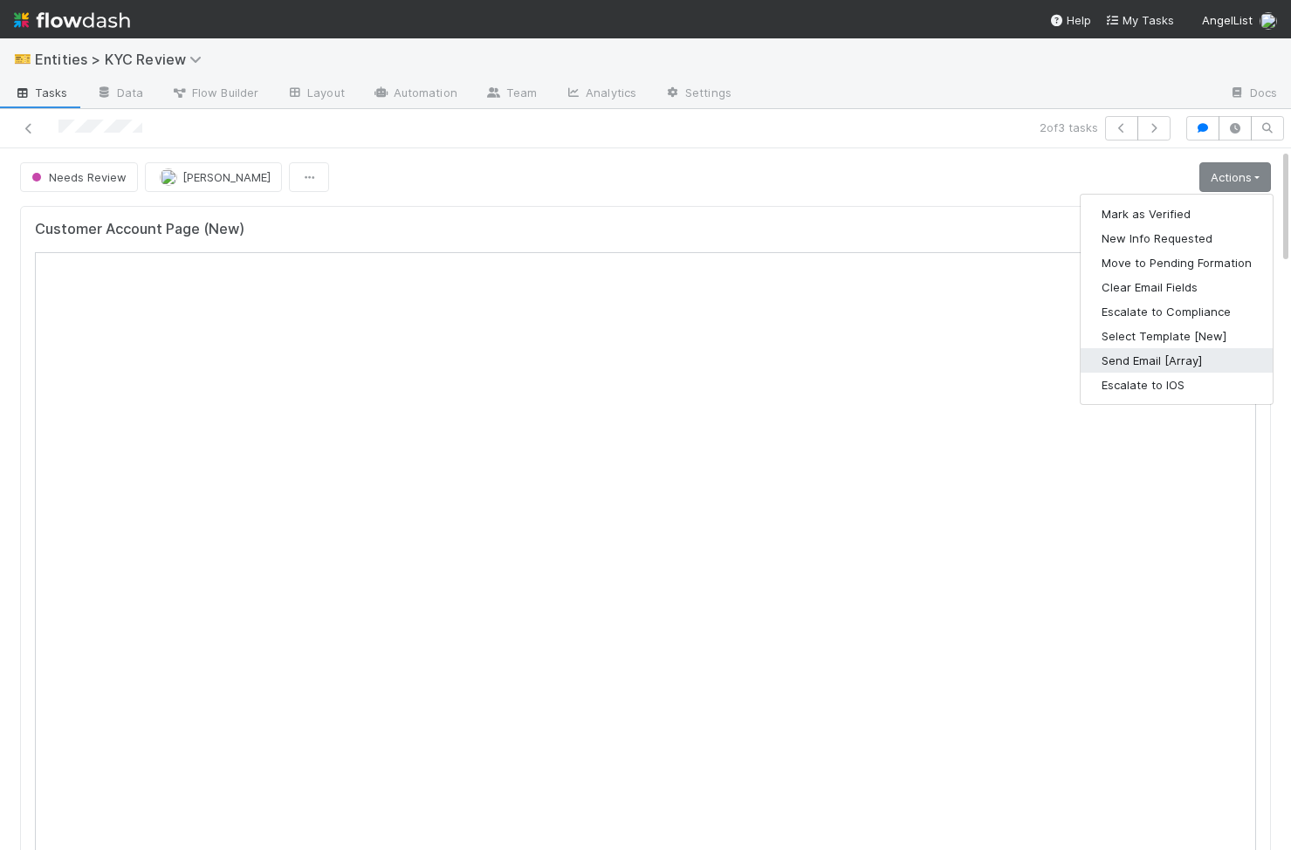
click at [1170, 370] on button "Send Email [Array]" at bounding box center [1176, 360] width 192 height 24
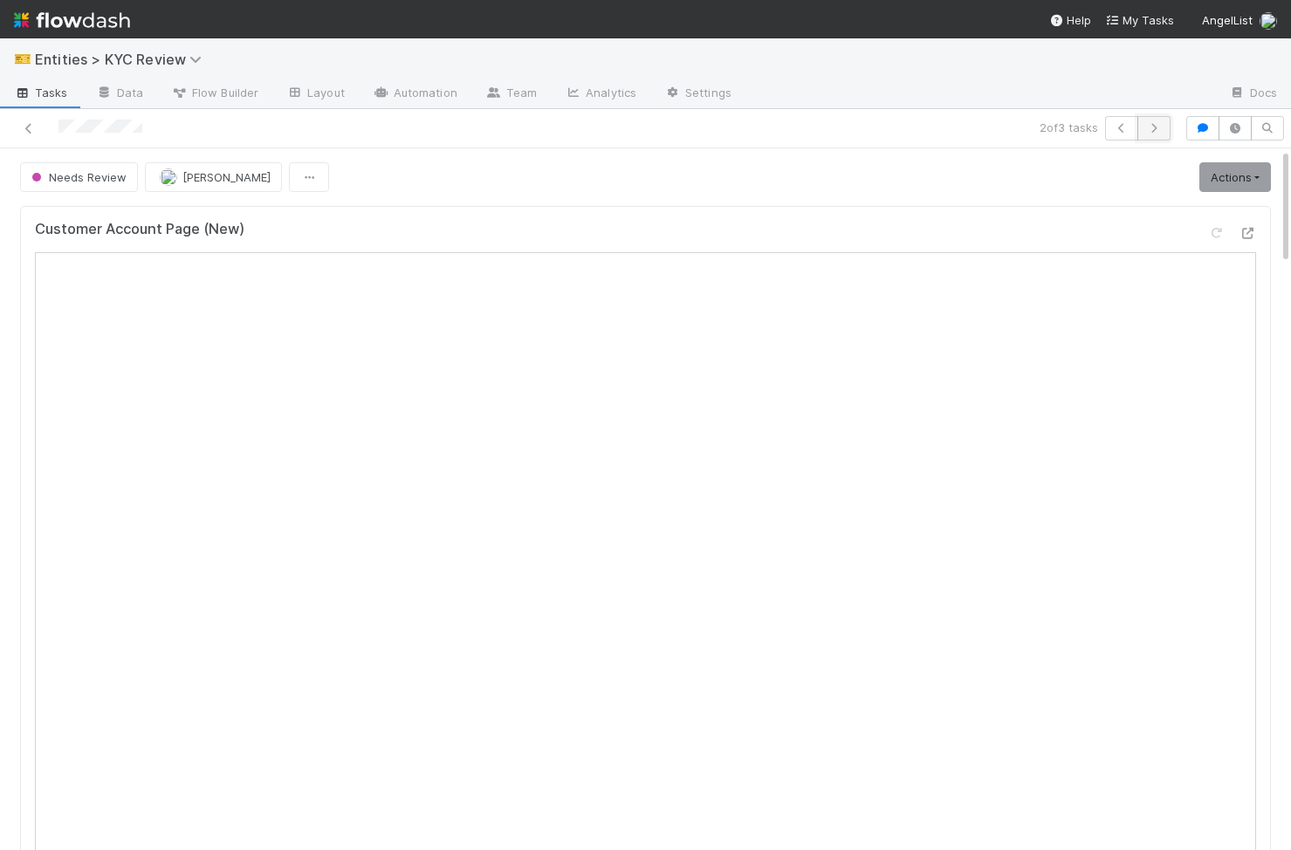
click at [1159, 137] on button "button" at bounding box center [1153, 128] width 33 height 24
click at [1211, 172] on link "Actions" at bounding box center [1235, 177] width 72 height 30
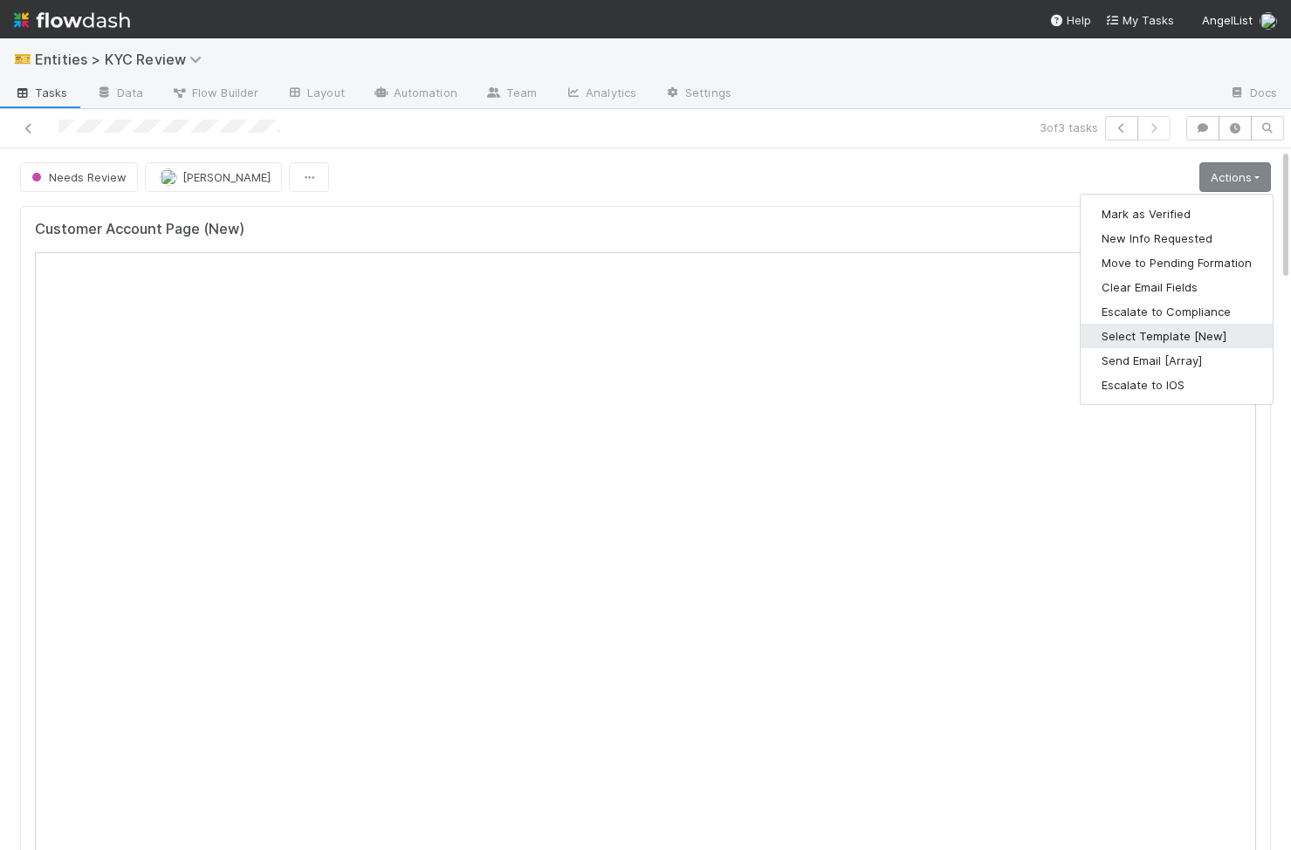
click at [1168, 341] on button "Select Template [New]" at bounding box center [1176, 336] width 192 height 24
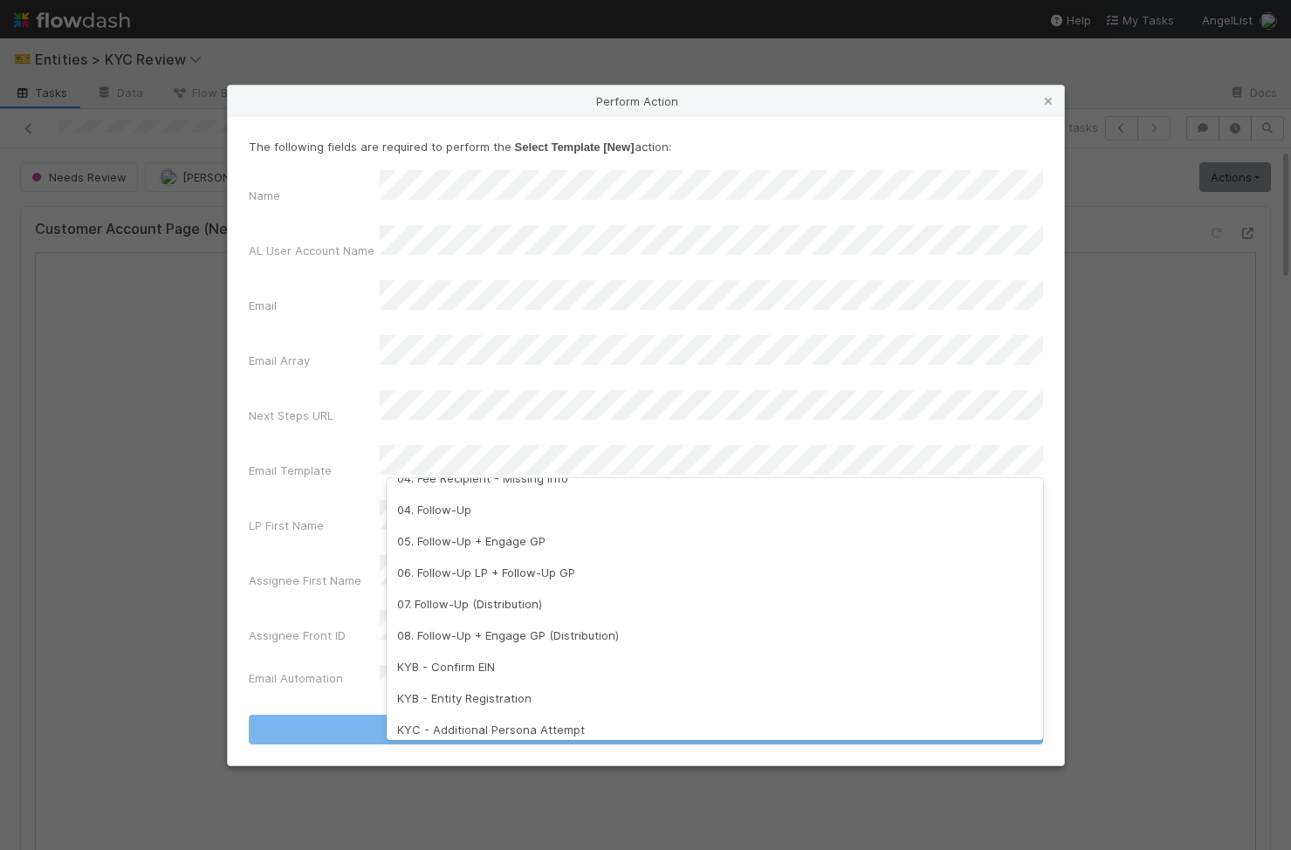
scroll to position [269, 0]
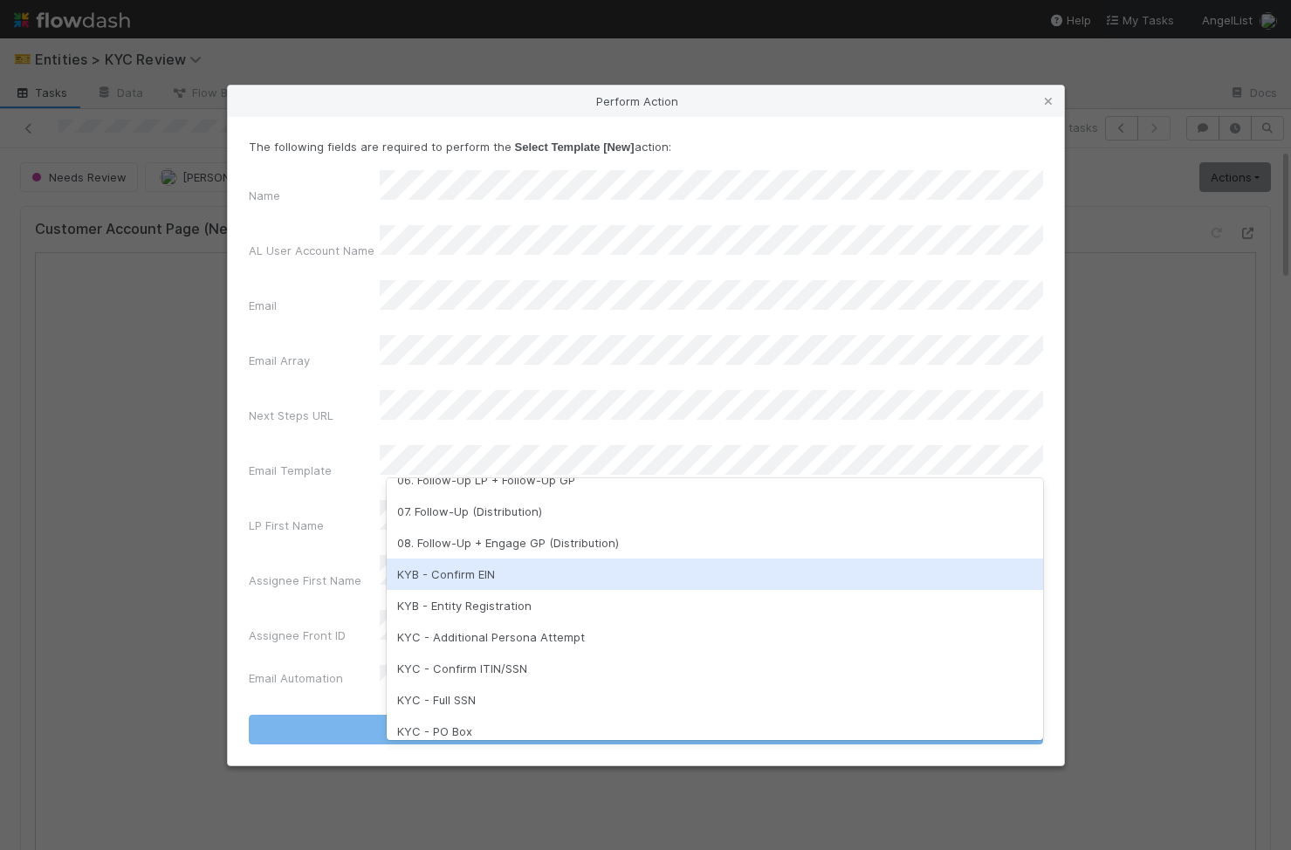
click at [510, 569] on div "KYB - Confirm EIN" at bounding box center [715, 573] width 656 height 31
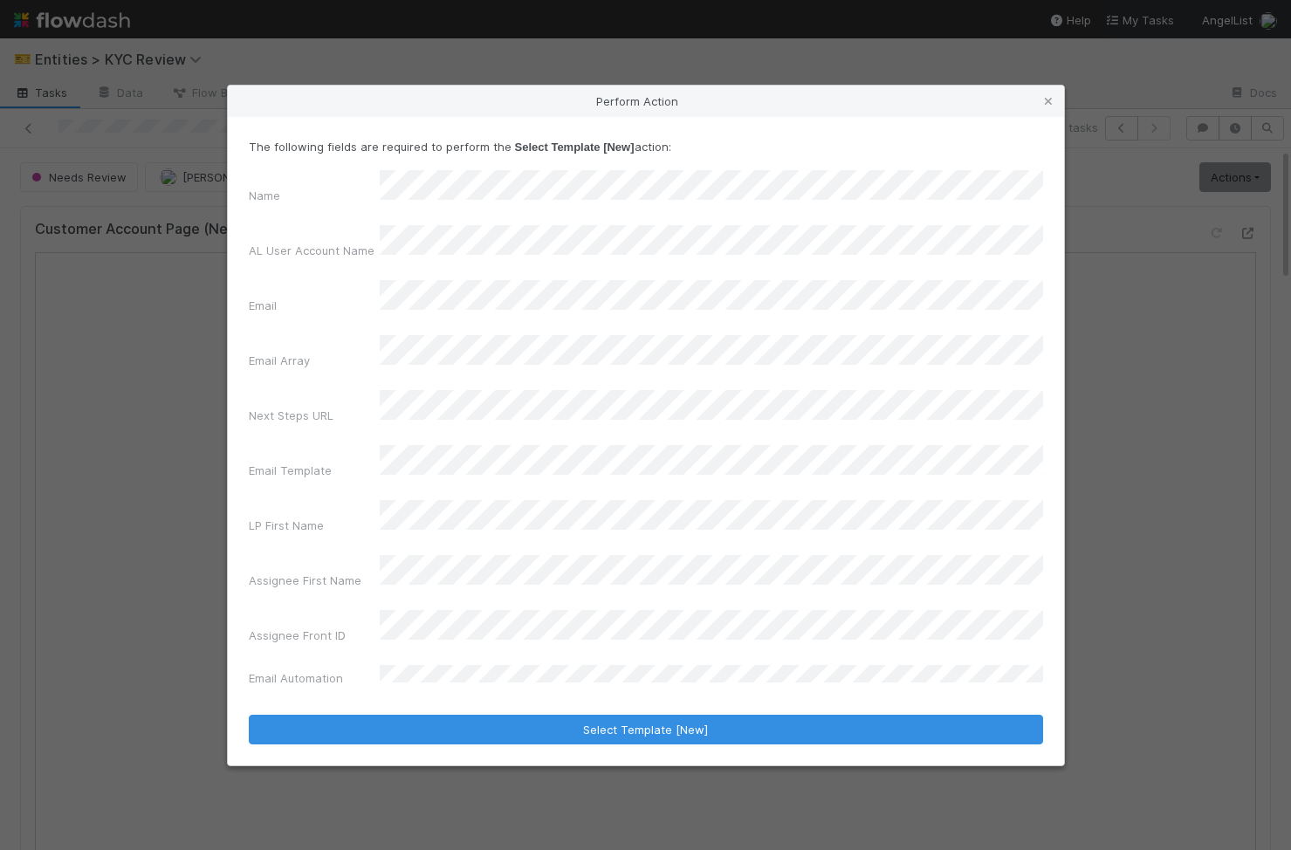
click at [657, 664] on form "The following fields are required to perform the Select Template [New] action: …" at bounding box center [646, 441] width 794 height 606
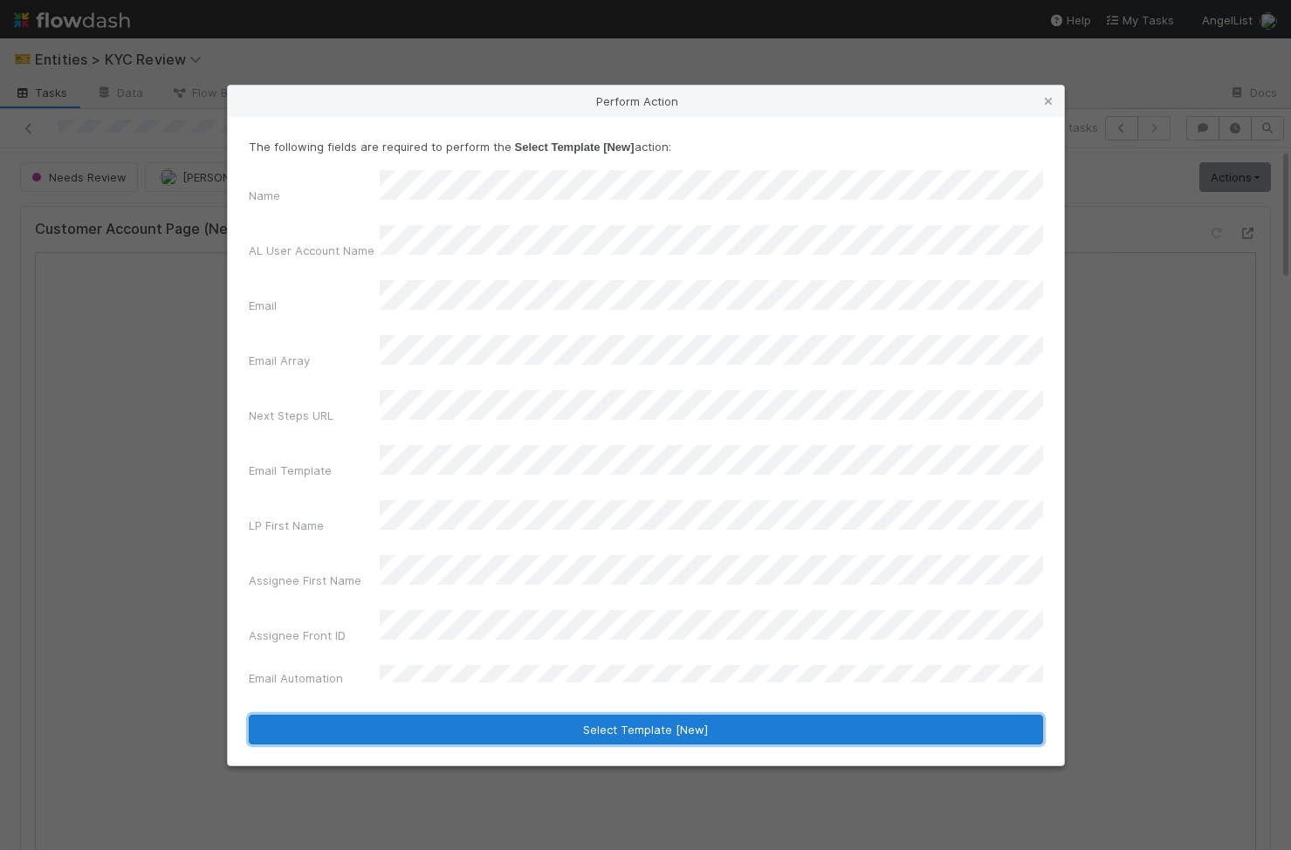
click at [623, 715] on button "Select Template [New]" at bounding box center [646, 730] width 794 height 30
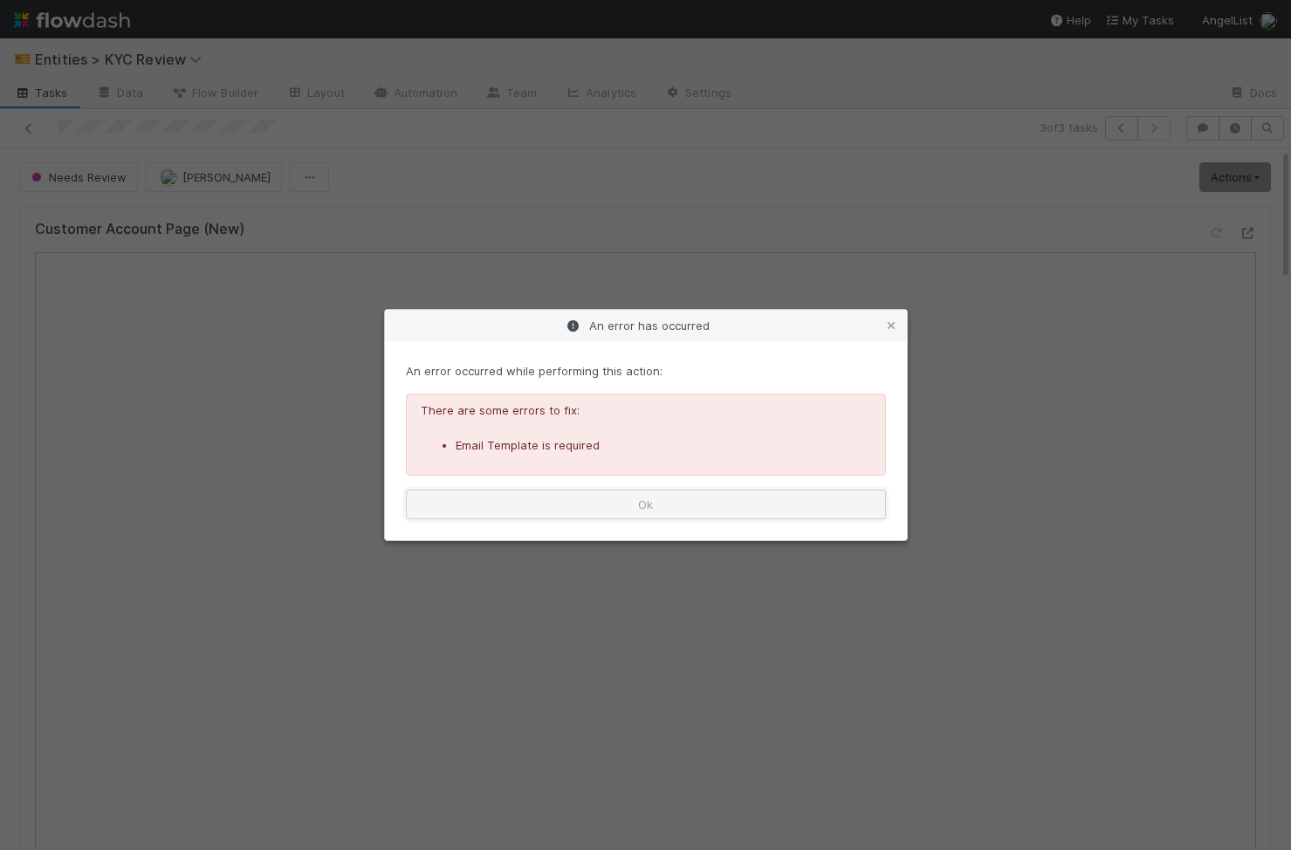
click at [805, 497] on button "Ok" at bounding box center [646, 505] width 480 height 30
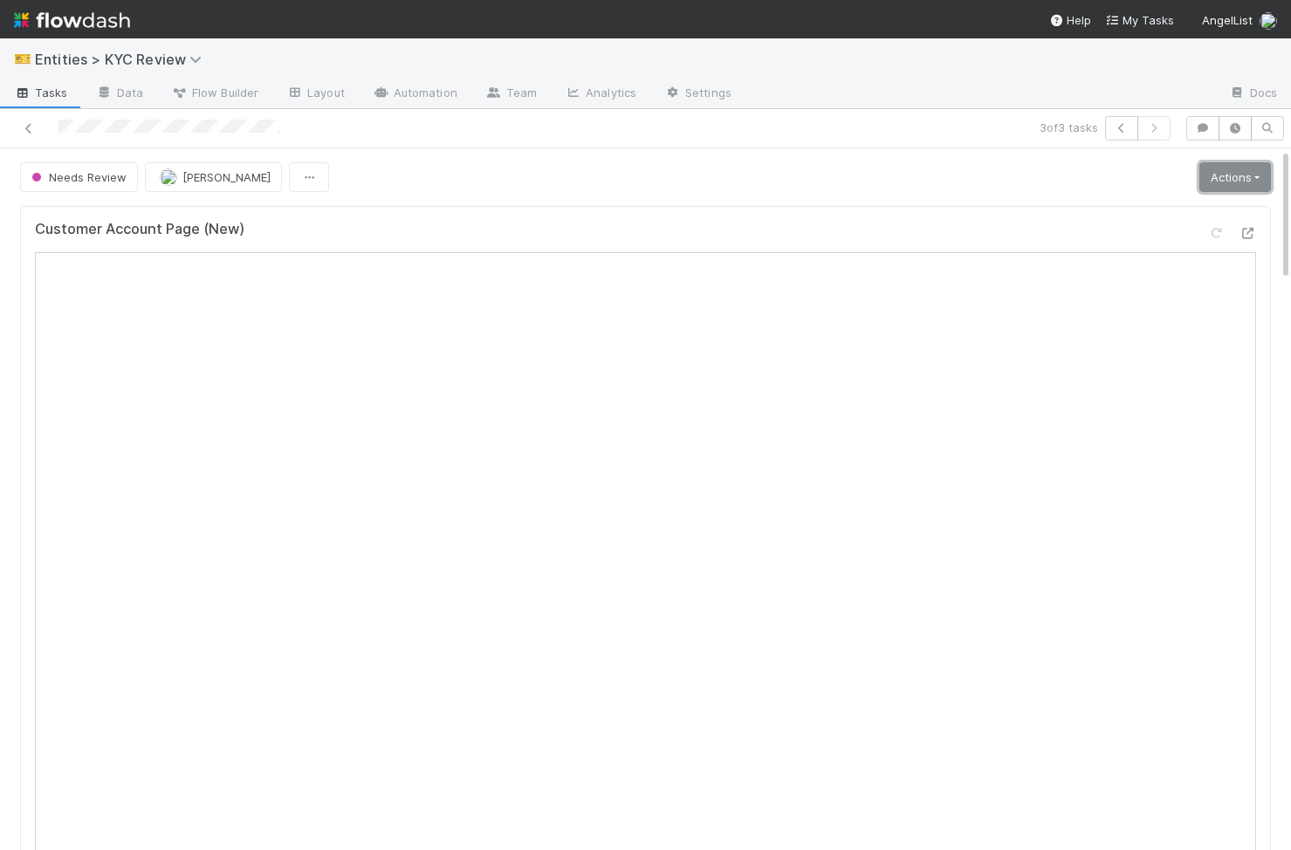
click at [1236, 186] on link "Actions" at bounding box center [1235, 177] width 72 height 30
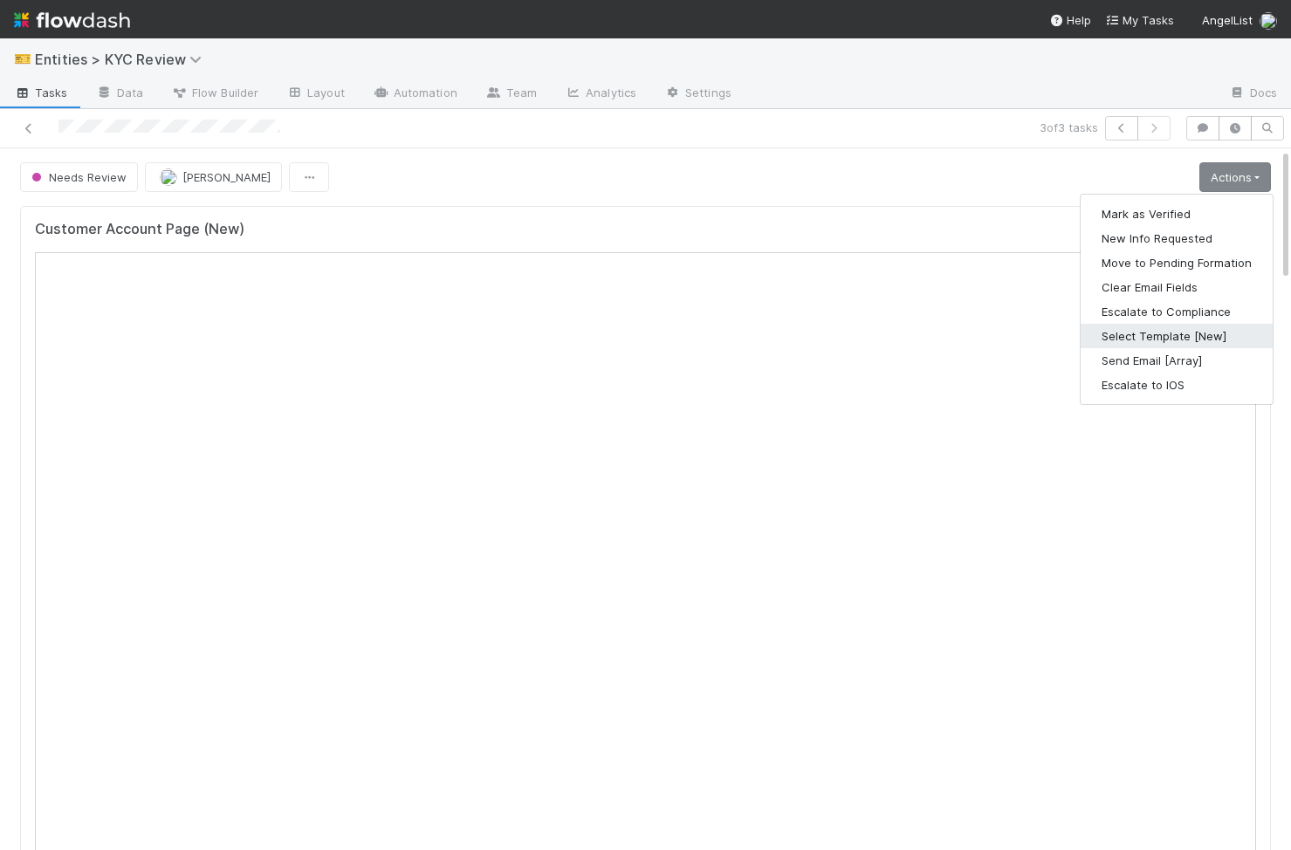
click at [1197, 341] on button "Select Template [New]" at bounding box center [1176, 336] width 192 height 24
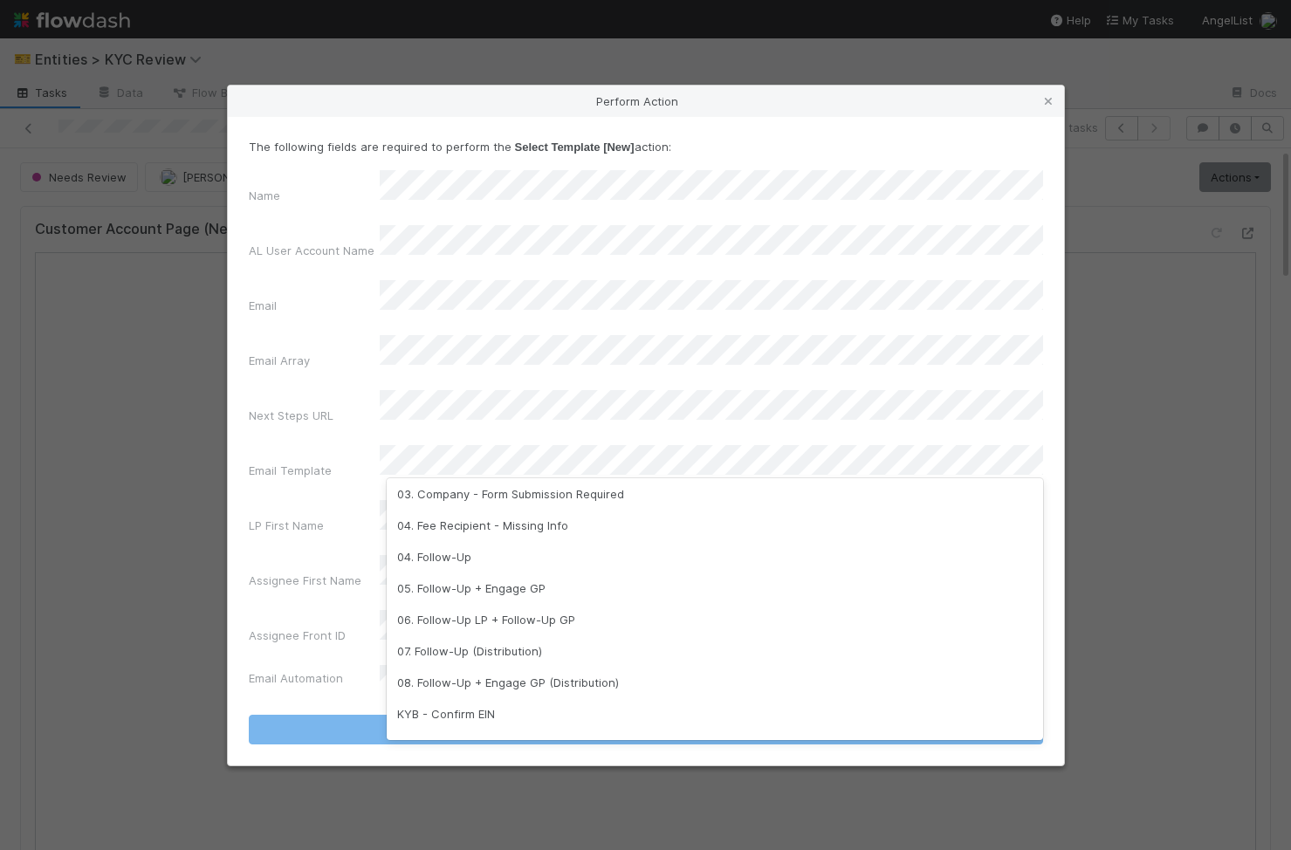
scroll to position [436, 0]
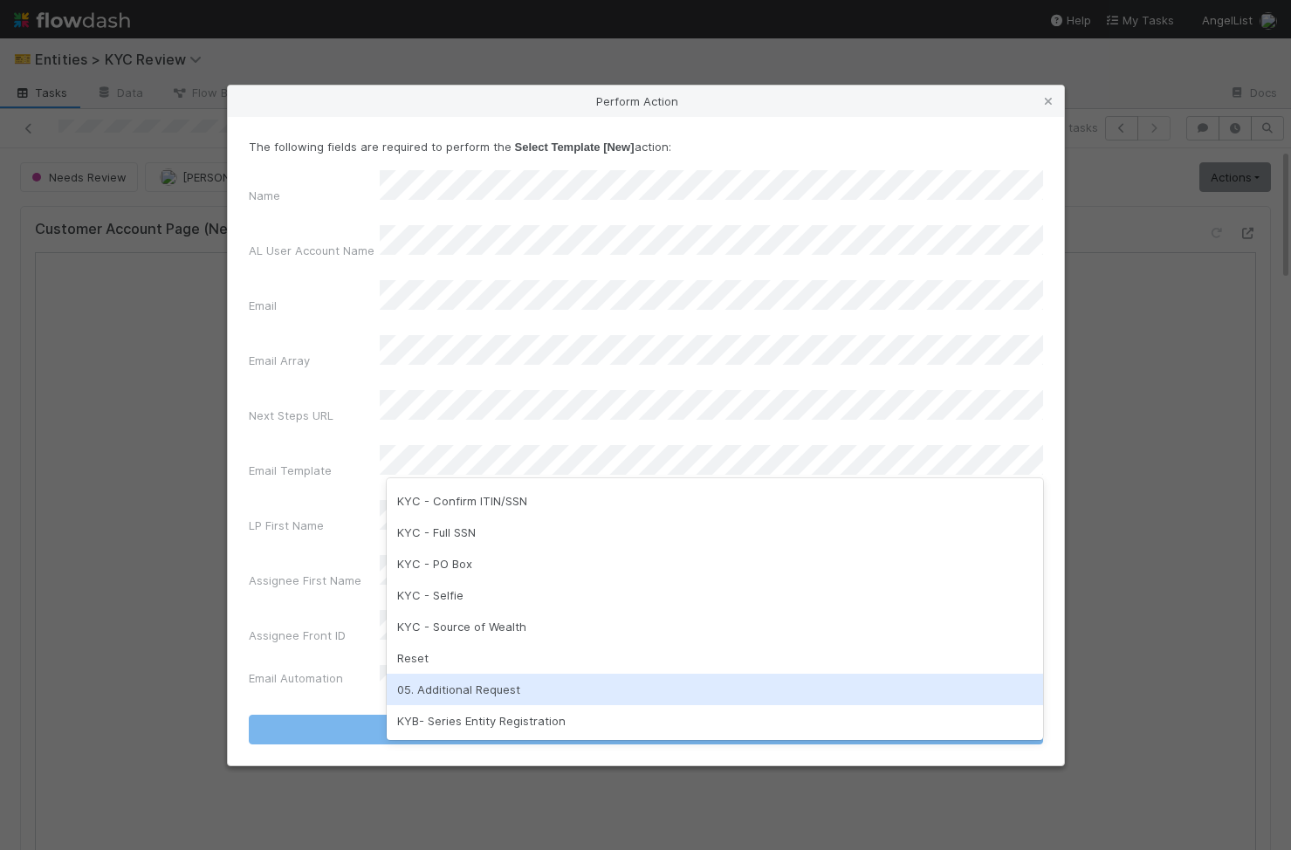
click at [592, 701] on div "05. Additional Request" at bounding box center [715, 689] width 656 height 31
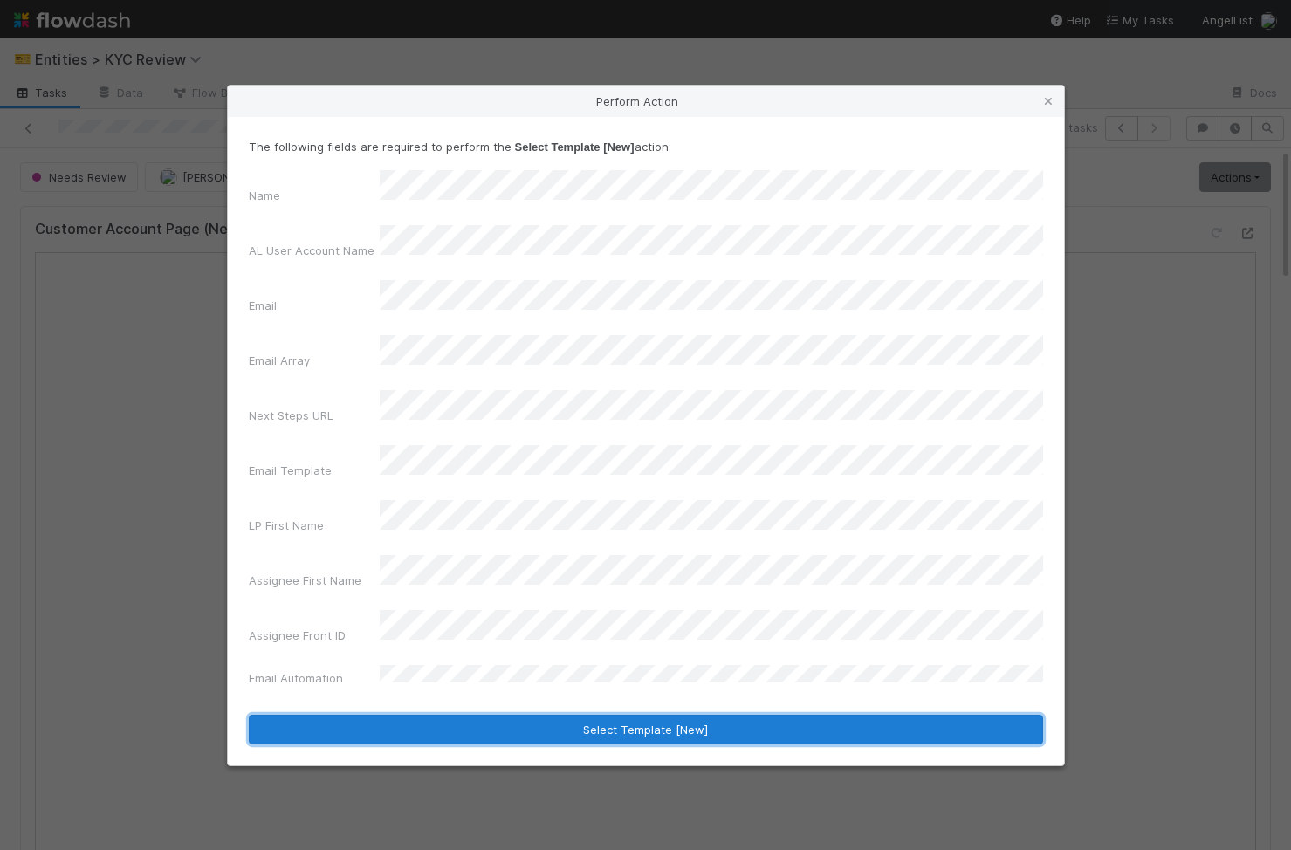
click at [602, 715] on button "Select Template [New]" at bounding box center [646, 730] width 794 height 30
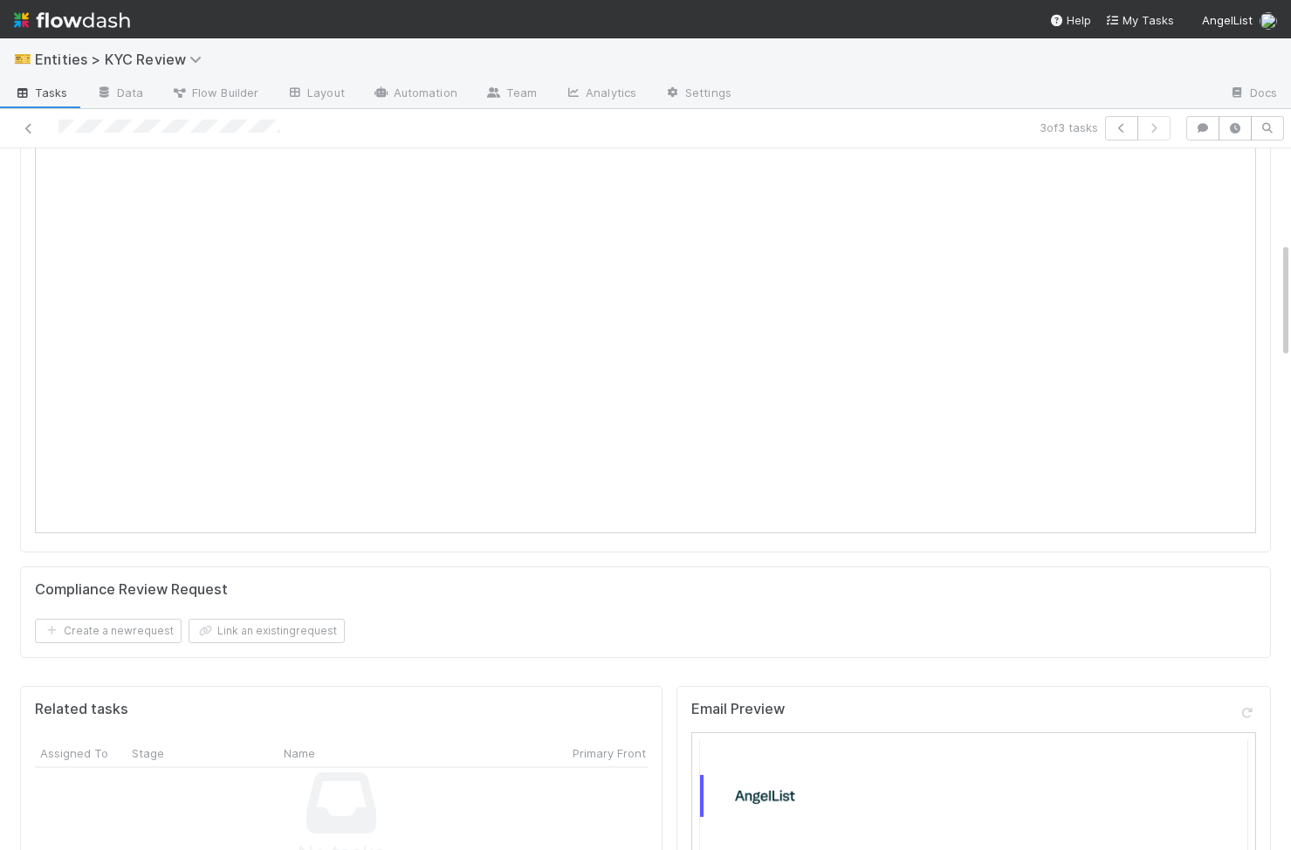
scroll to position [0, 0]
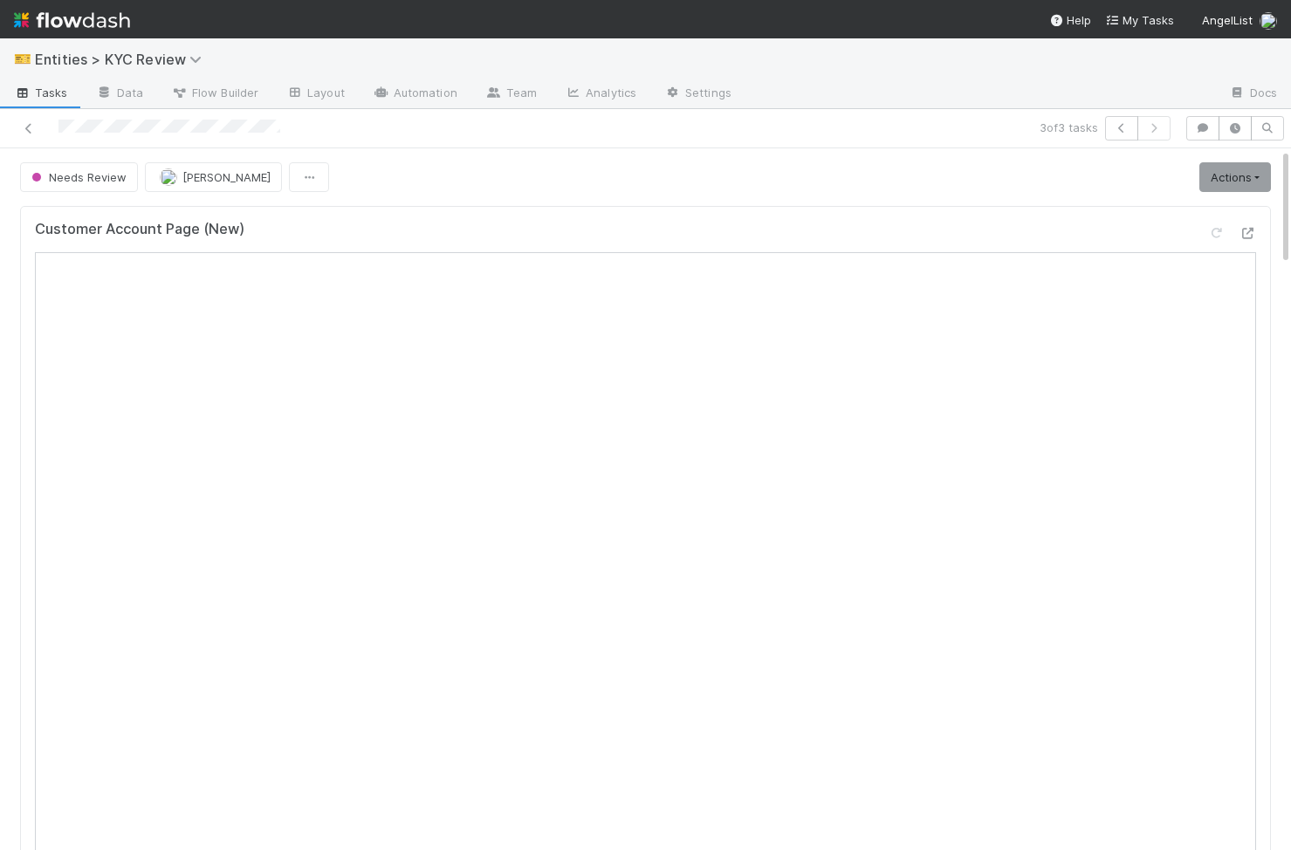
click at [1254, 165] on link "Actions" at bounding box center [1235, 177] width 72 height 30
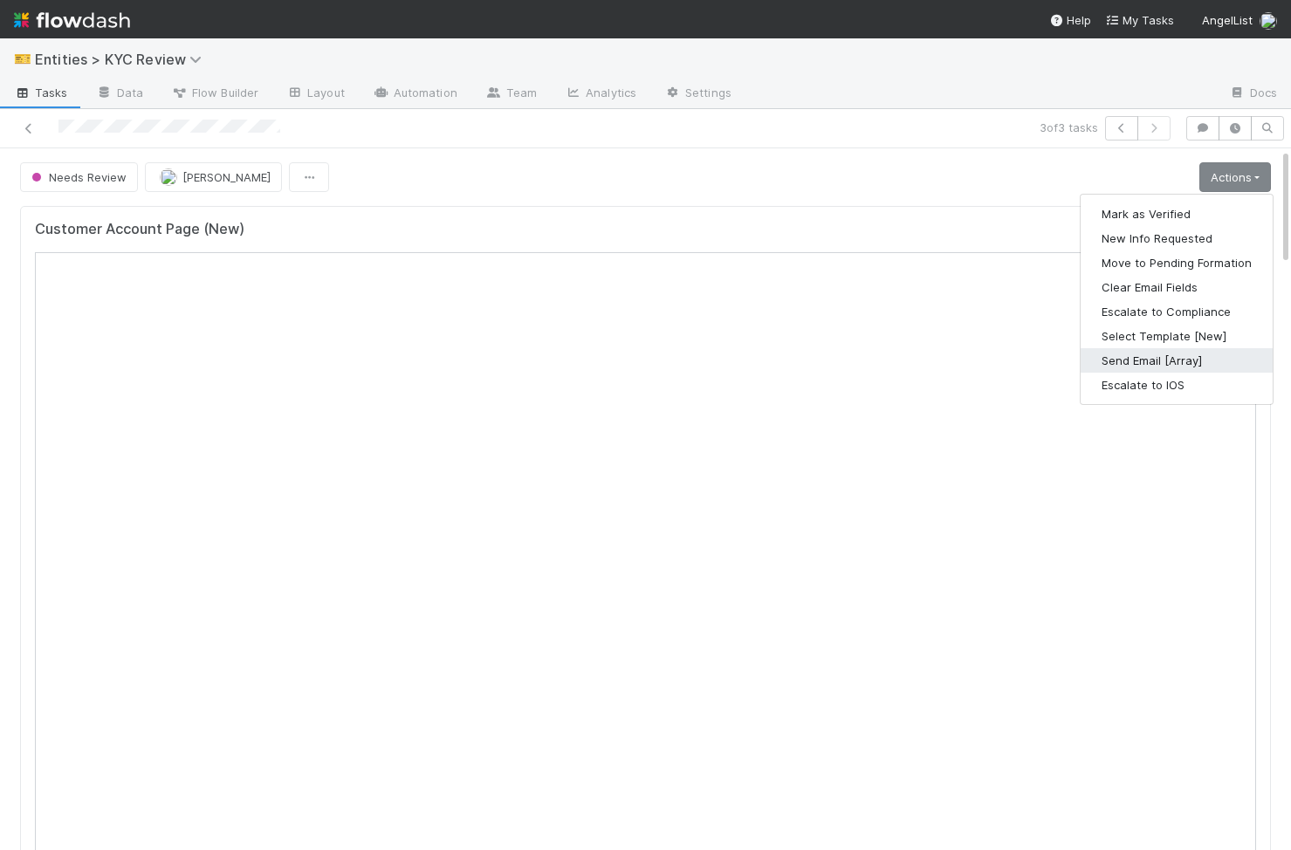
click at [1190, 353] on button "Send Email [Array]" at bounding box center [1176, 360] width 192 height 24
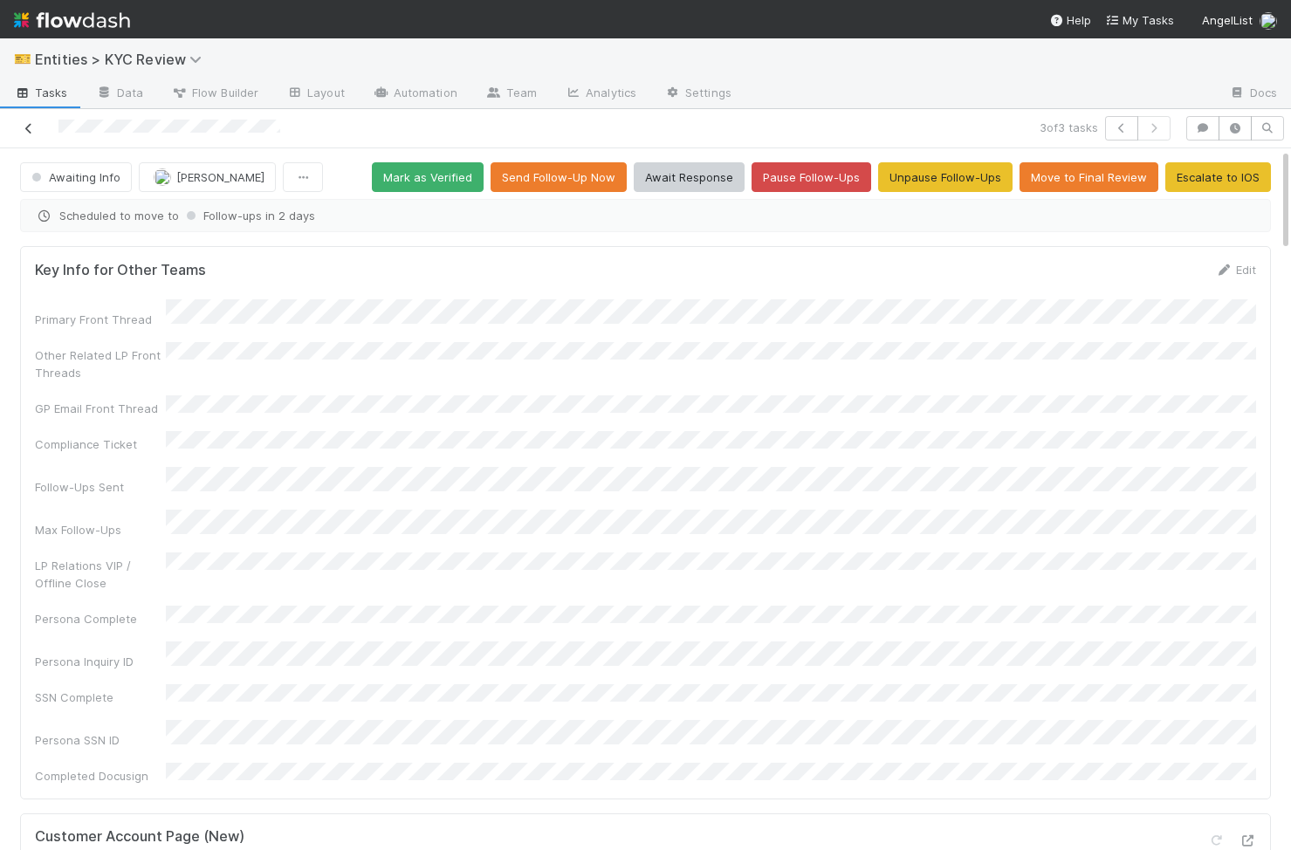
click at [28, 136] on link at bounding box center [28, 128] width 17 height 17
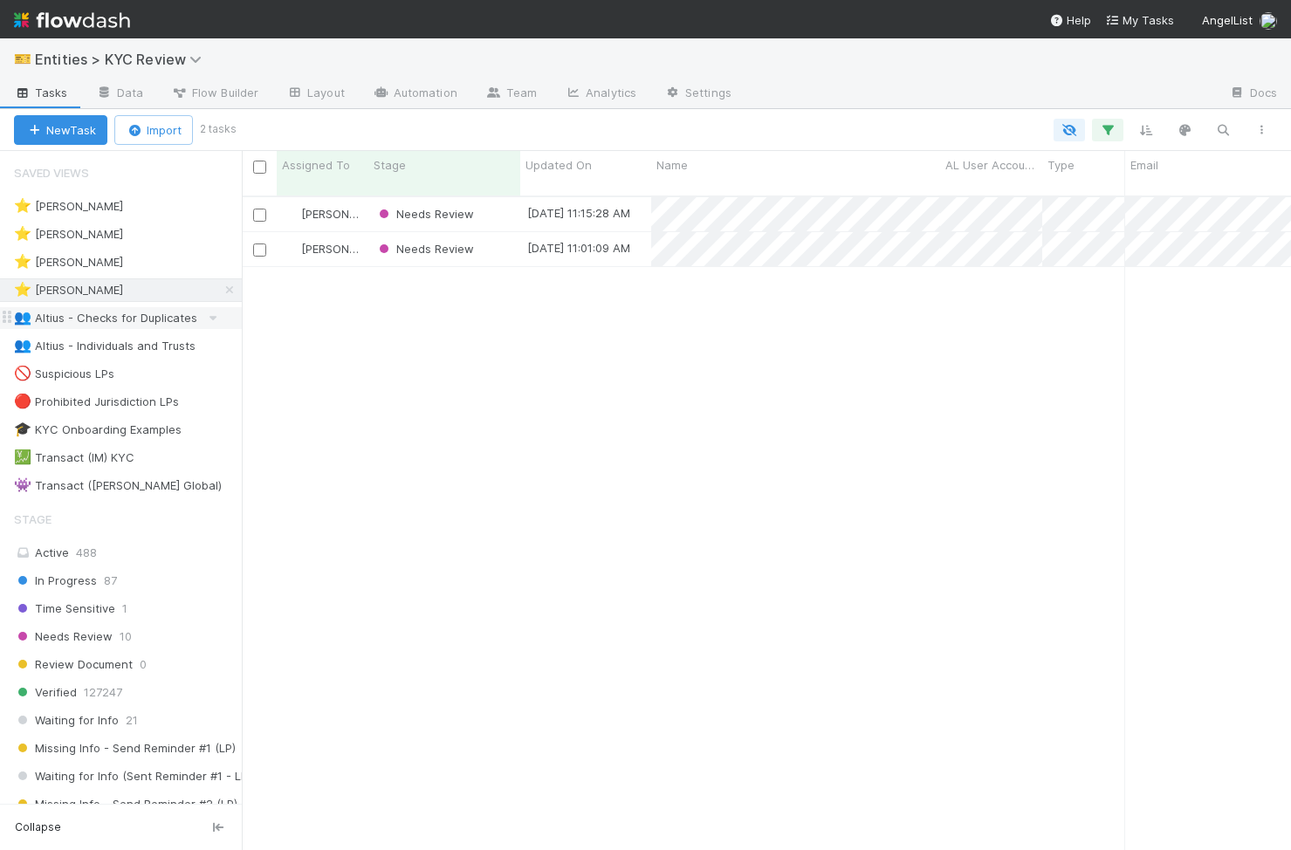
scroll to position [668, 1049]
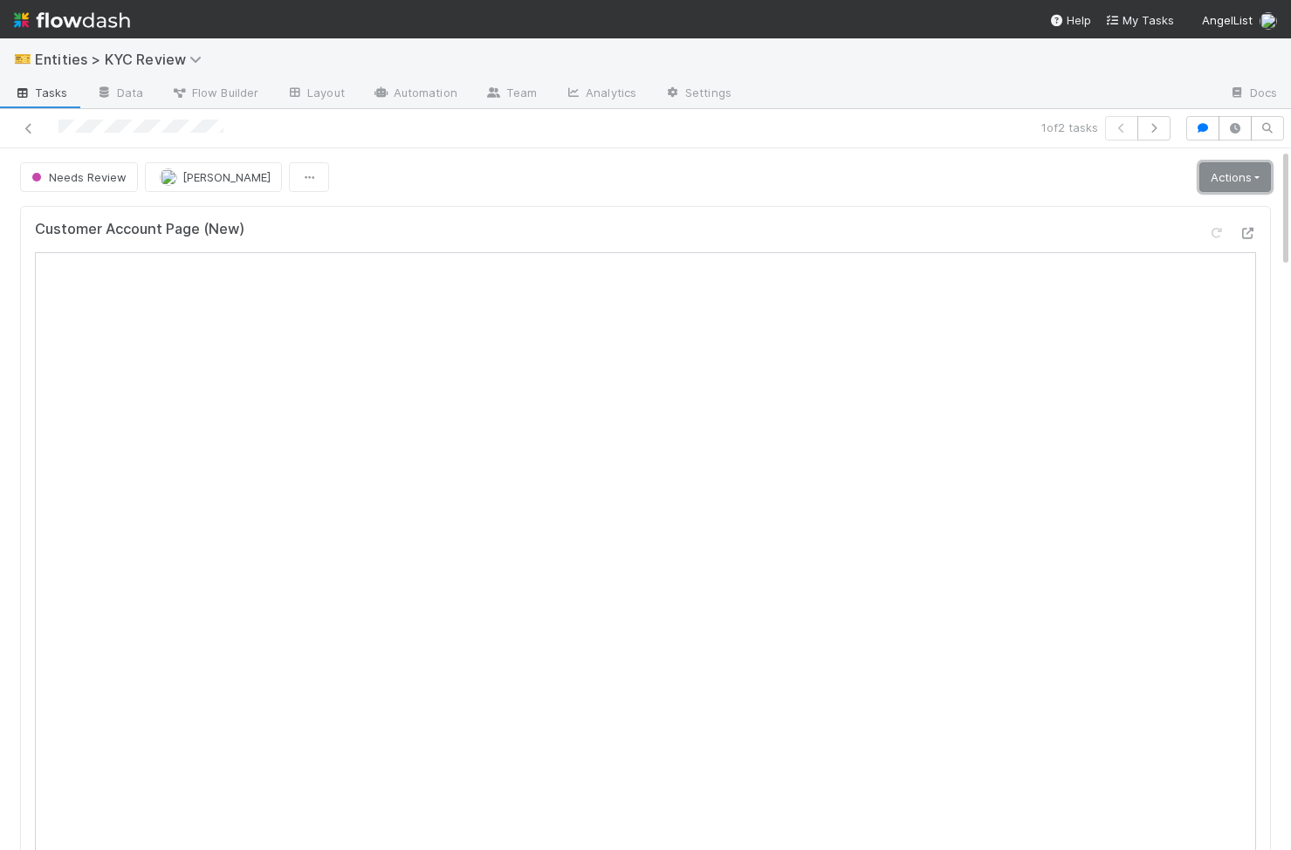
click at [1259, 168] on link "Actions" at bounding box center [1235, 177] width 72 height 30
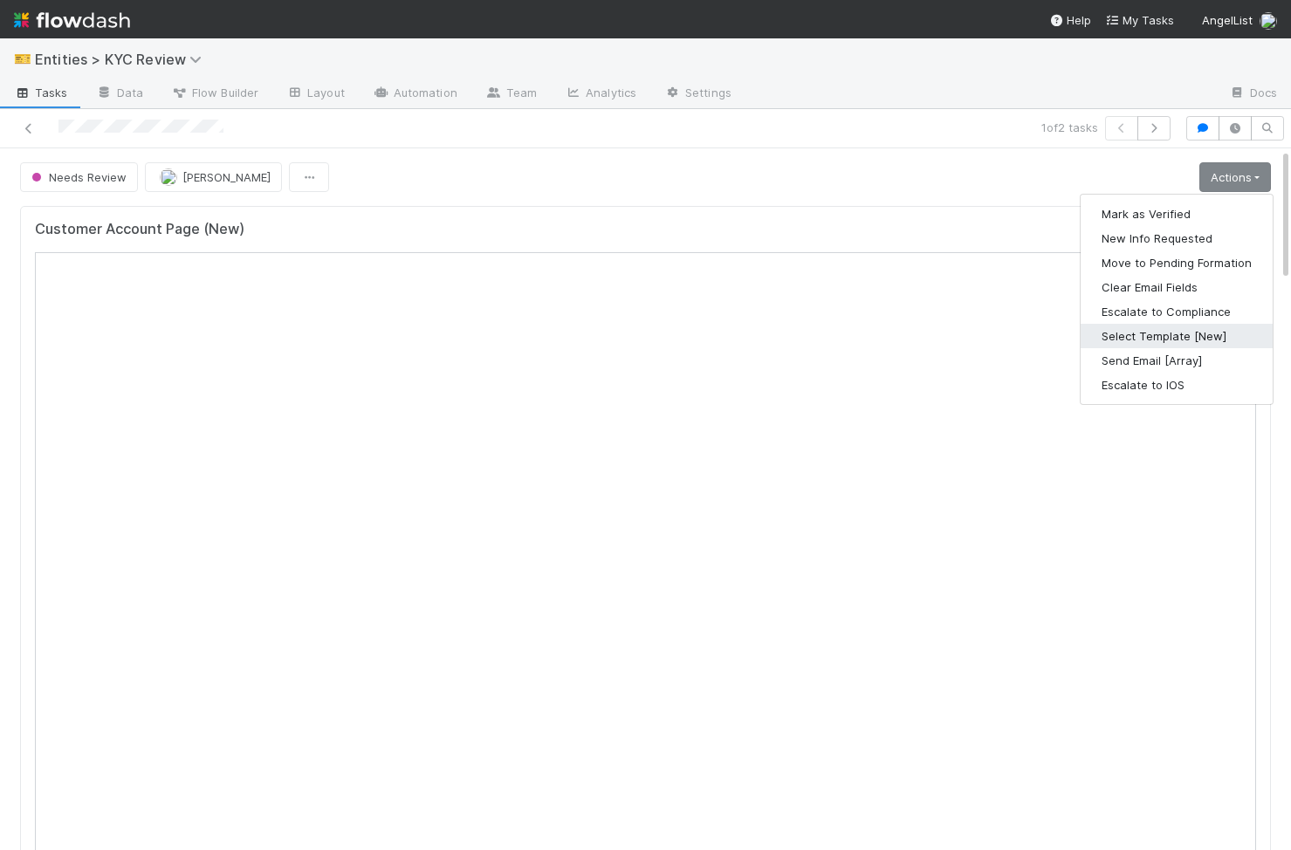
click at [1199, 326] on button "Select Template [New]" at bounding box center [1176, 336] width 192 height 24
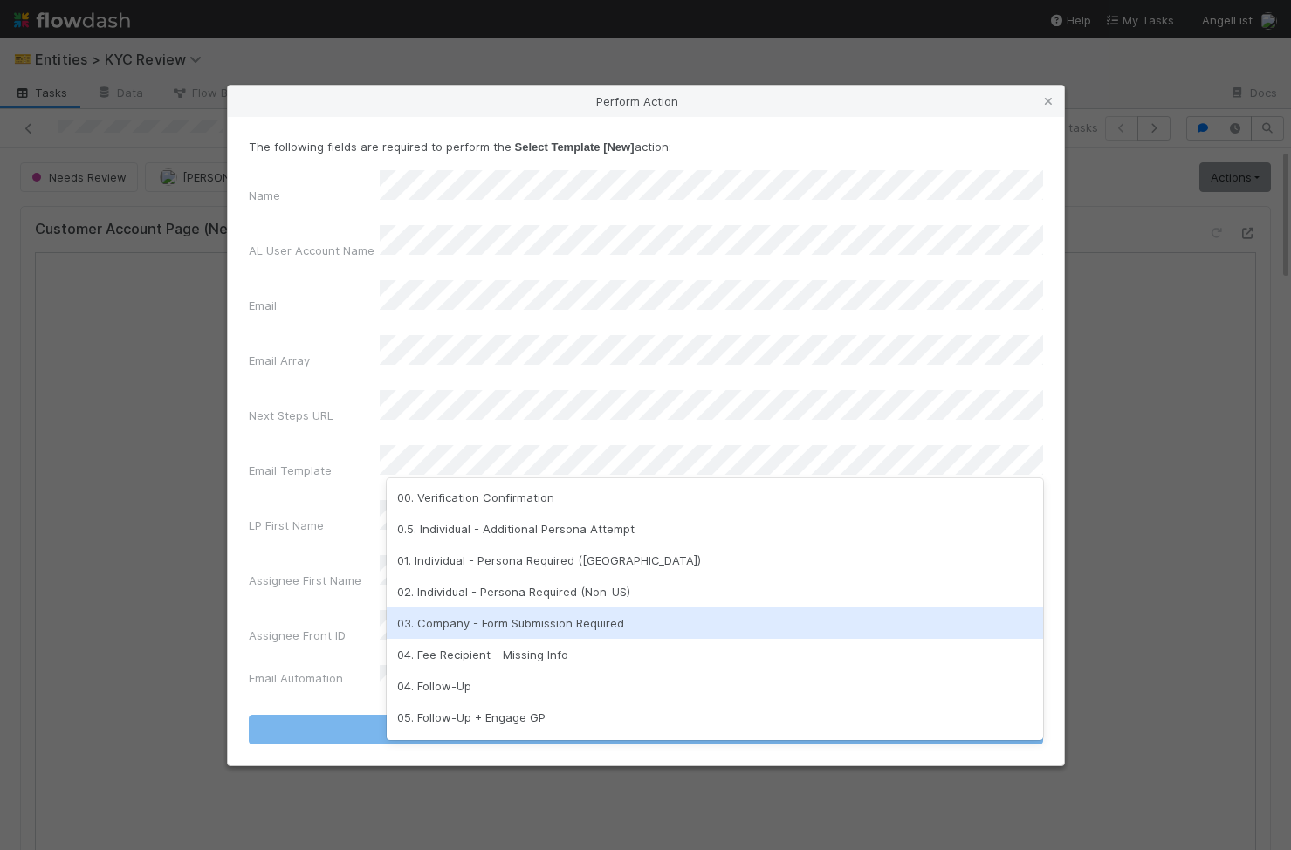
click at [695, 630] on div "03. Company - Form Submission Required" at bounding box center [715, 622] width 656 height 31
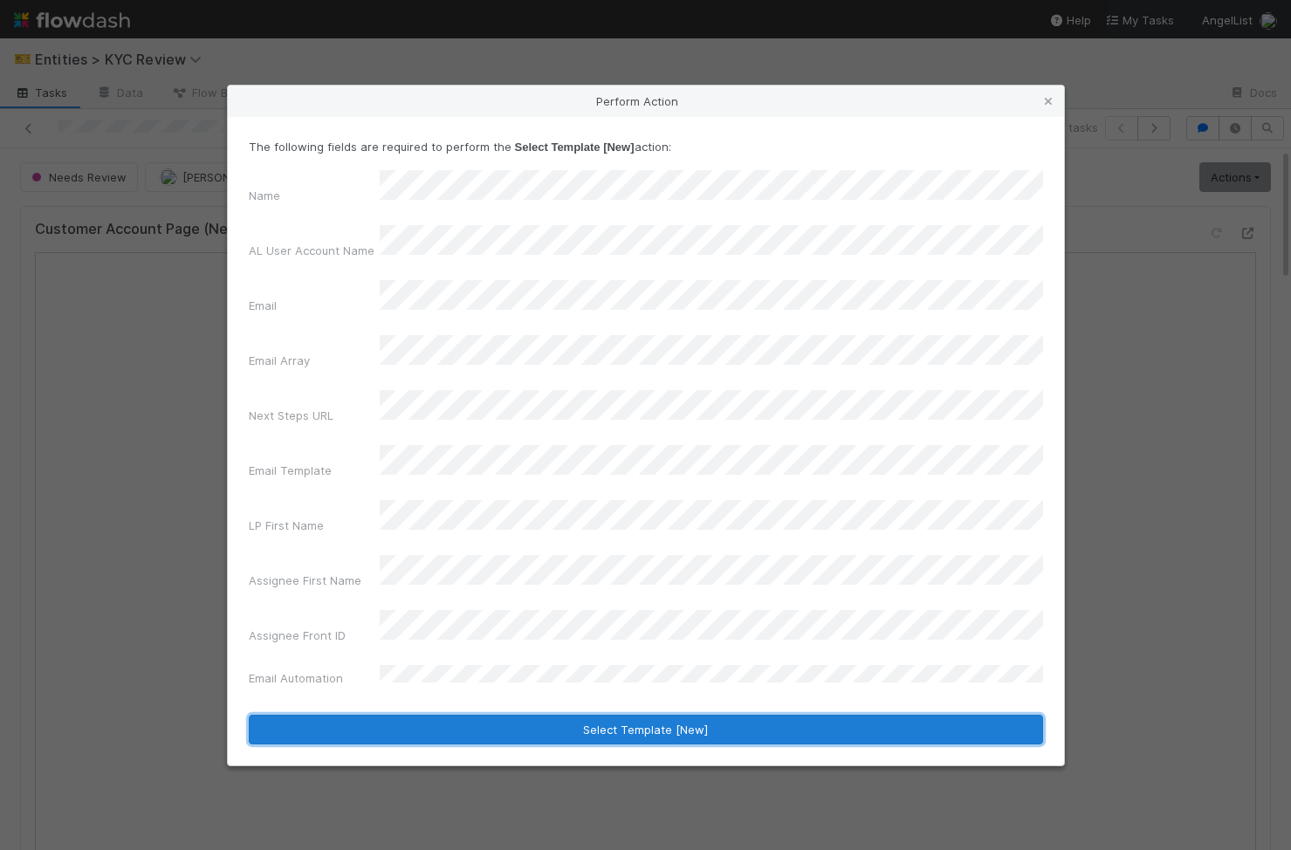
click at [667, 715] on button "Select Template [New]" at bounding box center [646, 730] width 794 height 30
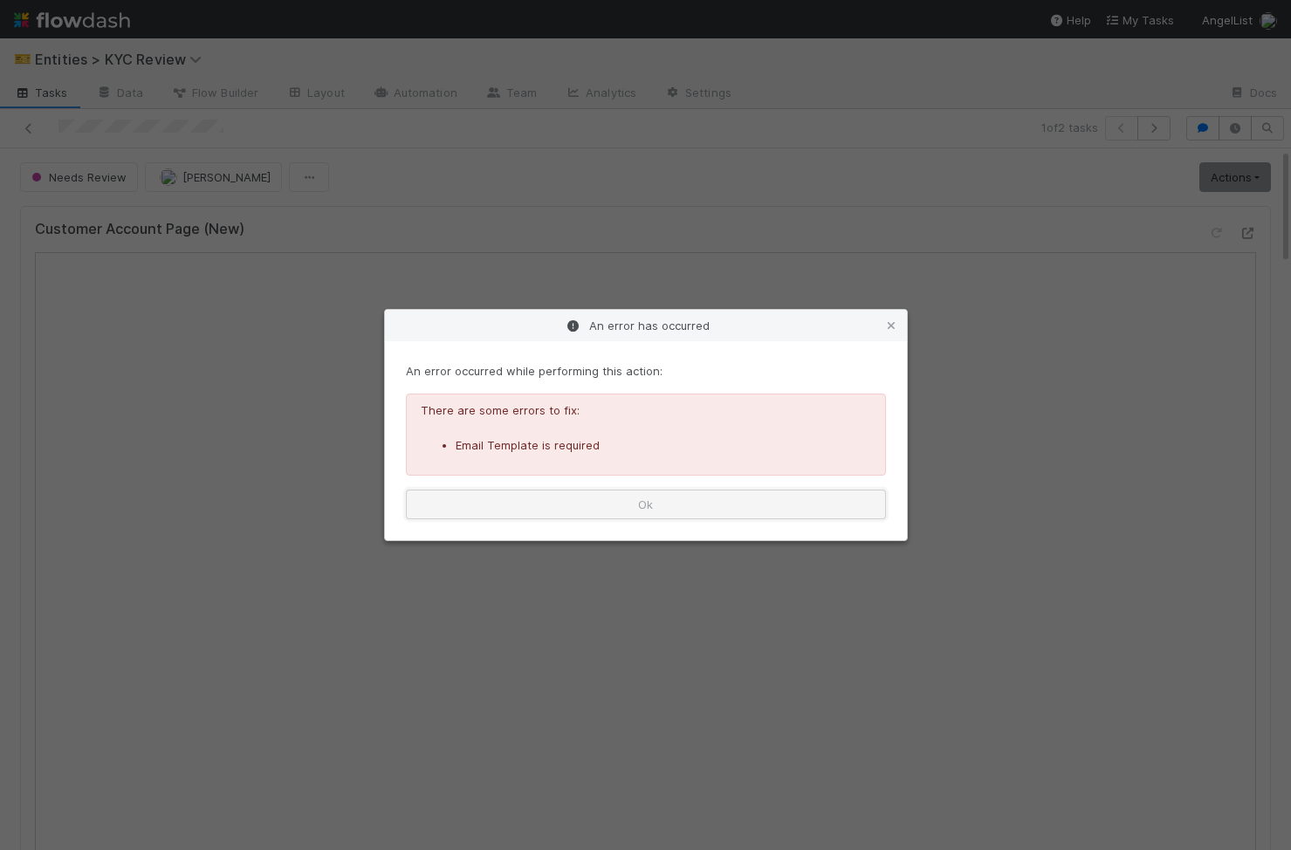
click at [735, 514] on button "Ok" at bounding box center [646, 505] width 480 height 30
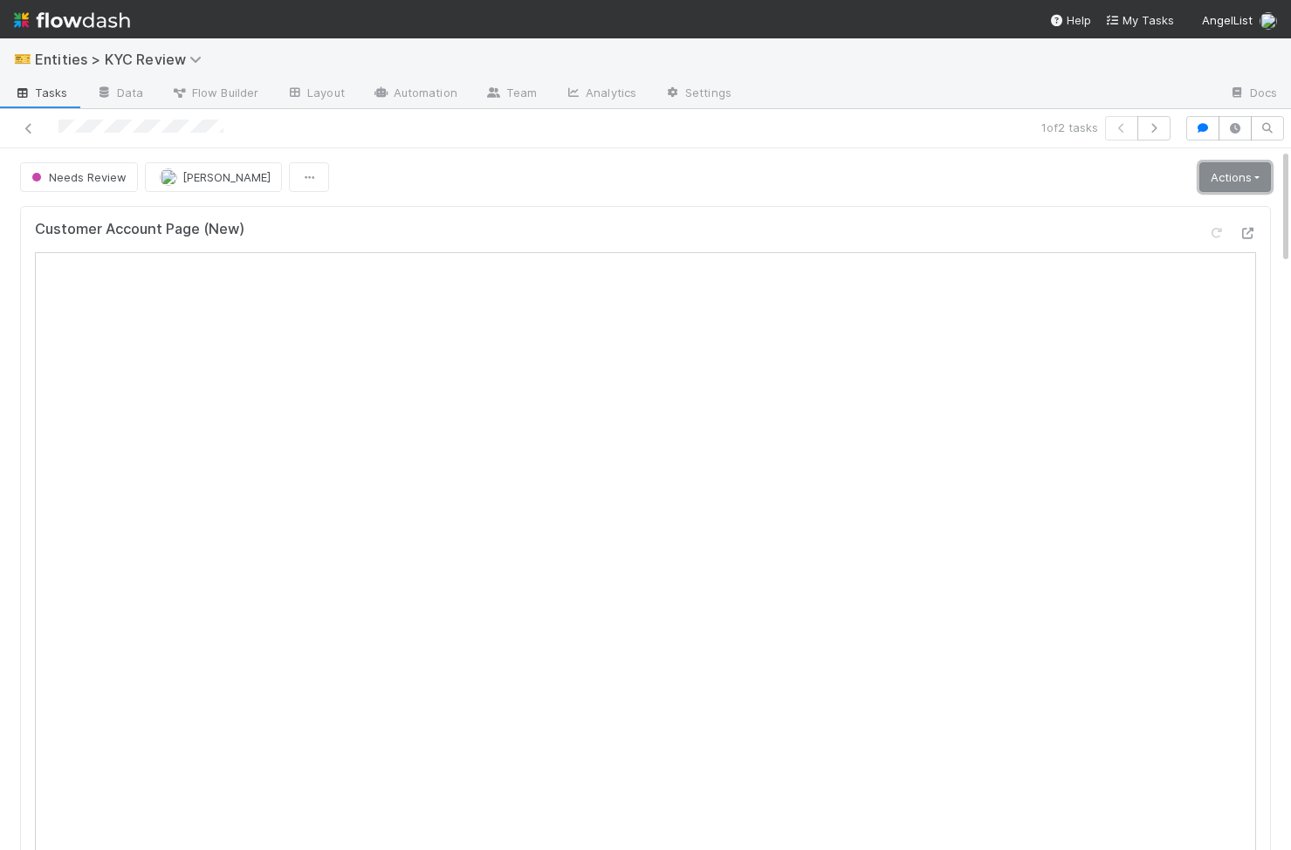
click at [1213, 185] on link "Actions" at bounding box center [1235, 177] width 72 height 30
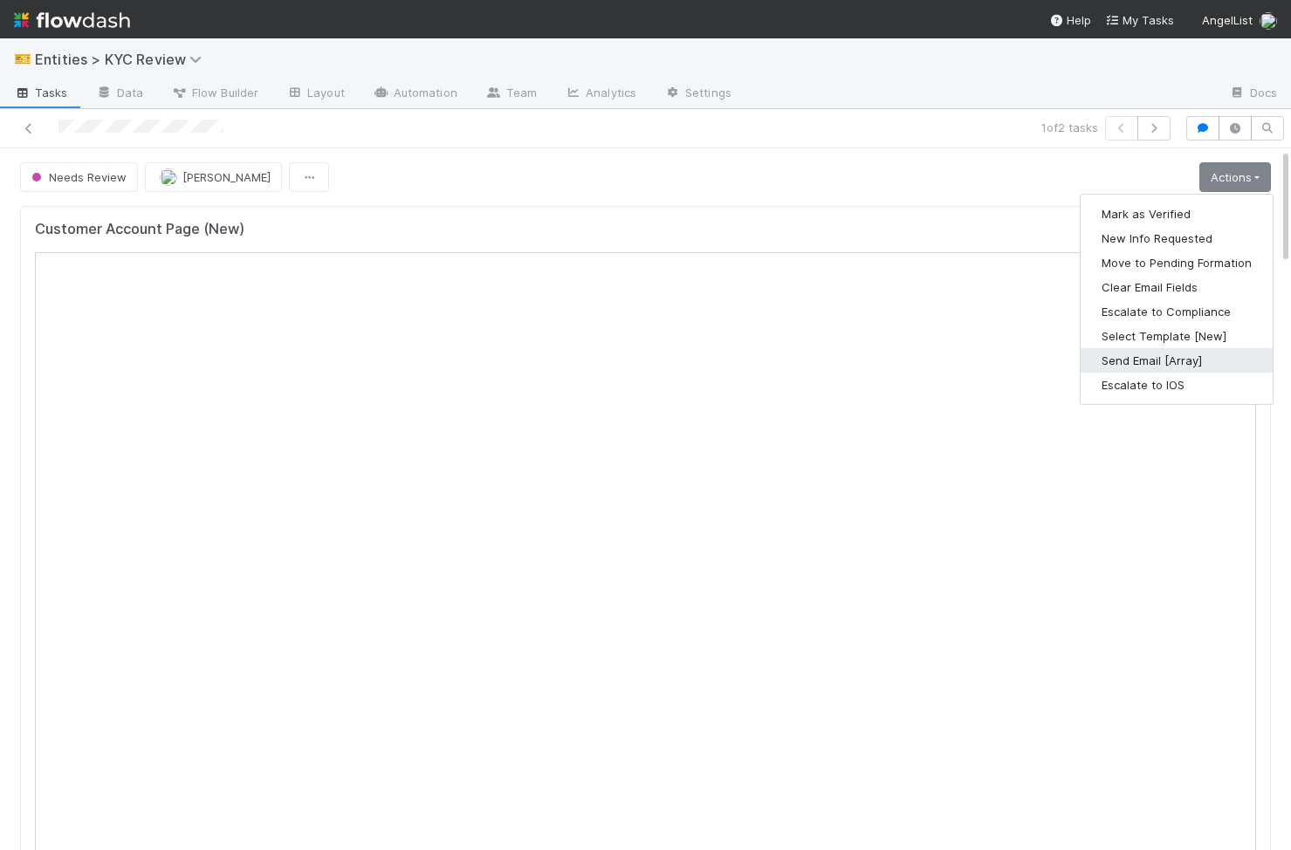
click at [1154, 354] on button "Send Email [Array]" at bounding box center [1176, 360] width 192 height 24
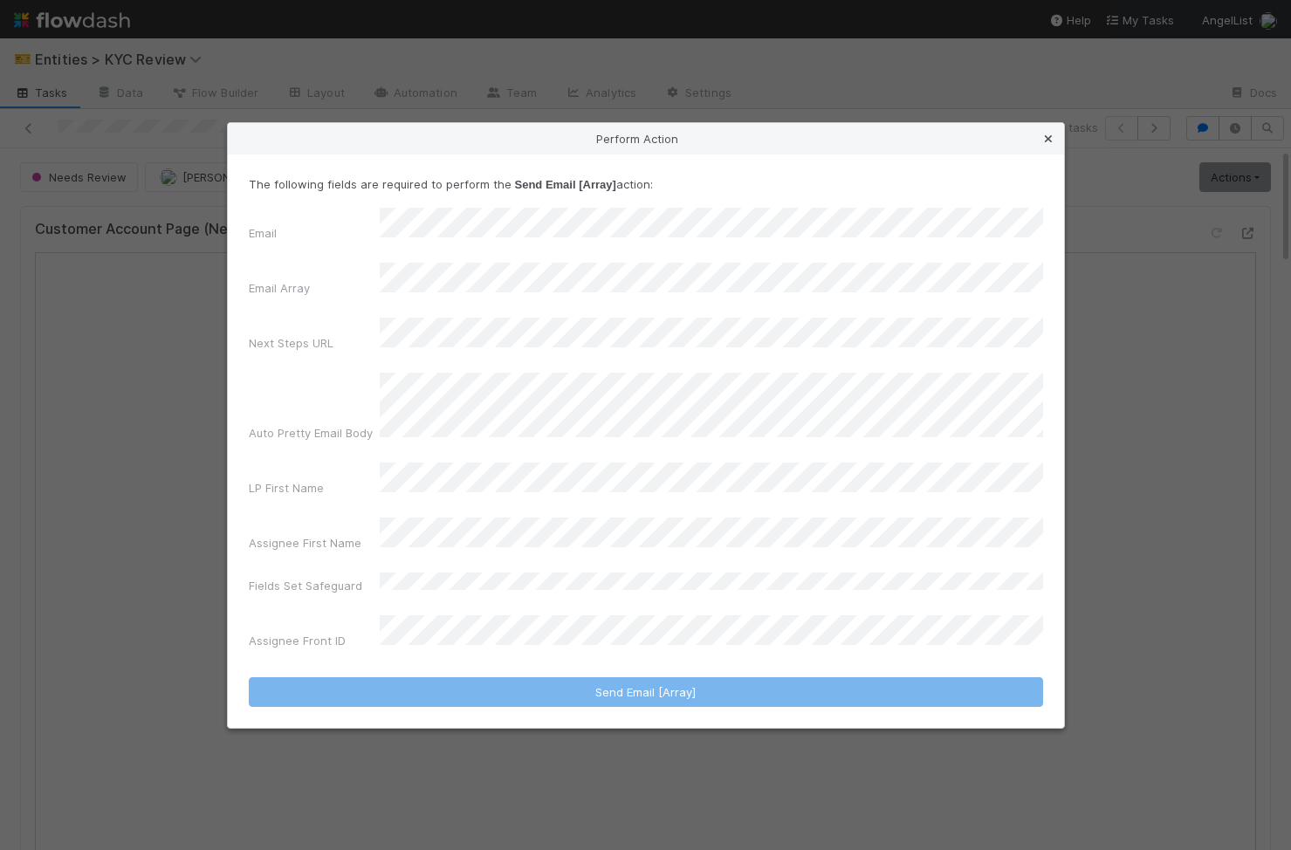
click at [1051, 145] on icon at bounding box center [1047, 139] width 17 height 11
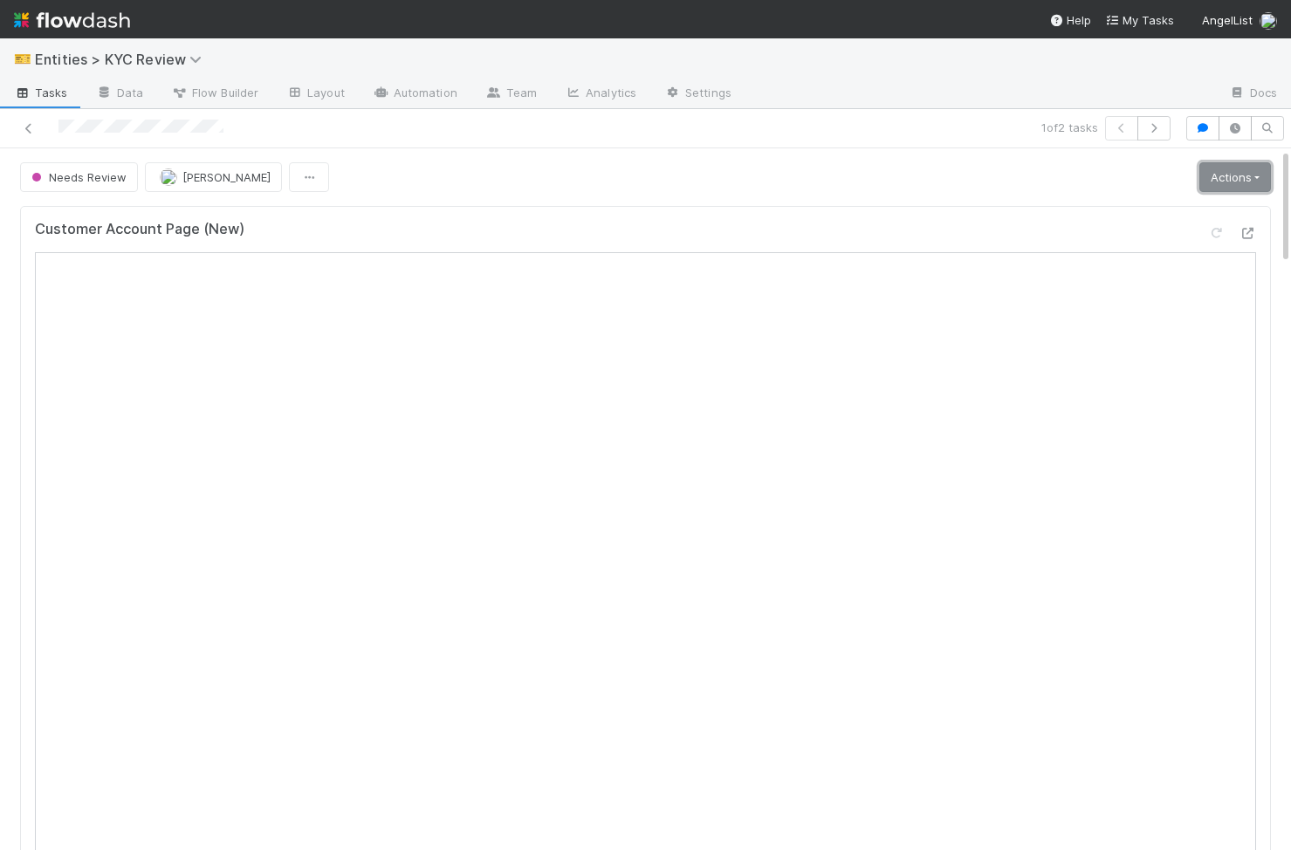
click at [1205, 173] on link "Actions" at bounding box center [1235, 177] width 72 height 30
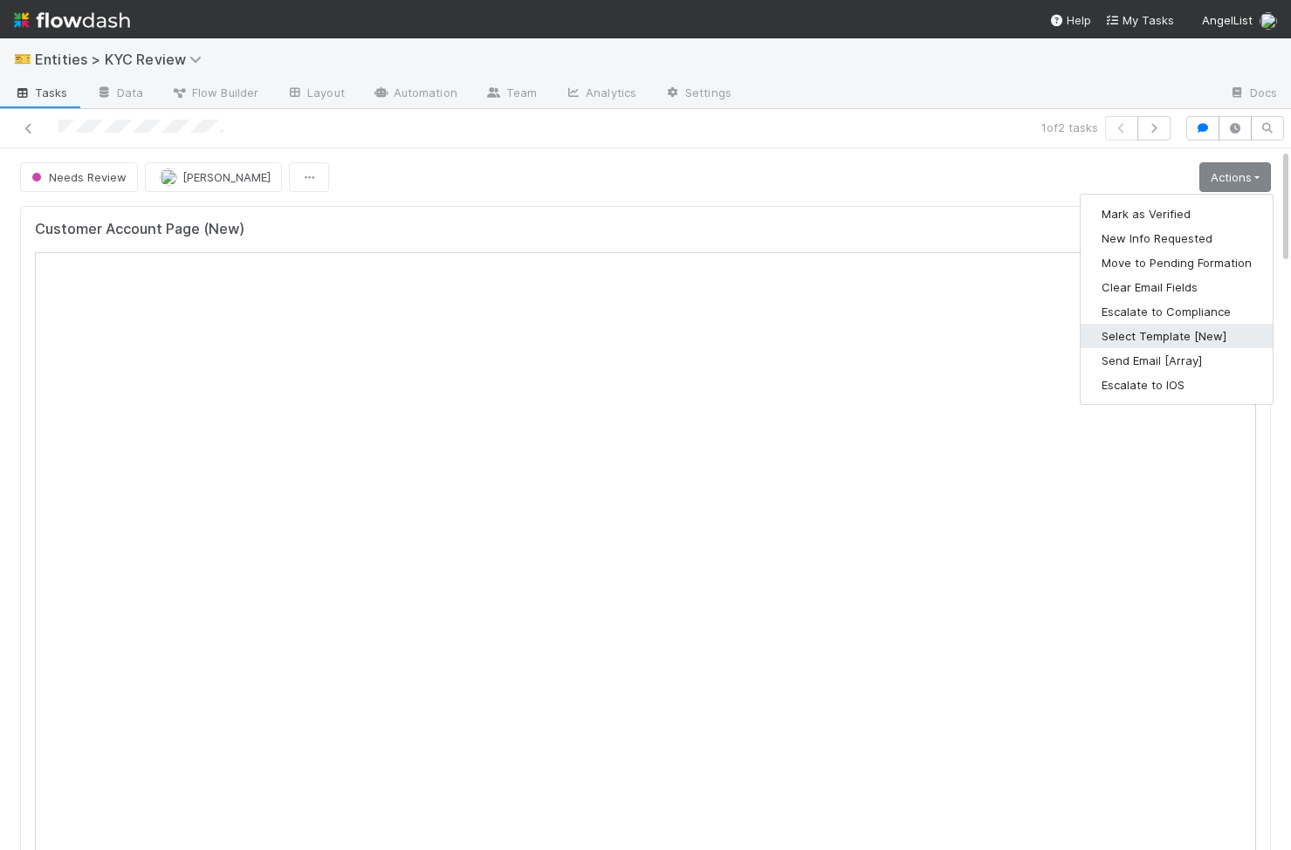
click at [1182, 339] on button "Select Template [New]" at bounding box center [1176, 336] width 192 height 24
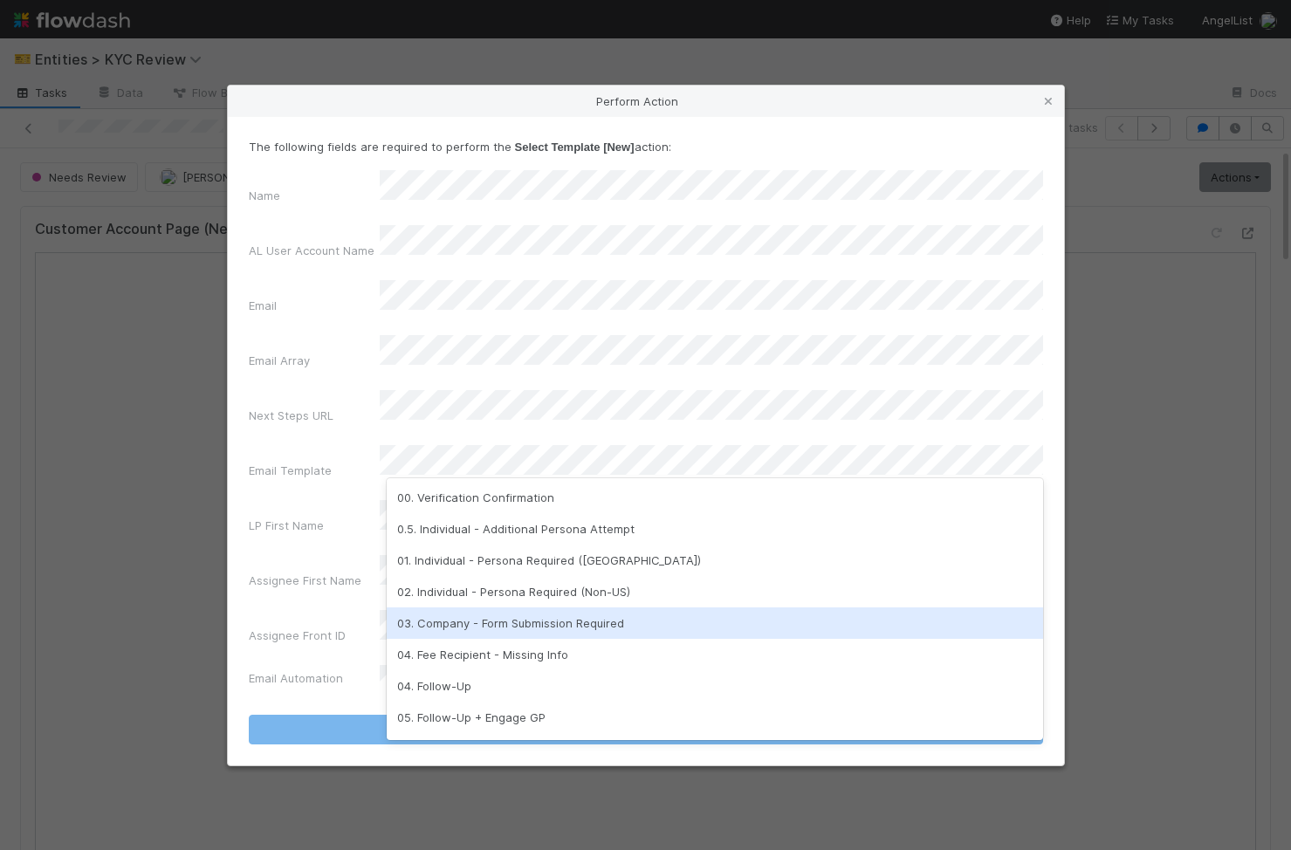
click at [628, 623] on div "03. Company - Form Submission Required" at bounding box center [715, 622] width 656 height 31
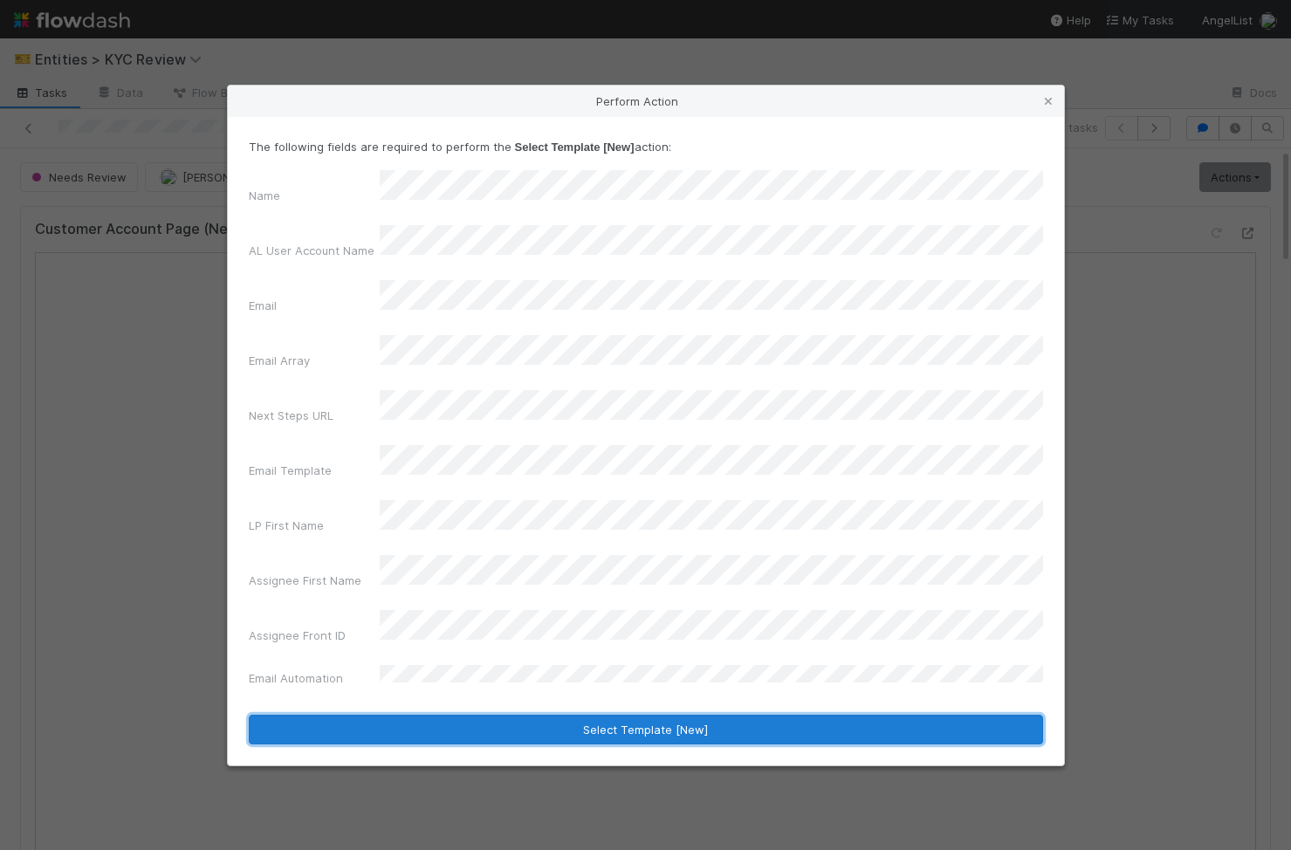
click at [613, 715] on button "Select Template [New]" at bounding box center [646, 730] width 794 height 30
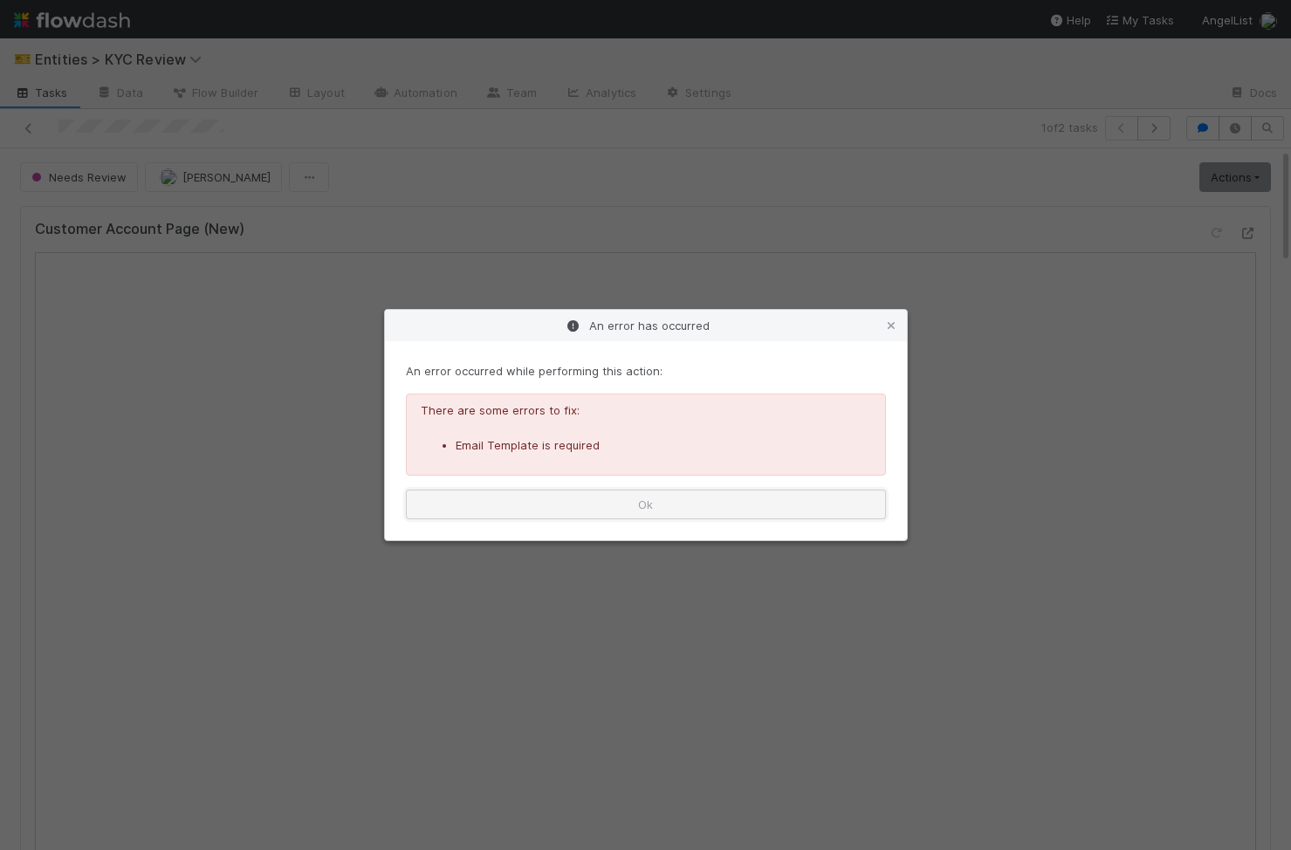
click at [629, 518] on button "Ok" at bounding box center [646, 505] width 480 height 30
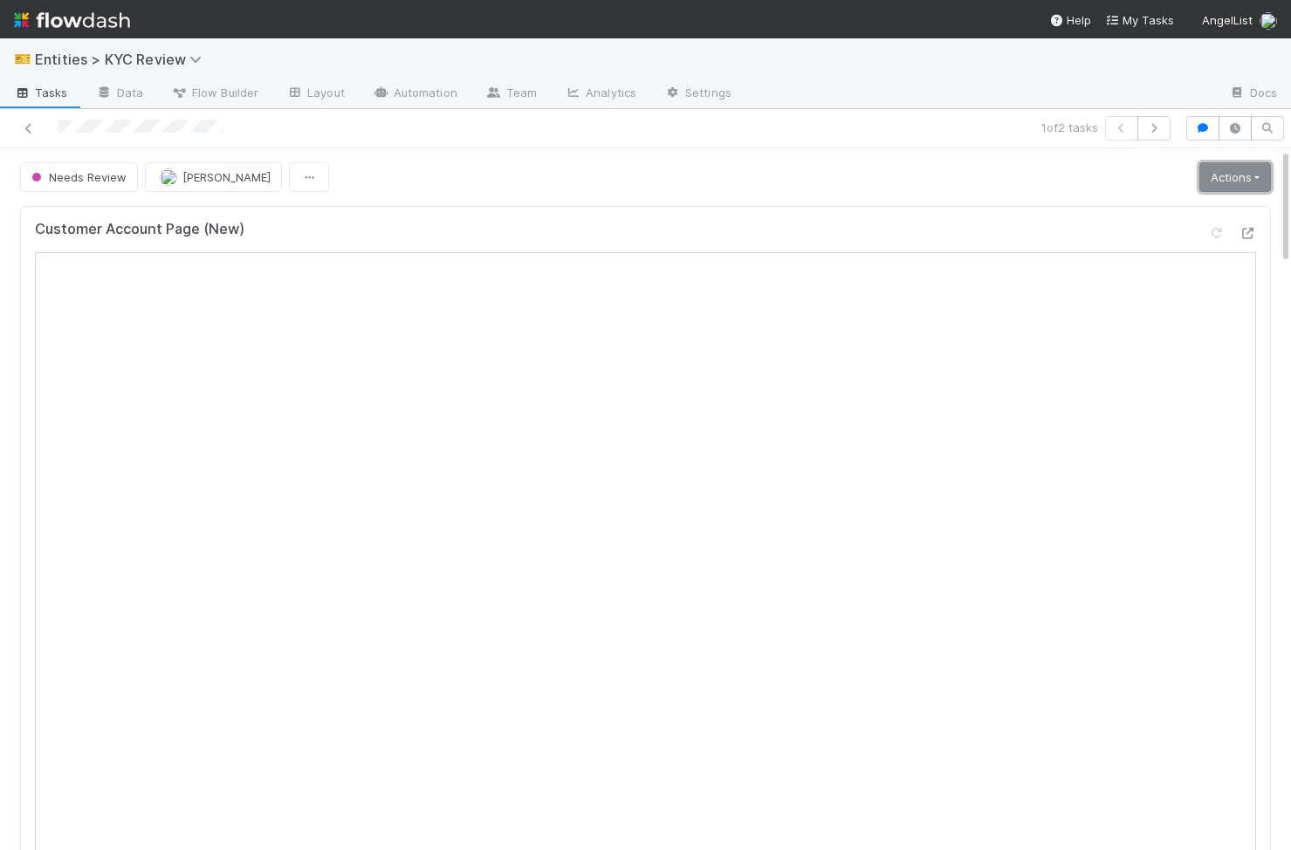
click at [1224, 182] on link "Actions" at bounding box center [1235, 177] width 72 height 30
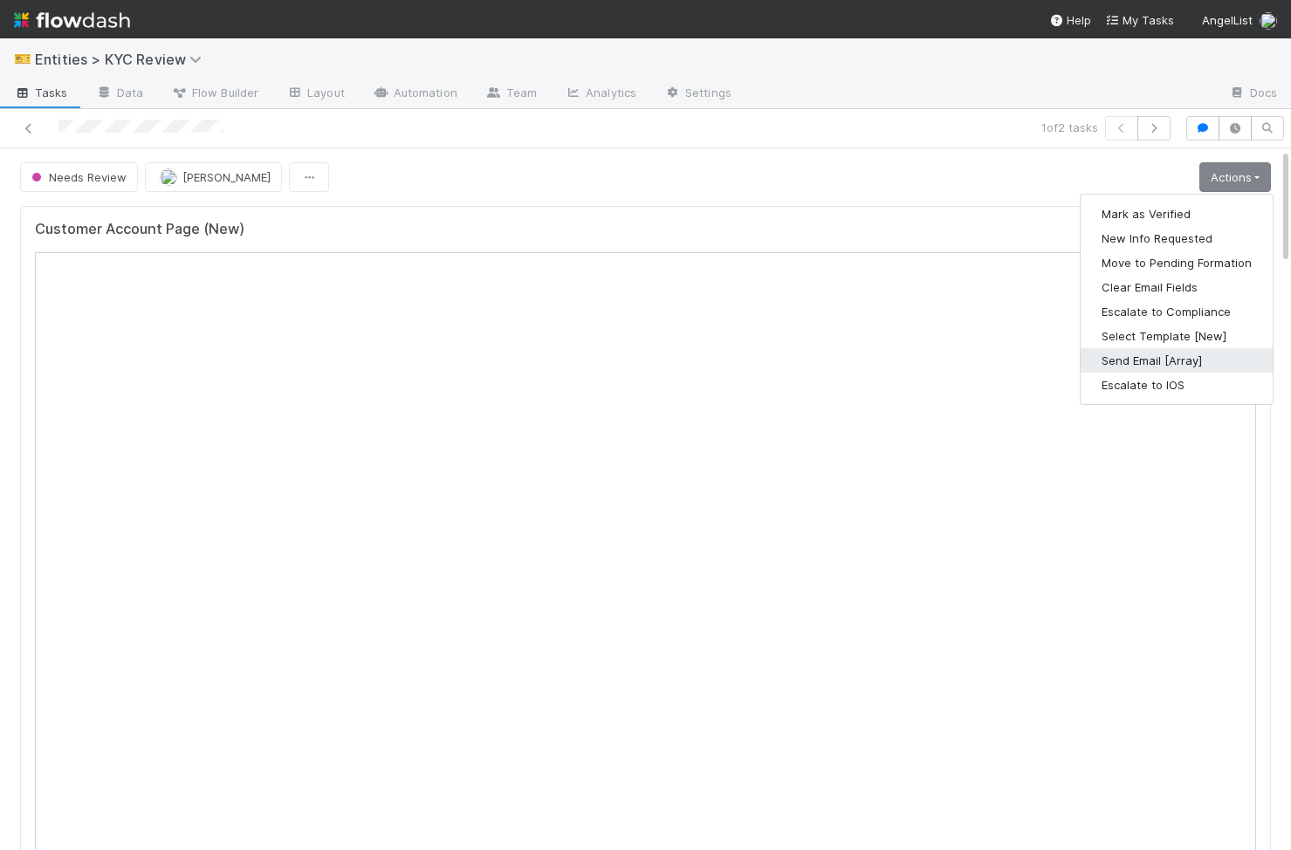
click at [1199, 354] on button "Send Email [Array]" at bounding box center [1176, 360] width 192 height 24
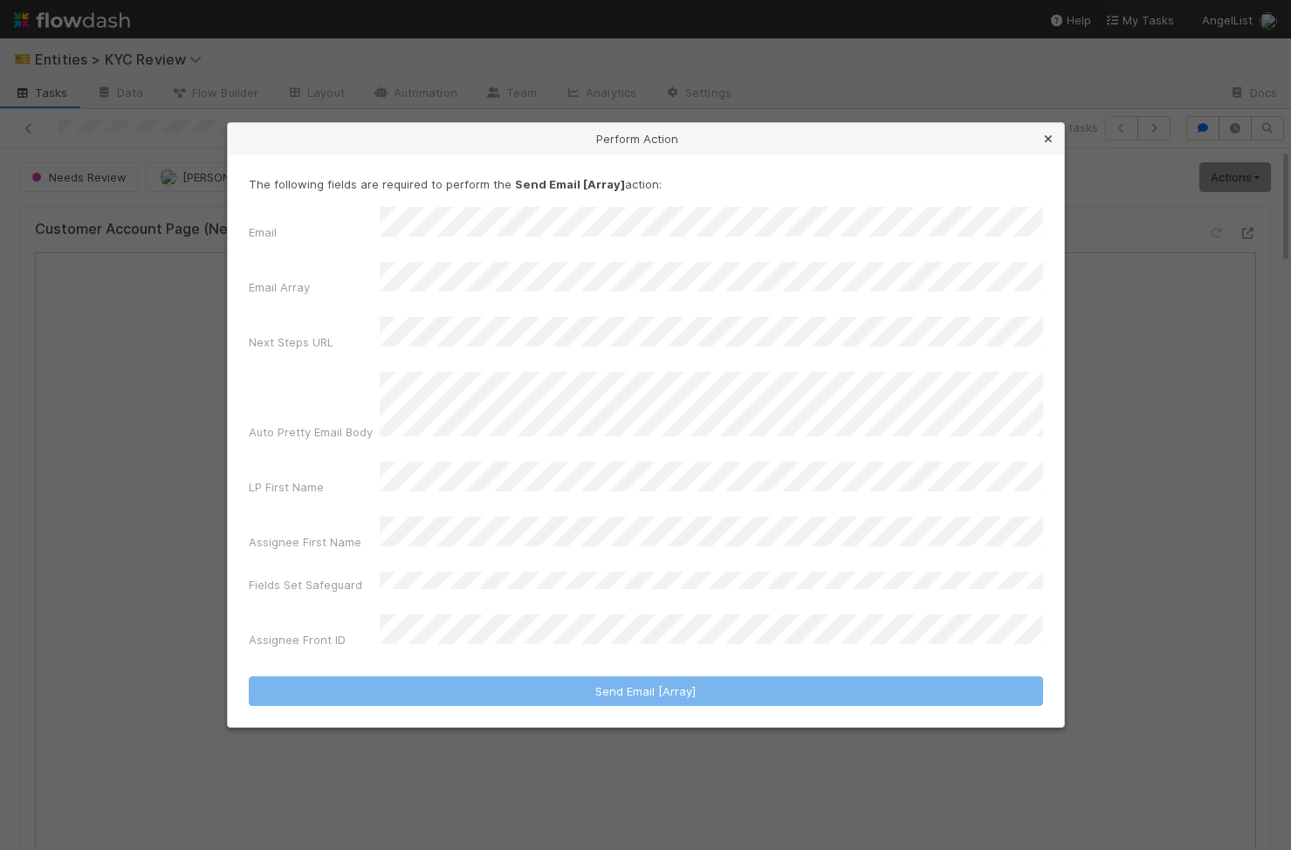
click at [1040, 145] on icon at bounding box center [1047, 139] width 17 height 11
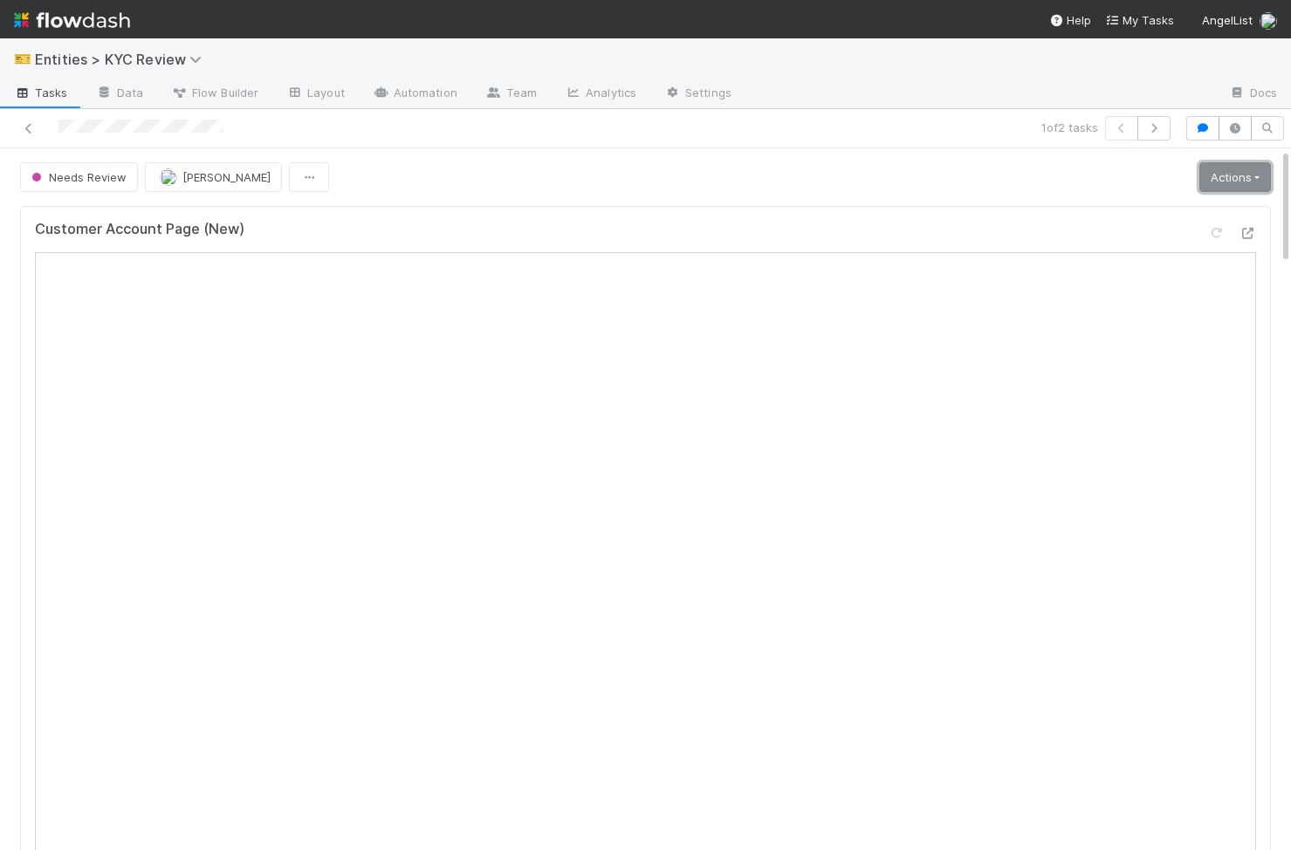
click at [1246, 174] on link "Actions" at bounding box center [1235, 177] width 72 height 30
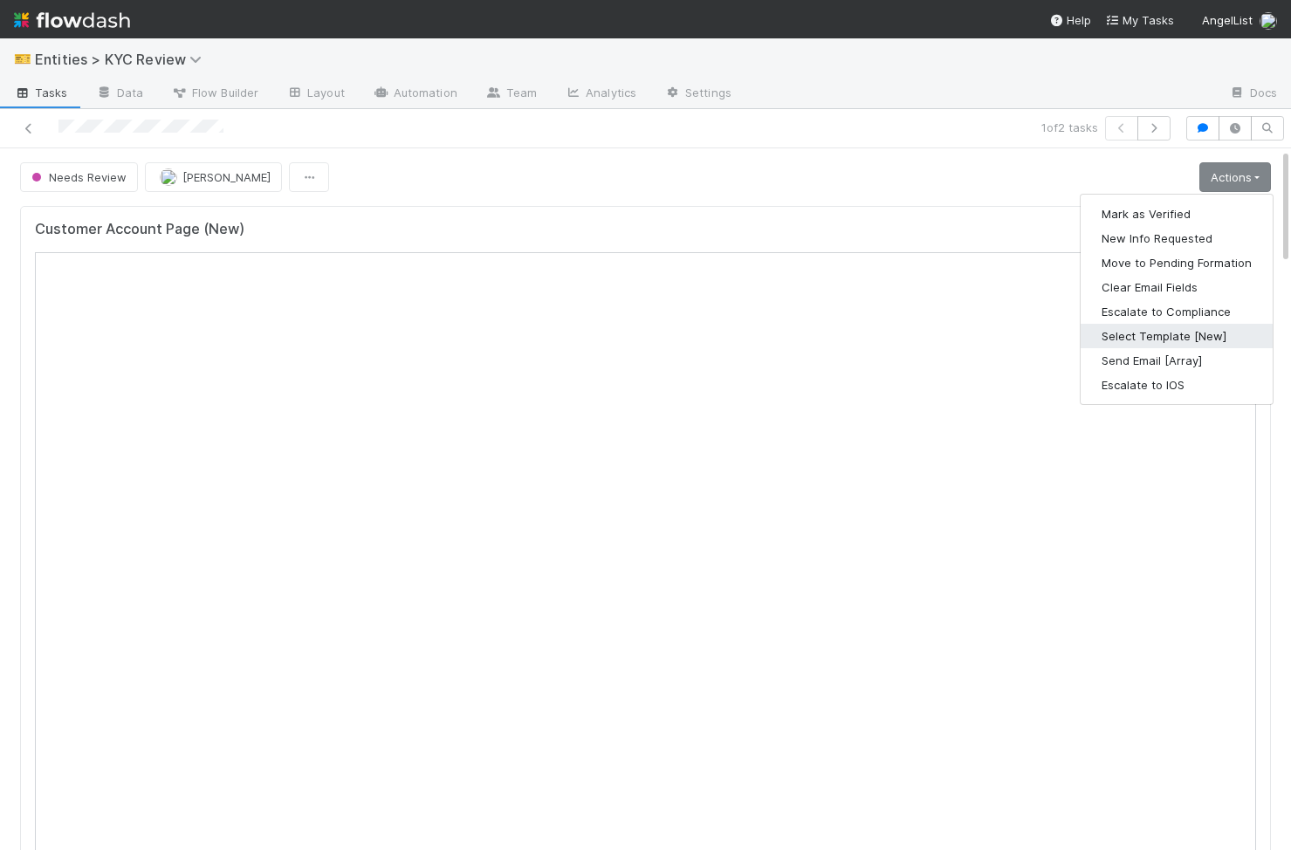
click at [1216, 331] on button "Select Template [New]" at bounding box center [1176, 336] width 192 height 24
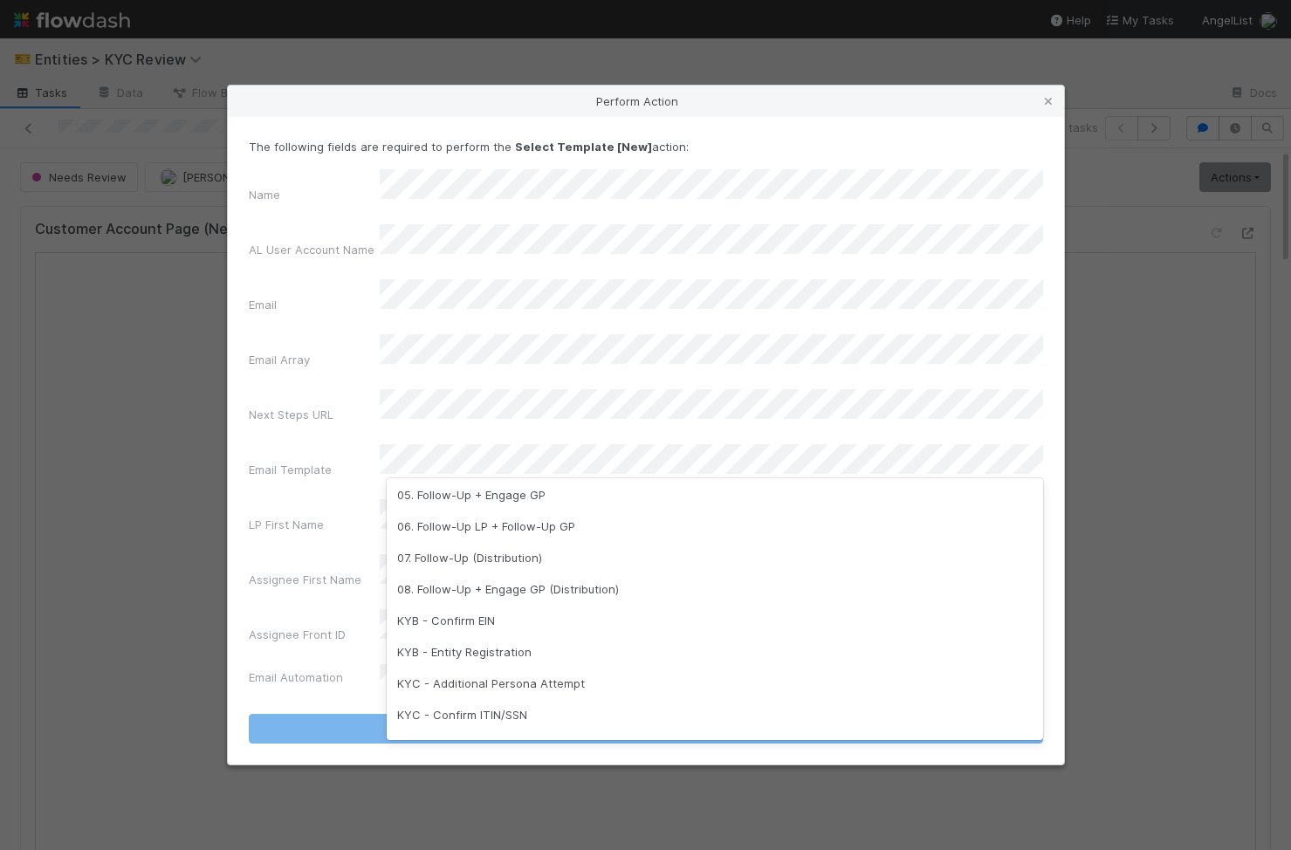
scroll to position [334, 0]
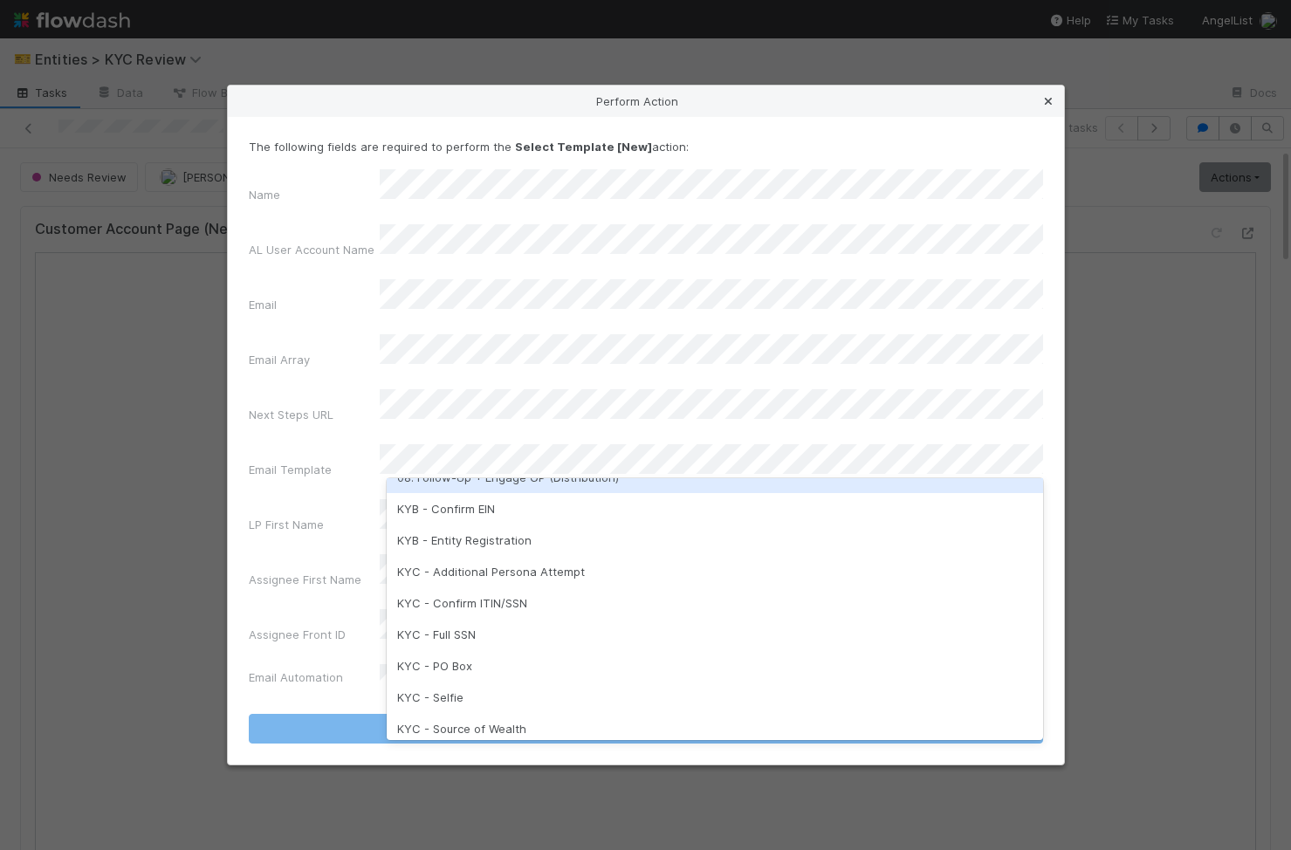
click at [1041, 107] on icon at bounding box center [1047, 101] width 17 height 11
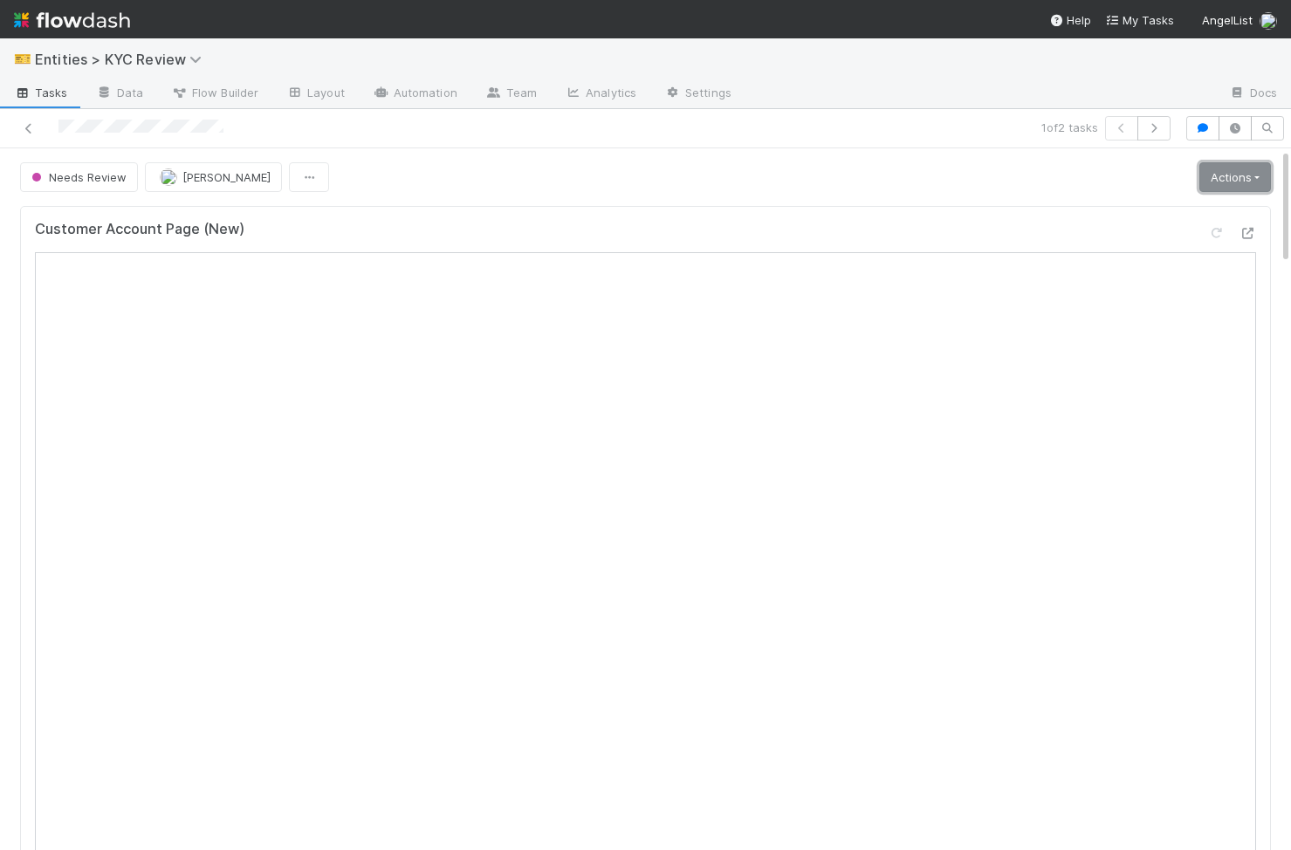
click at [1258, 168] on link "Actions" at bounding box center [1235, 177] width 72 height 30
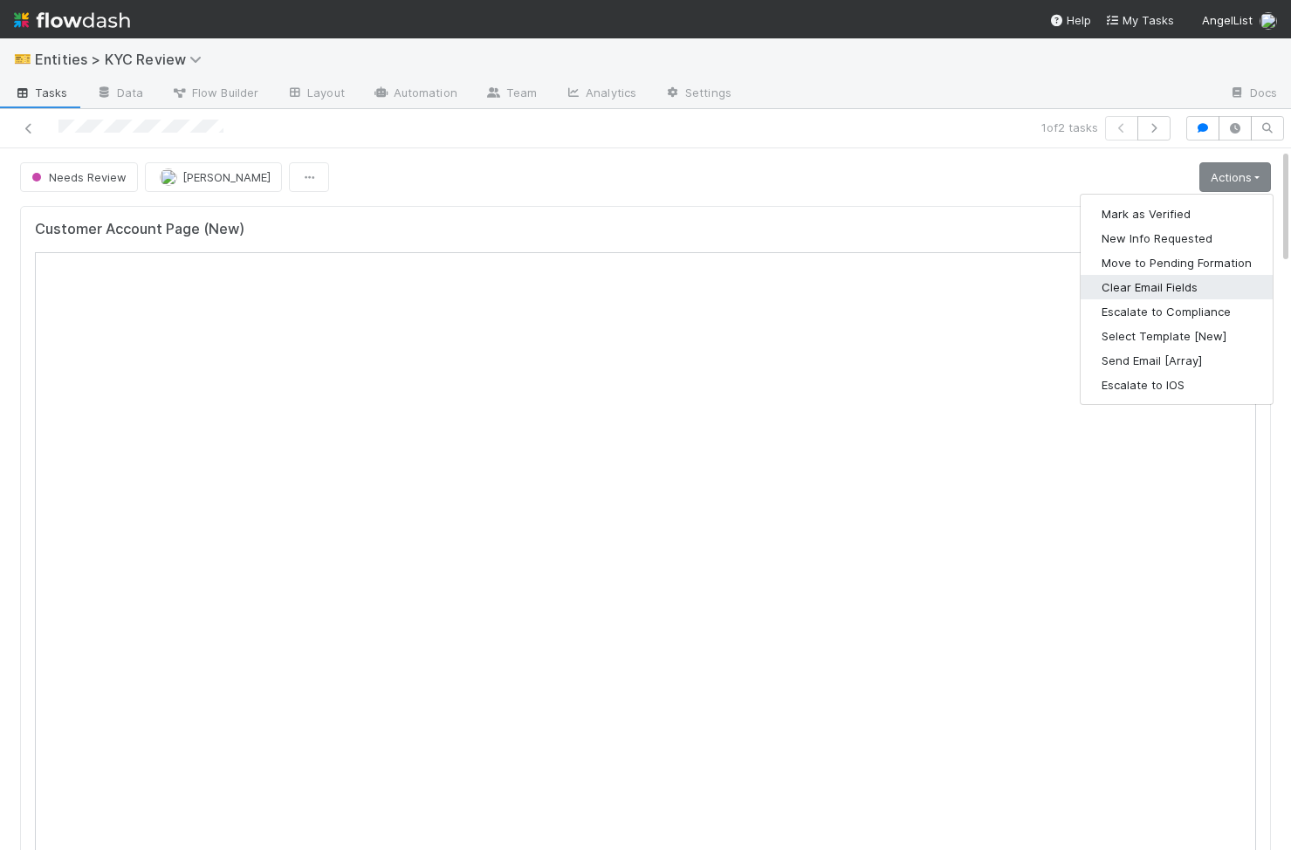
click at [1162, 292] on button "Clear Email Fields" at bounding box center [1176, 287] width 192 height 24
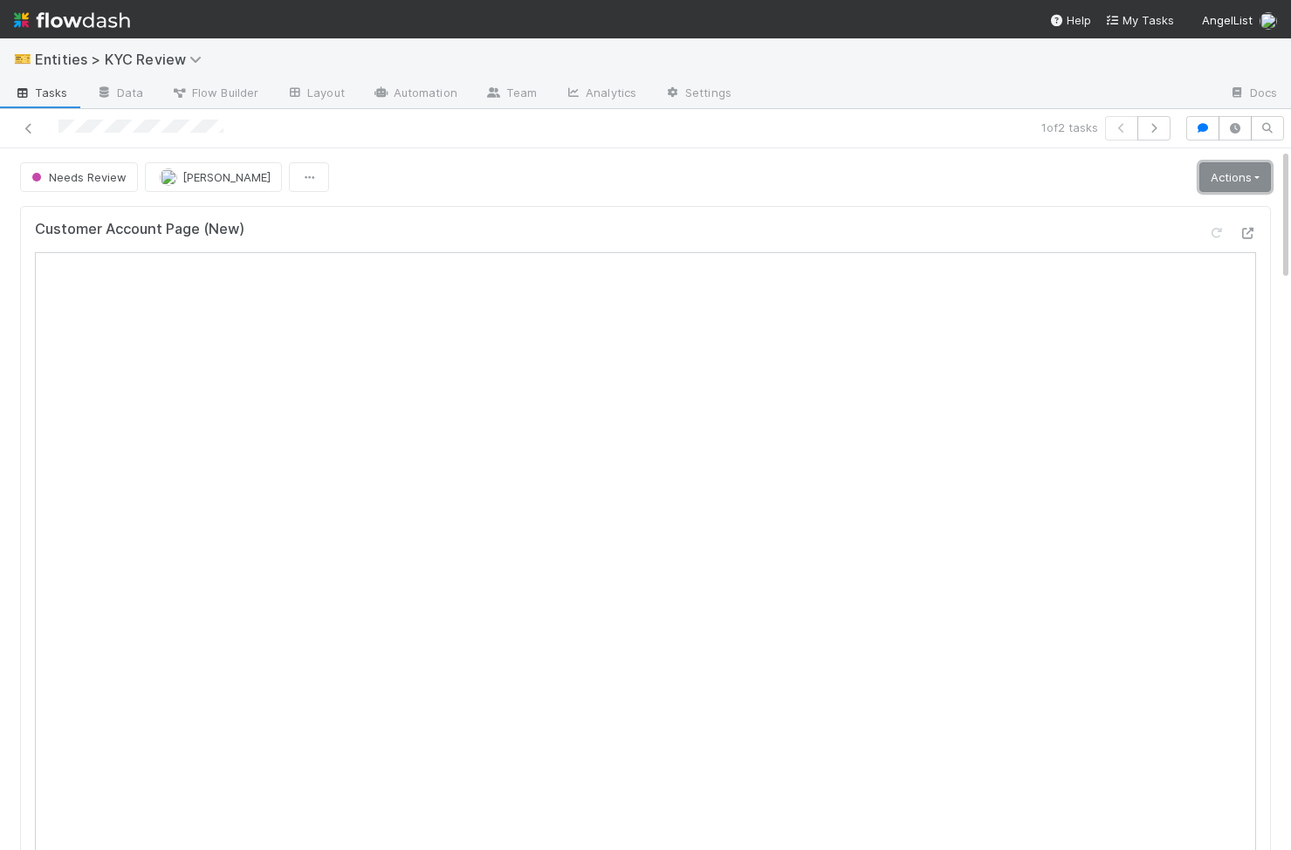
click at [1248, 188] on link "Actions" at bounding box center [1235, 177] width 72 height 30
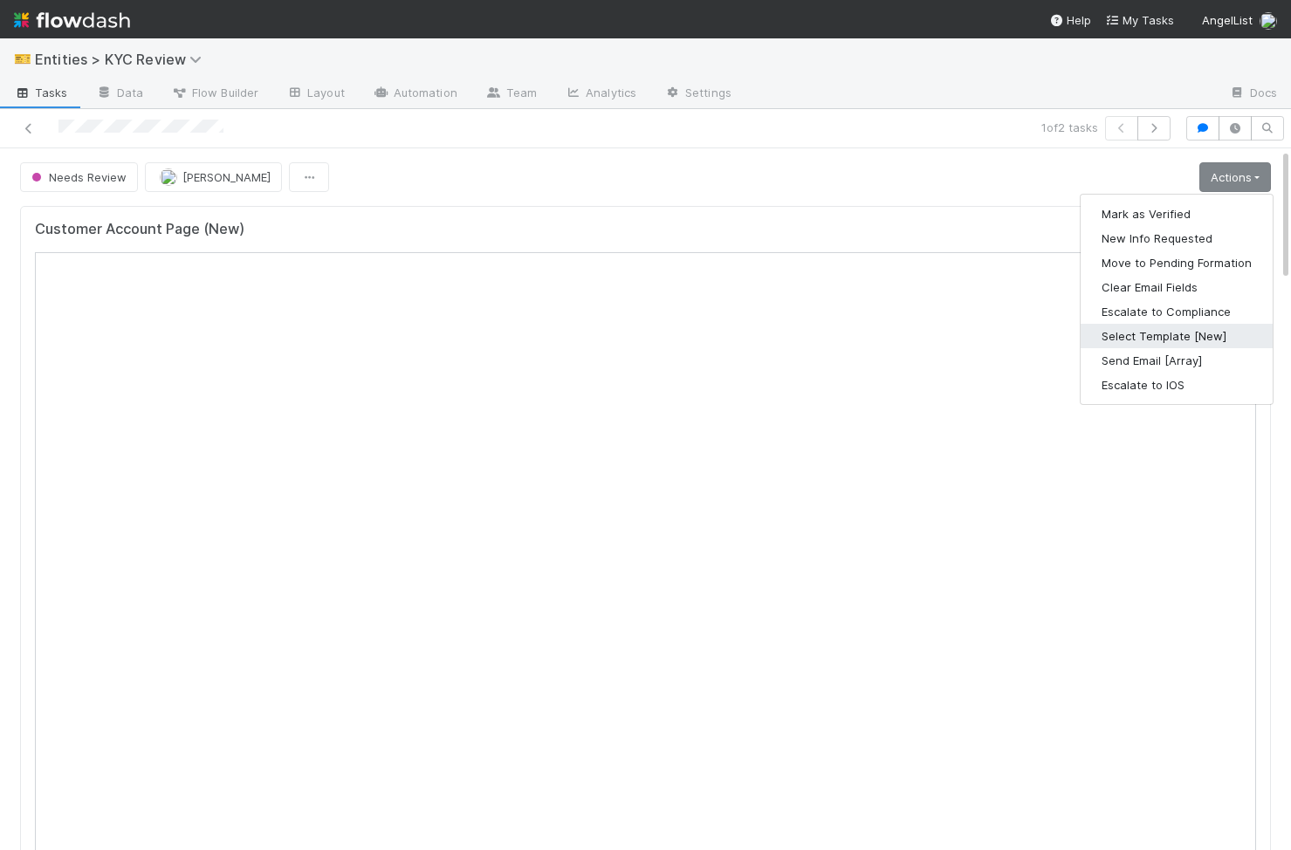
click at [1216, 331] on button "Select Template [New]" at bounding box center [1176, 336] width 192 height 24
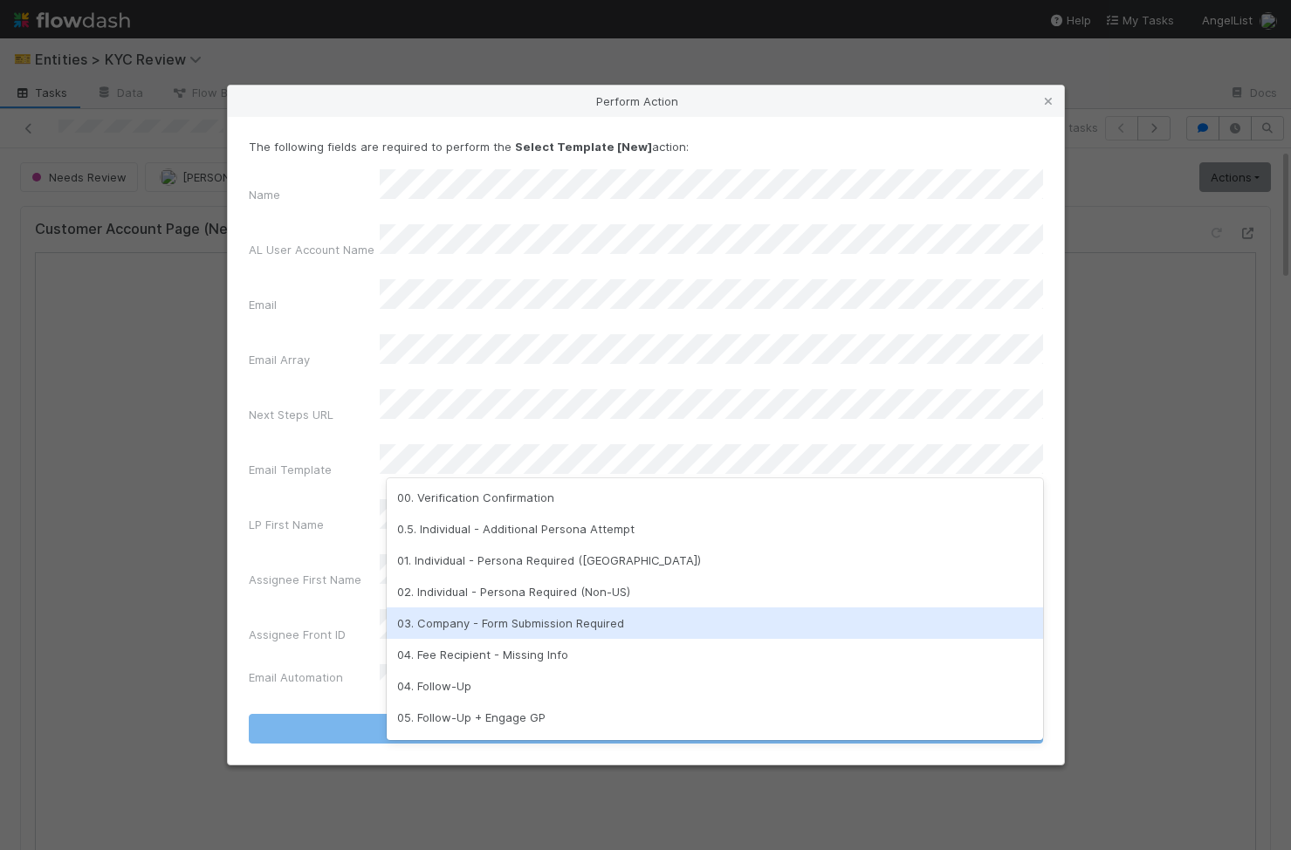
click at [482, 628] on div "03. Company - Form Submission Required" at bounding box center [715, 622] width 656 height 31
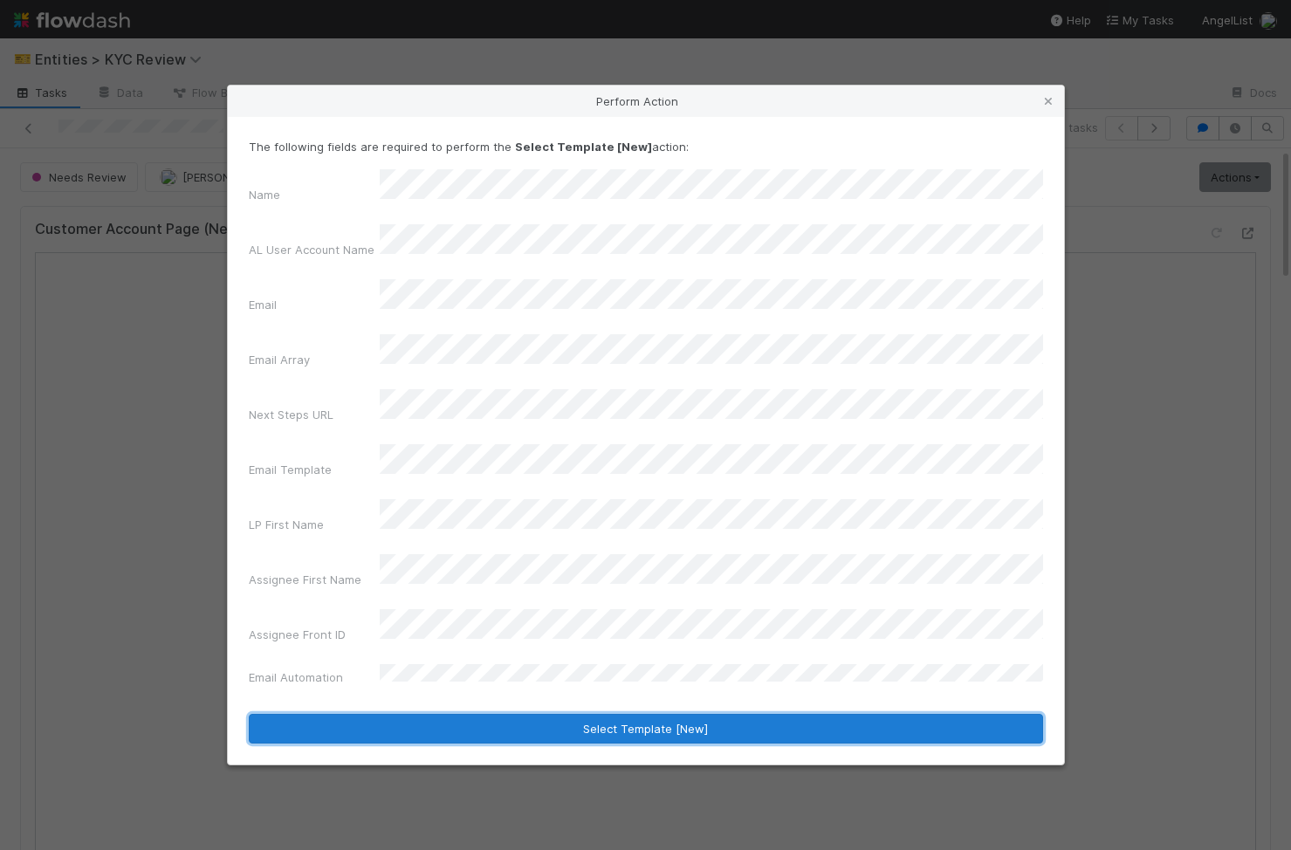
click at [572, 714] on button "Select Template [New]" at bounding box center [646, 729] width 794 height 30
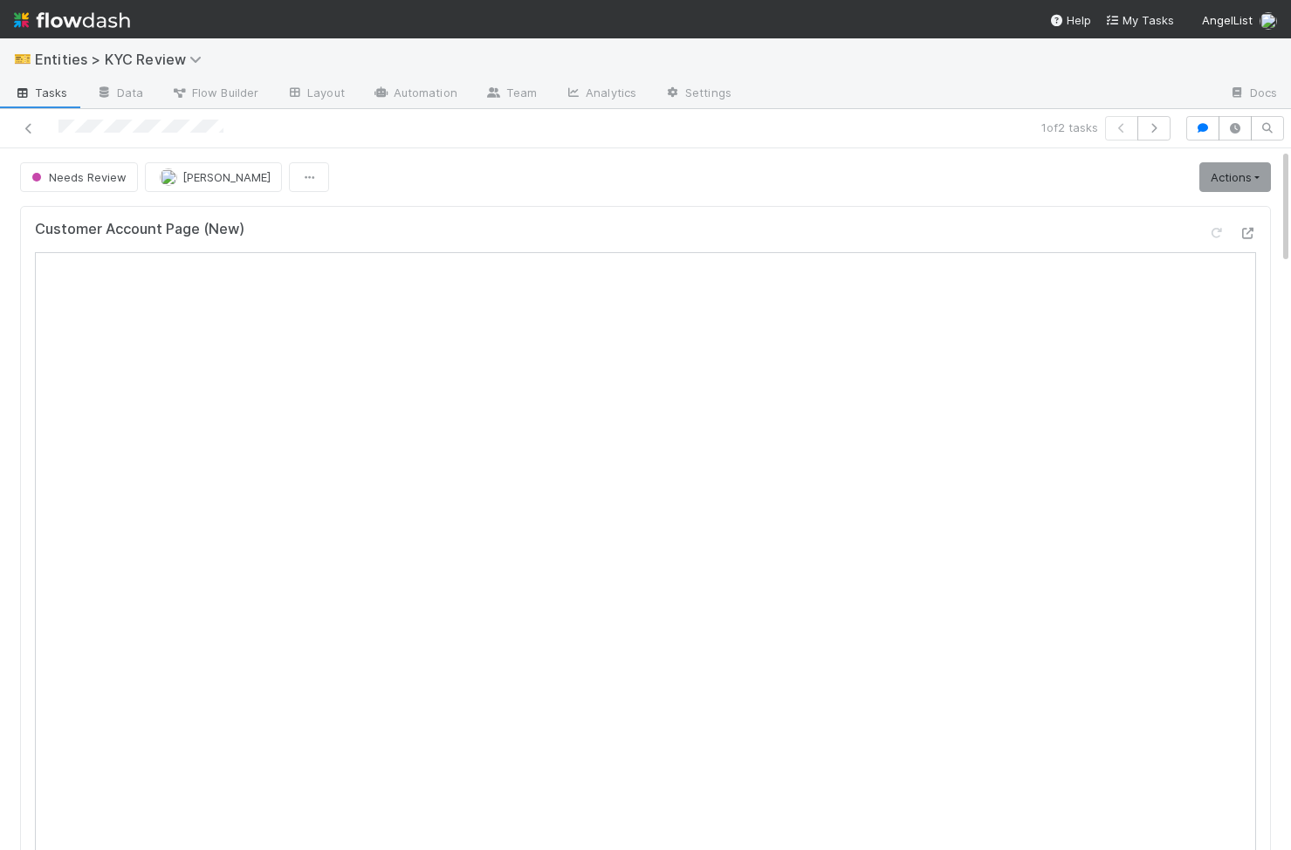
scroll to position [0, 0]
click at [1241, 174] on link "Actions" at bounding box center [1235, 177] width 72 height 30
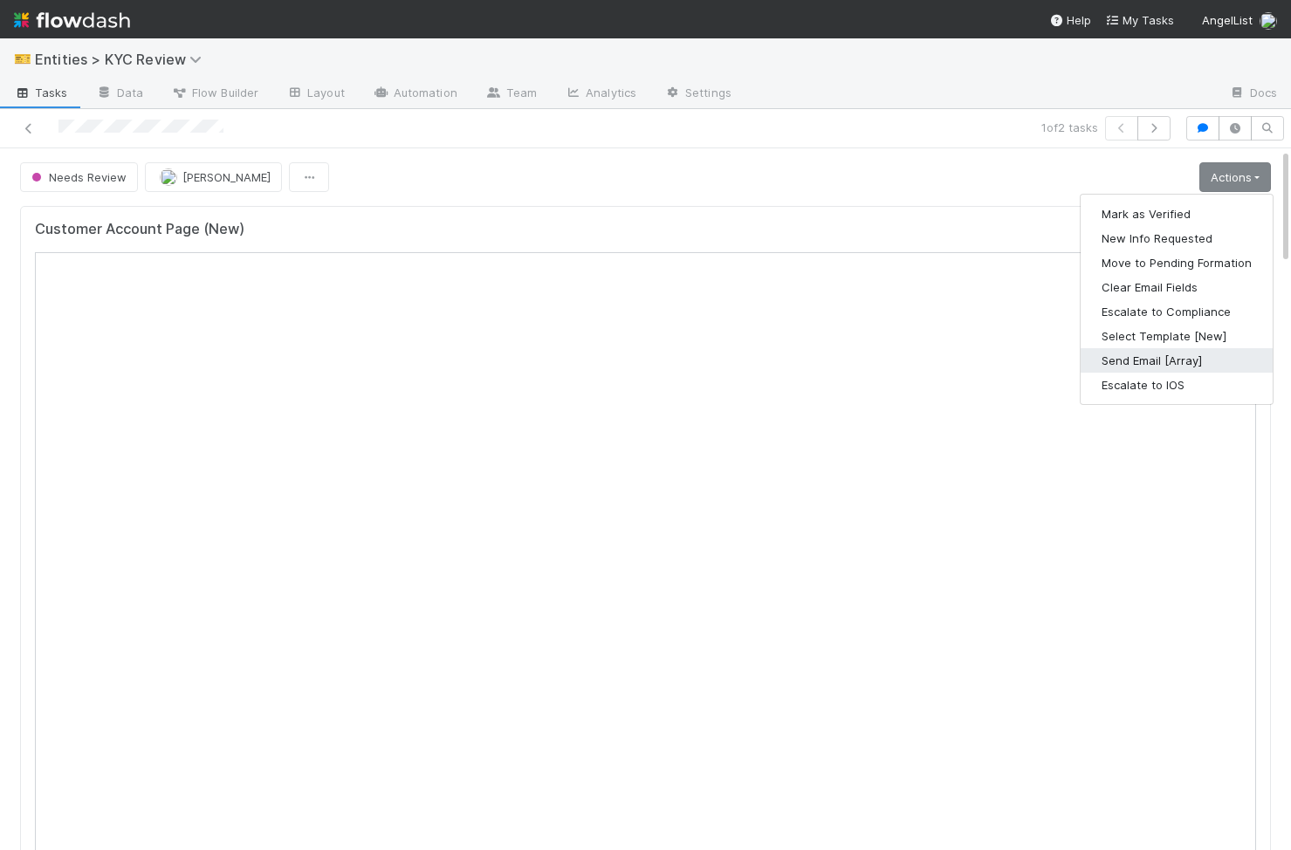
click at [1174, 354] on button "Send Email [Array]" at bounding box center [1176, 360] width 192 height 24
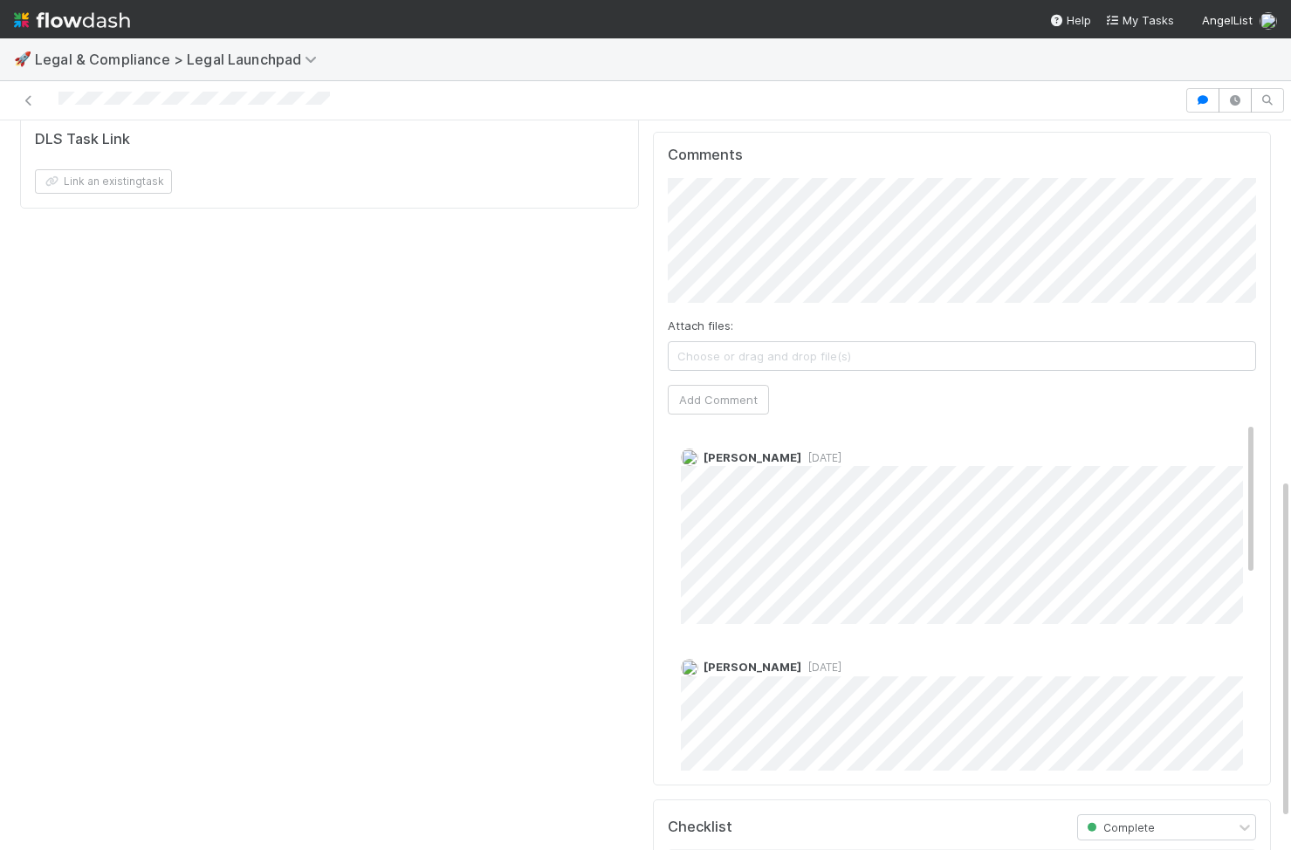
scroll to position [764, 0]
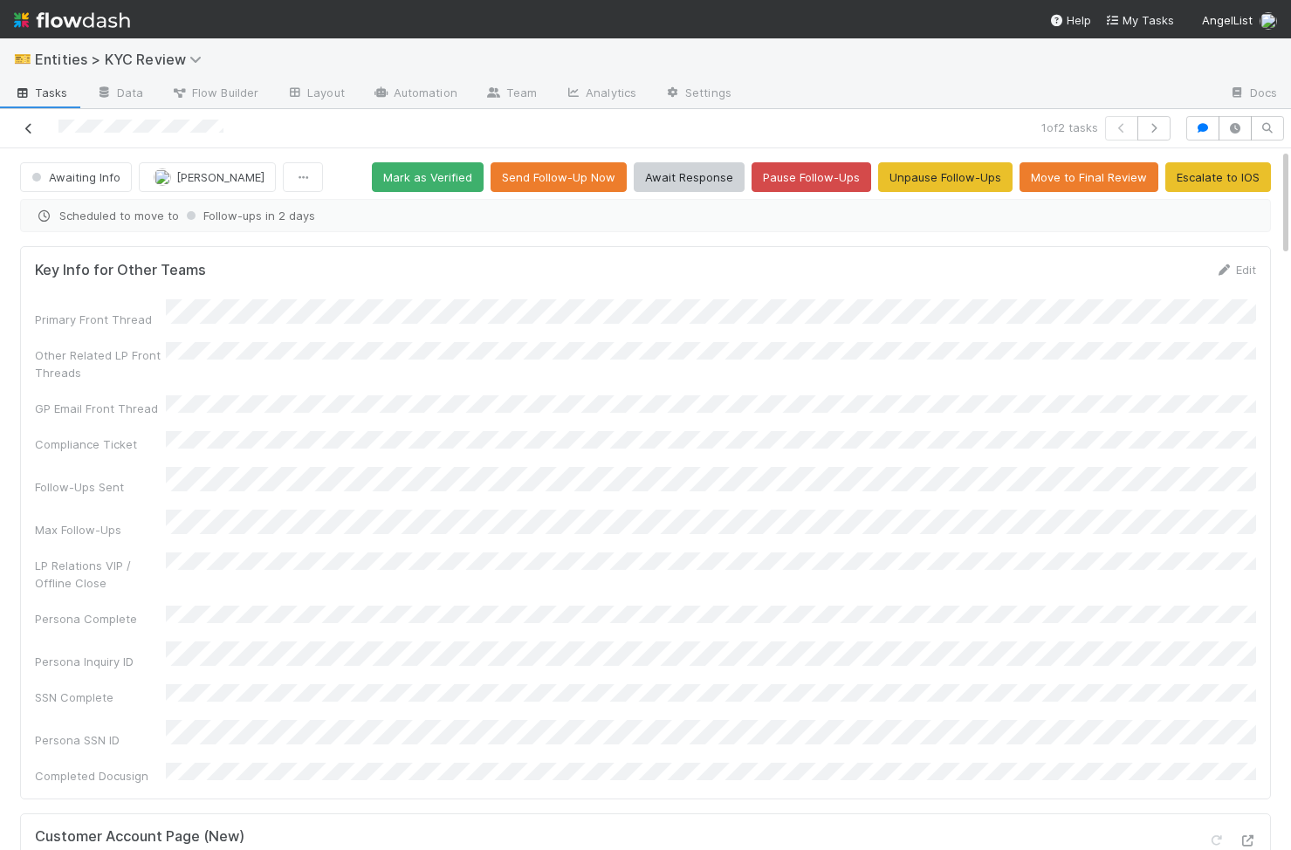
click at [26, 126] on icon at bounding box center [28, 128] width 17 height 11
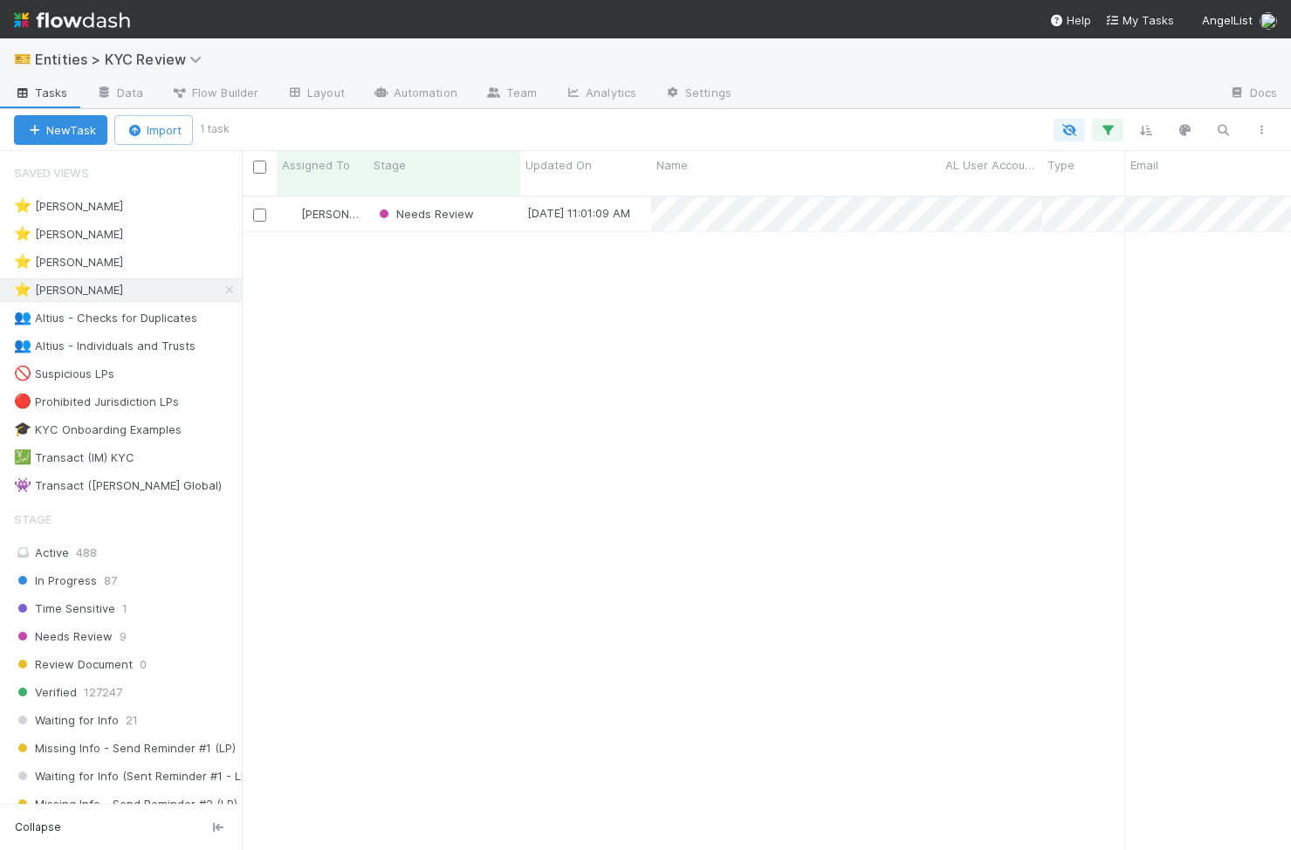
scroll to position [0, 1]
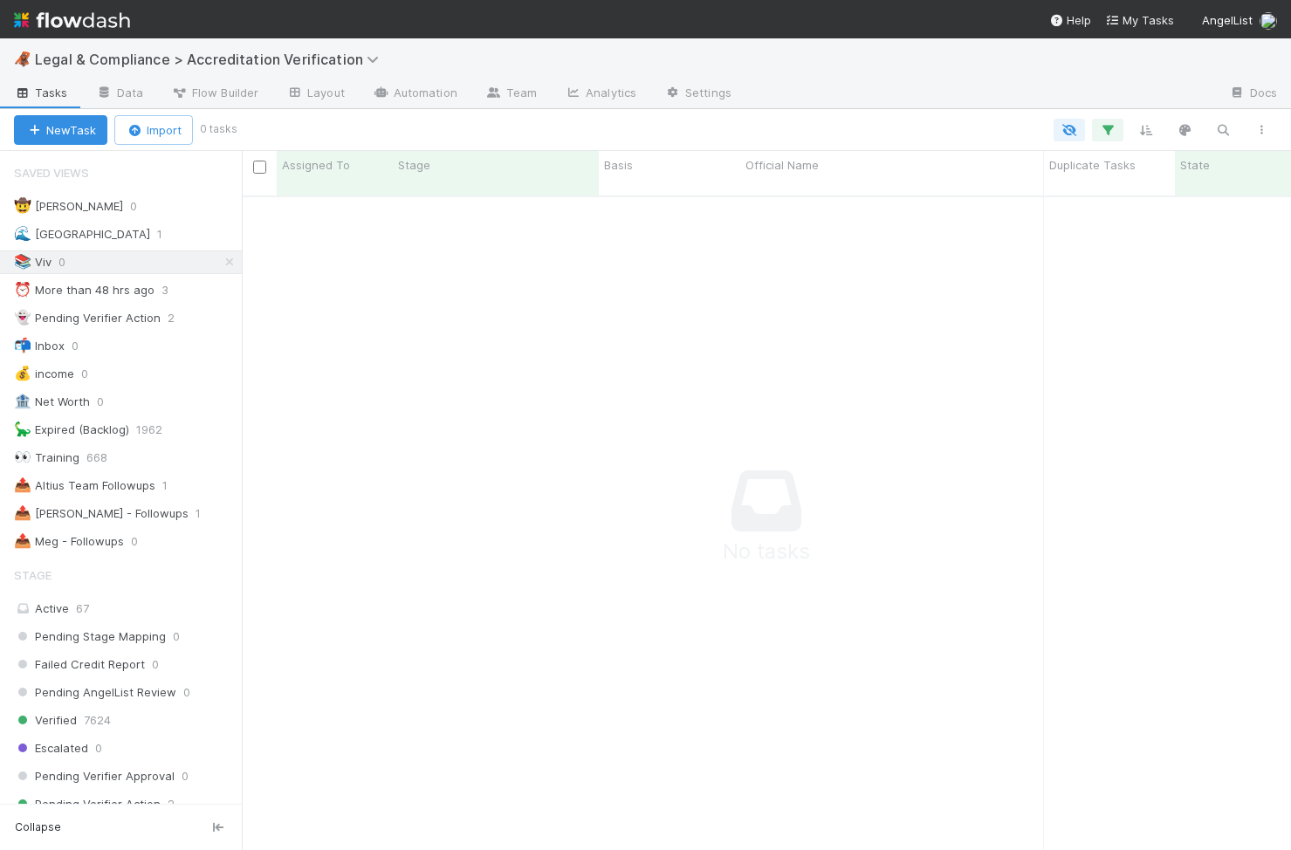
scroll to position [0, 1]
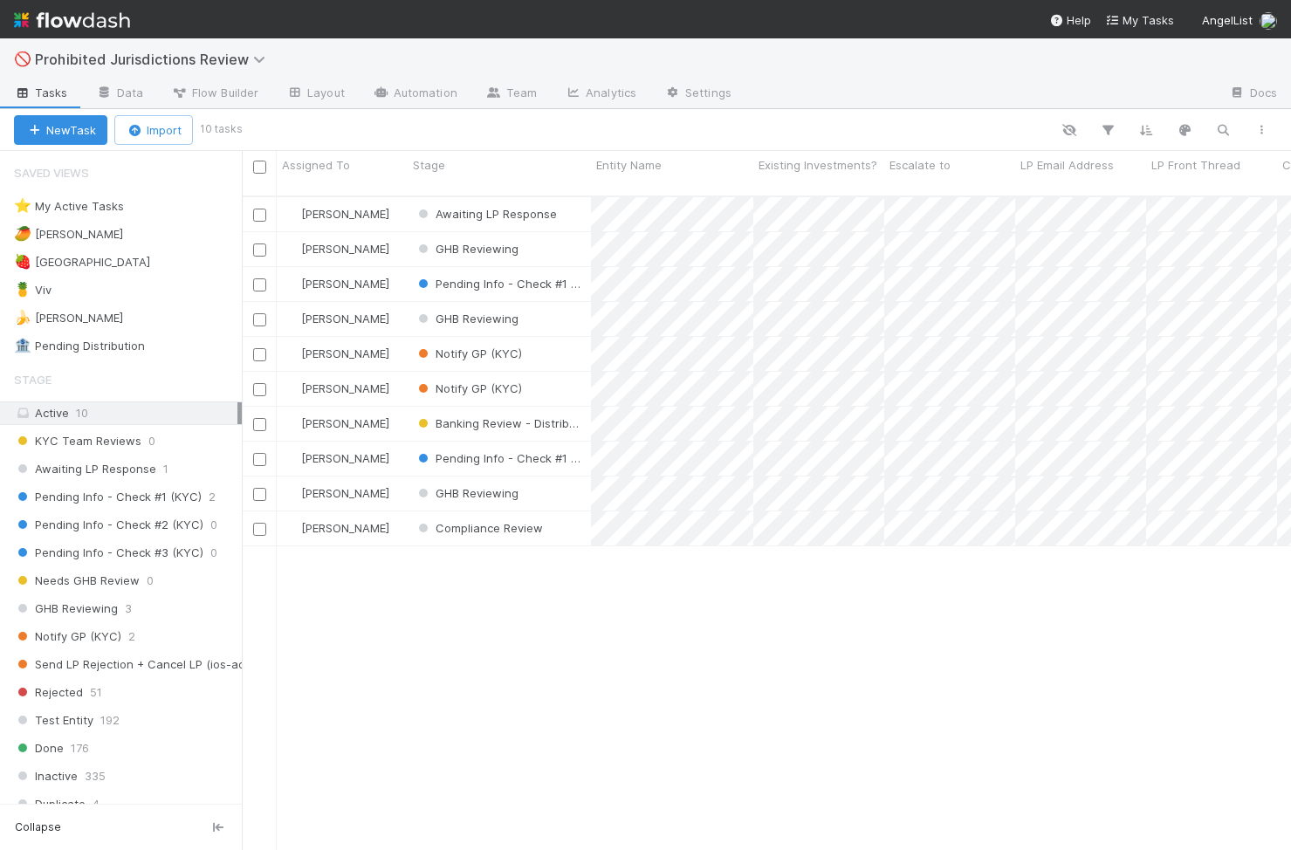
scroll to position [0, 1]
click at [120, 288] on div "🍍 Viv 1" at bounding box center [128, 290] width 228 height 22
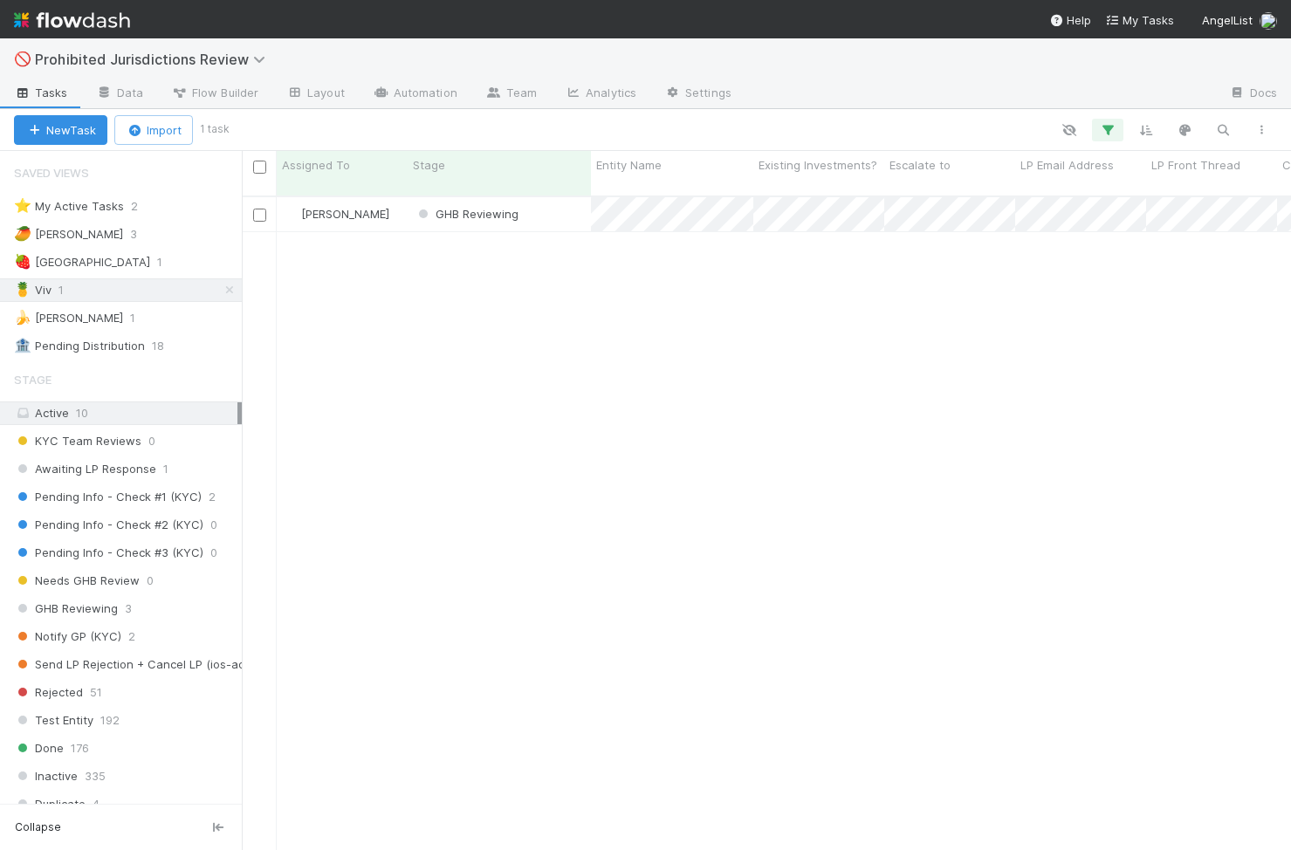
scroll to position [668, 1049]
click at [569, 205] on div "GHB Reviewing" at bounding box center [499, 214] width 183 height 34
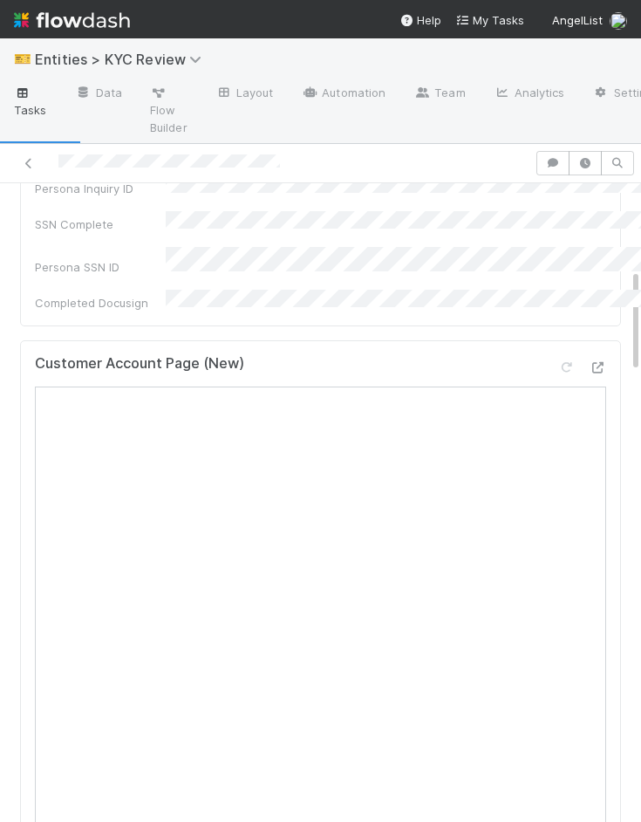
scroll to position [651, 0]
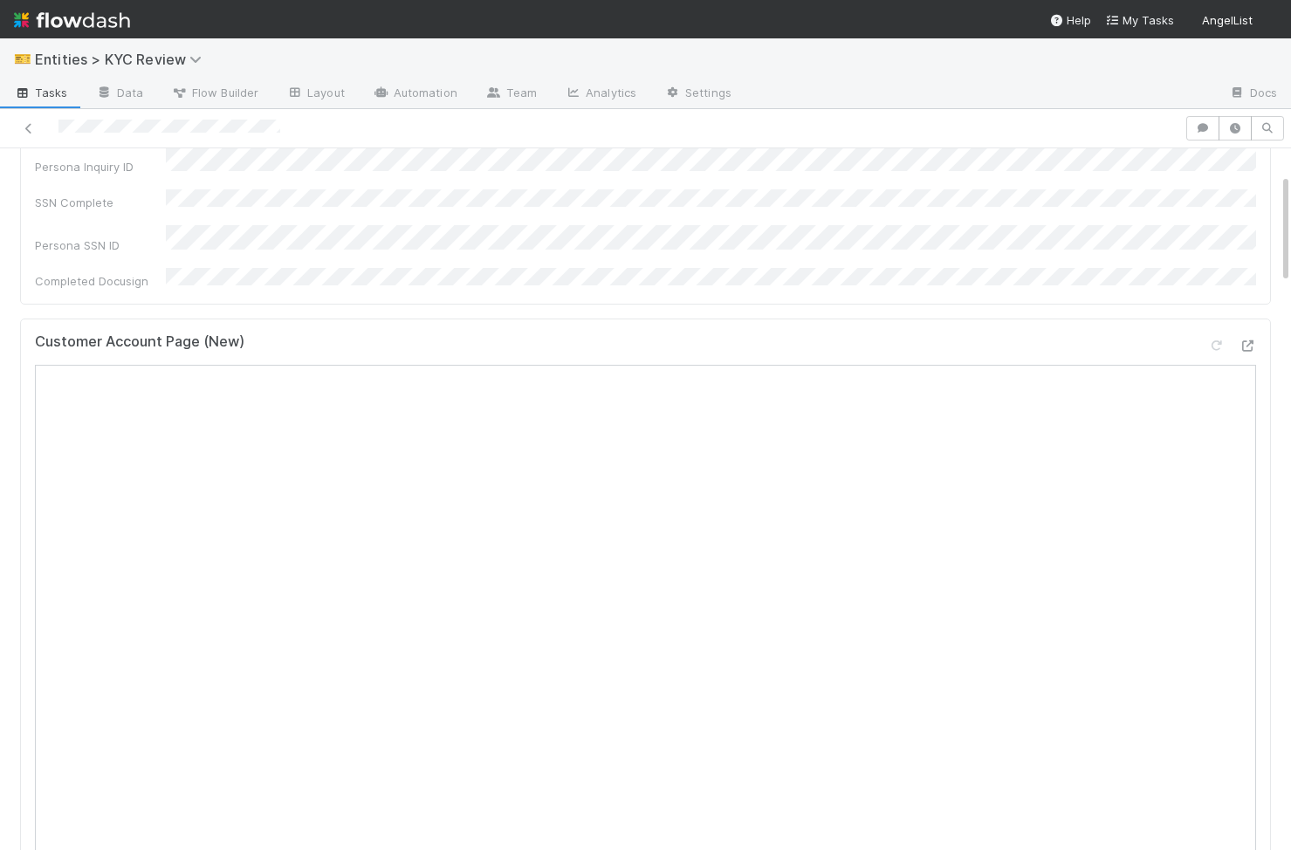
scroll to position [593, 0]
